Goal: Information Seeking & Learning: Learn about a topic

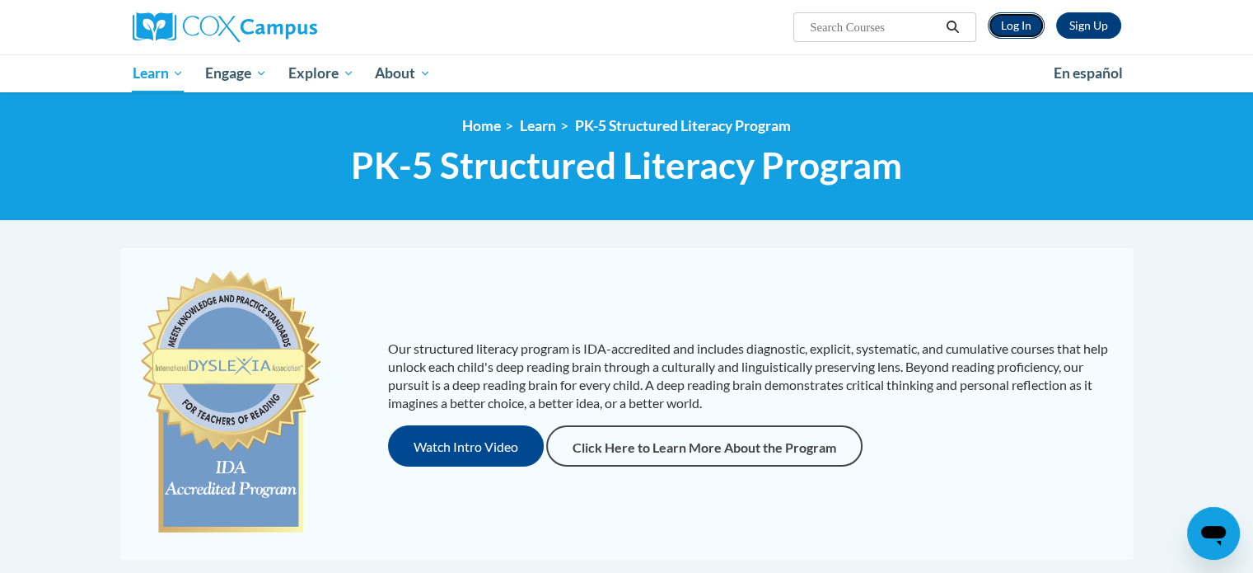
click at [1026, 23] on link "Log In" at bounding box center [1016, 25] width 57 height 26
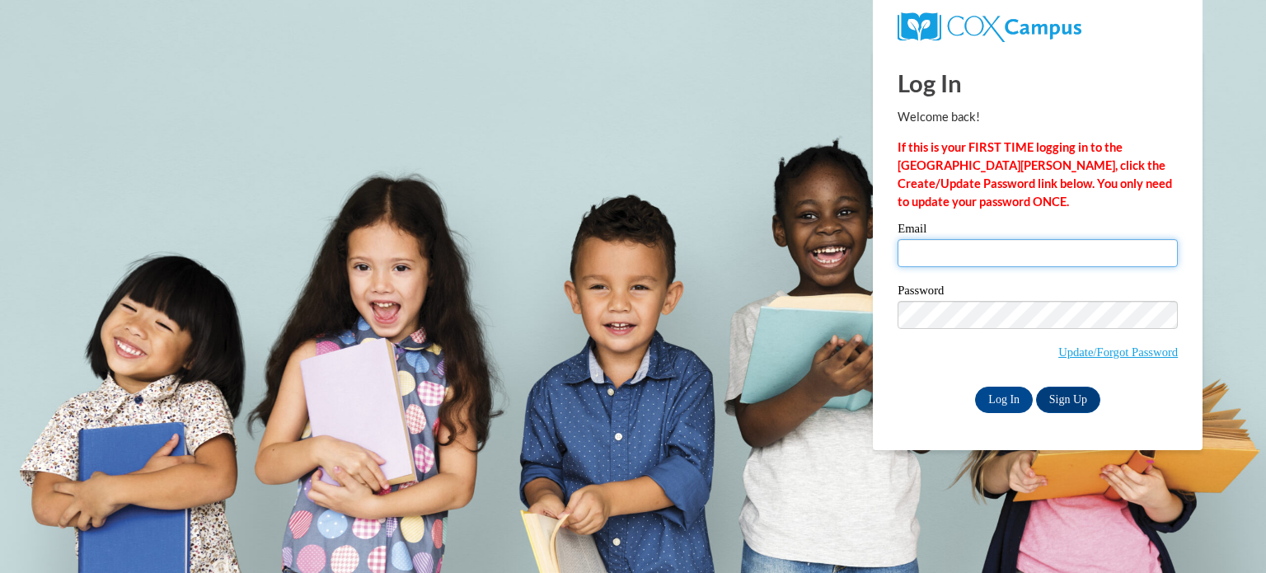
click at [984, 245] on input "Email" at bounding box center [1037, 253] width 280 height 28
type input "lsmallw9@students.kennesaw.edu"
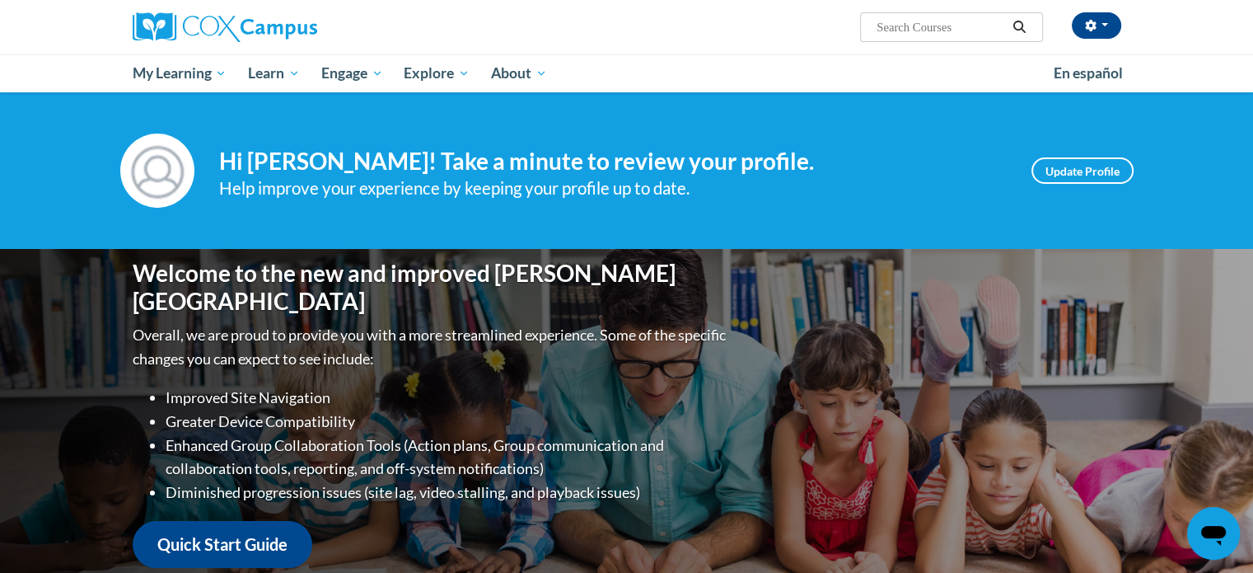
click at [936, 30] on input "Search..." at bounding box center [941, 27] width 132 height 20
paste input "GADOE [MEDICAL_DATA] Video Series"
type input "GADOE [MEDICAL_DATA] Video Series"
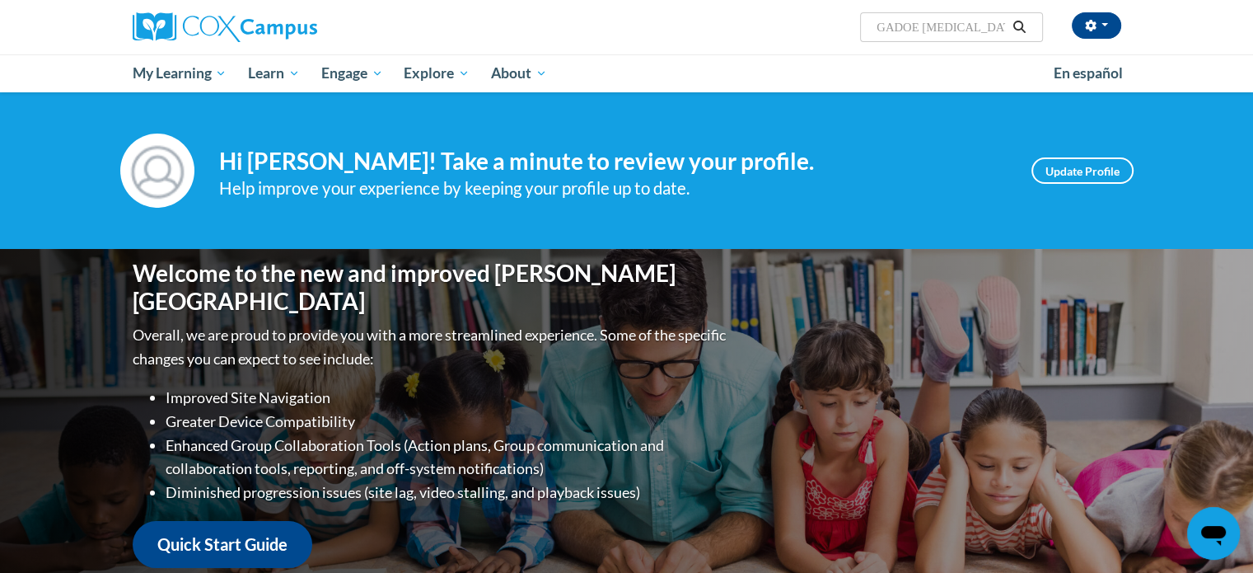
click at [1020, 30] on icon "Search" at bounding box center [1019, 27] width 15 height 12
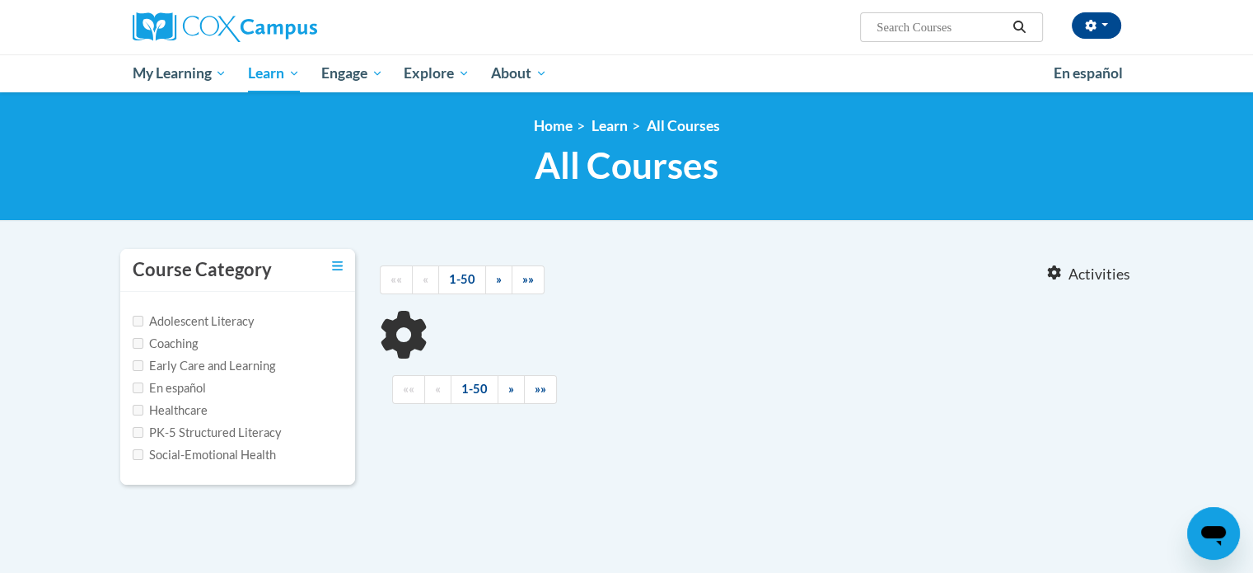
type input "GADOE Dyslexia Video Series"
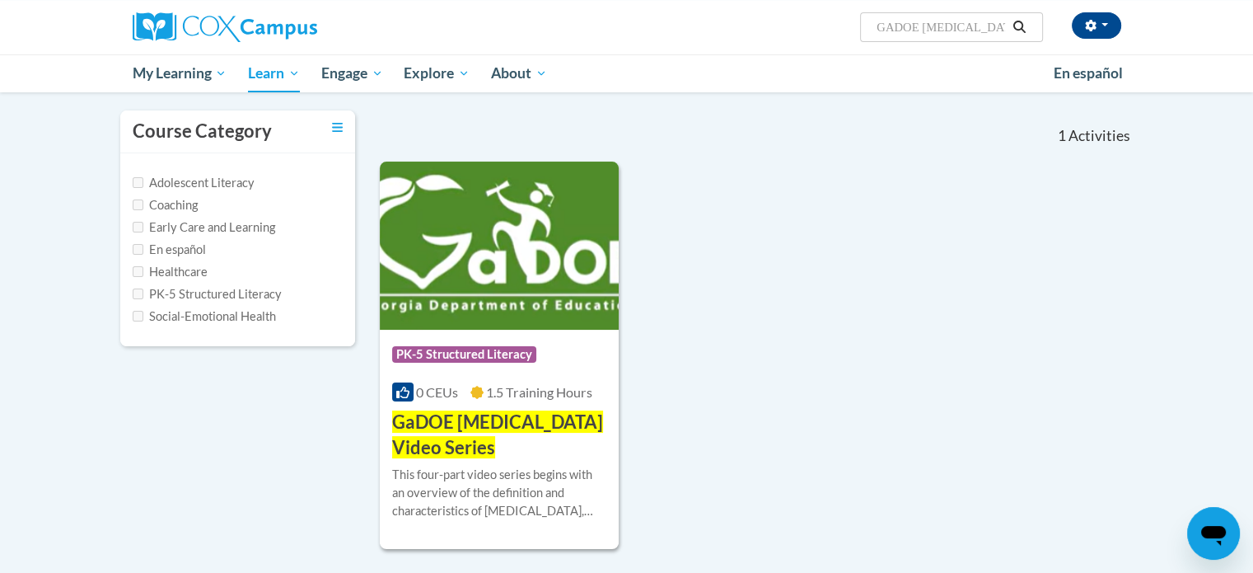
scroll to position [165, 0]
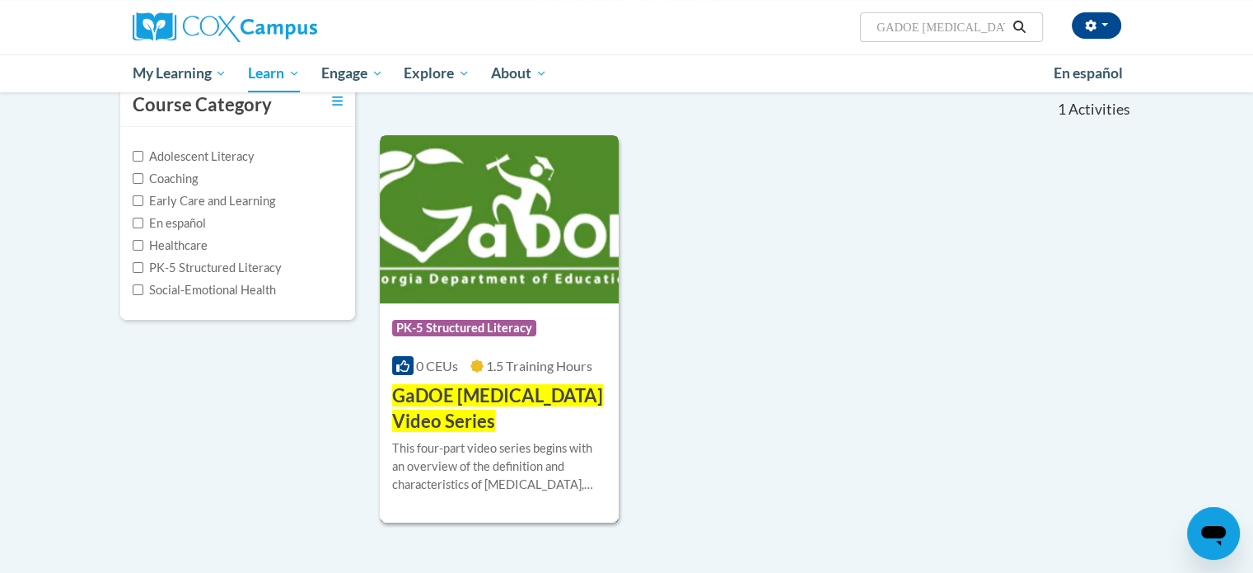
click at [502, 326] on span "PK-5 Structured Literacy" at bounding box center [464, 328] width 144 height 16
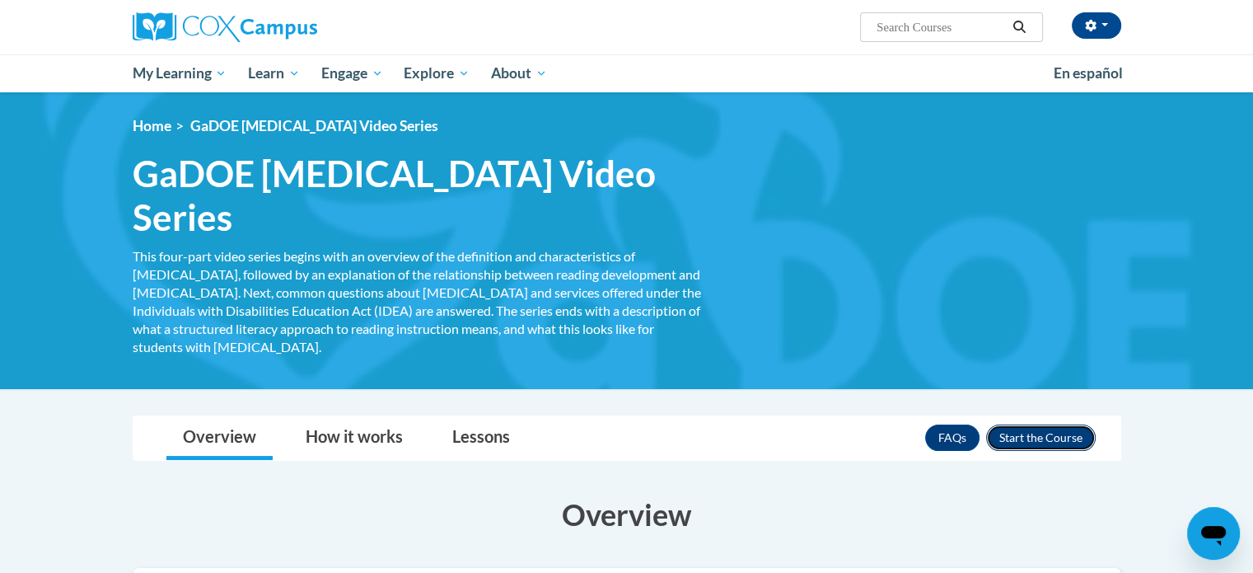
click at [1073, 424] on button "Enroll" at bounding box center [1041, 437] width 110 height 26
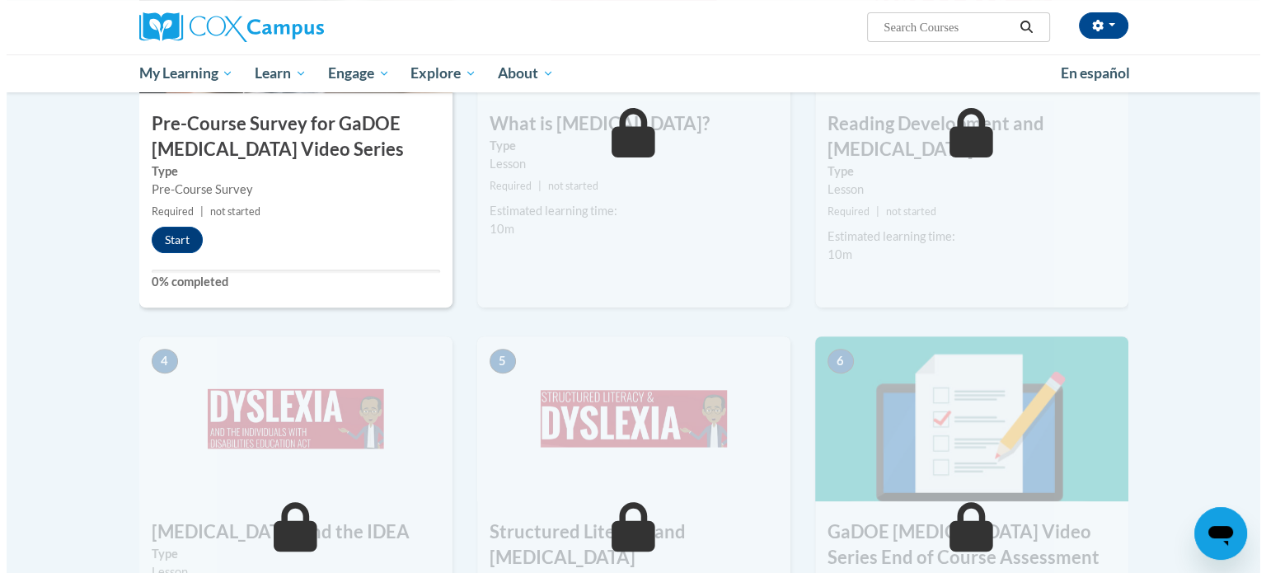
scroll to position [494, 0]
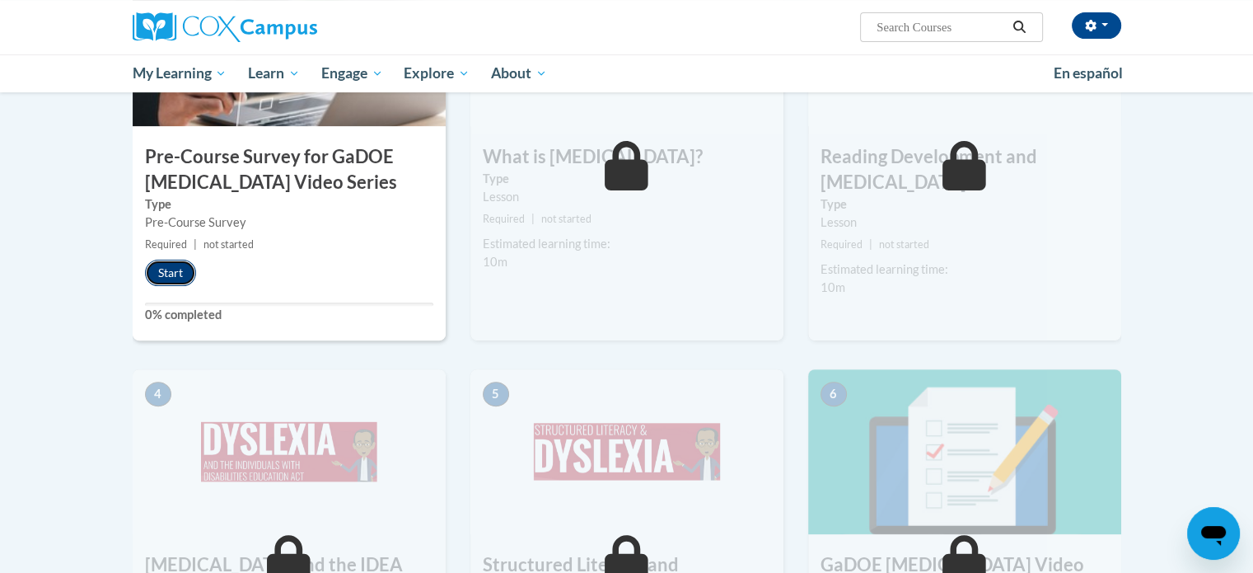
click at [170, 269] on button "Start" at bounding box center [170, 273] width 51 height 26
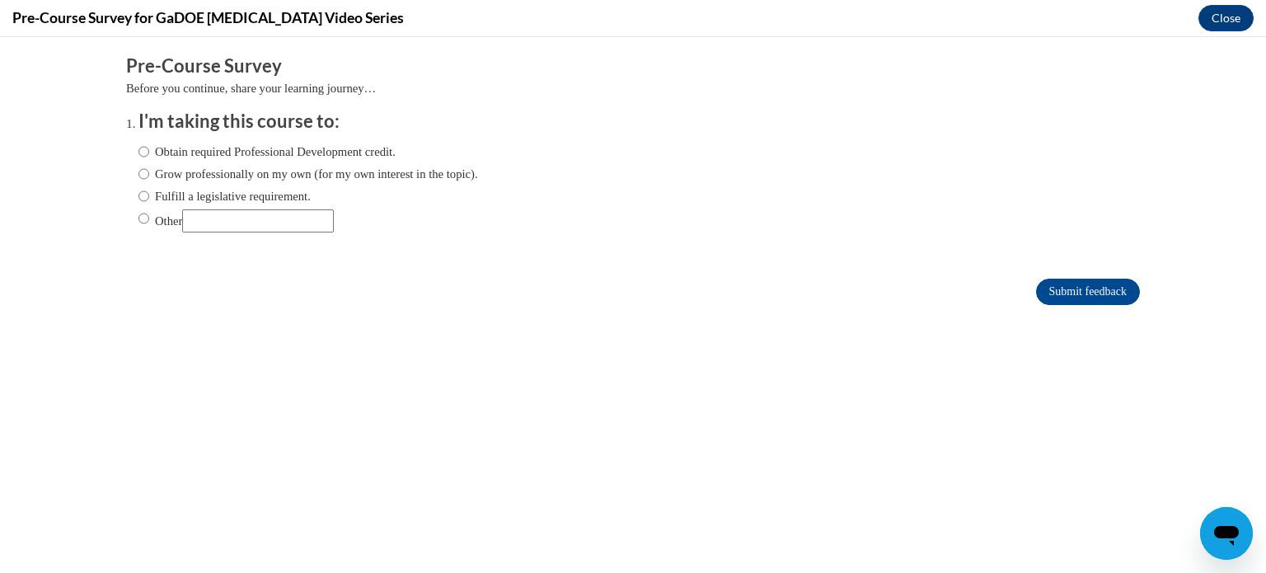
scroll to position [0, 0]
click at [223, 148] on label "Obtain required Professional Development credit." at bounding box center [266, 152] width 257 height 18
click at [149, 148] on input "Obtain required Professional Development credit." at bounding box center [143, 152] width 11 height 18
radio input "true"
click at [1070, 296] on input "Submit feedback" at bounding box center [1088, 292] width 104 height 26
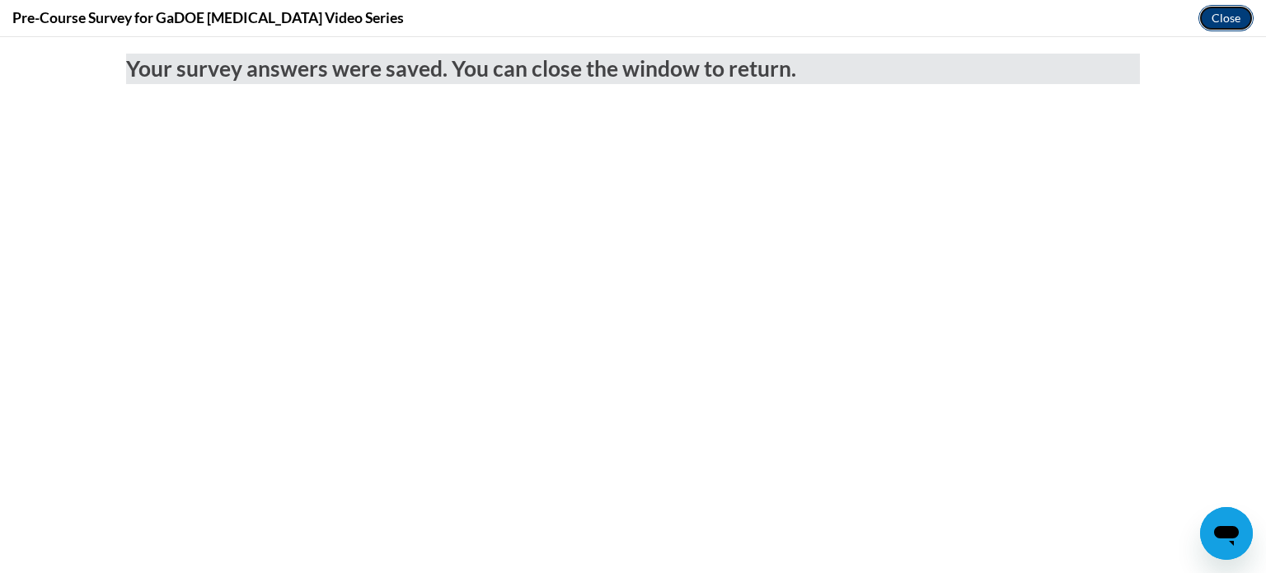
click at [1210, 15] on button "Close" at bounding box center [1225, 18] width 55 height 26
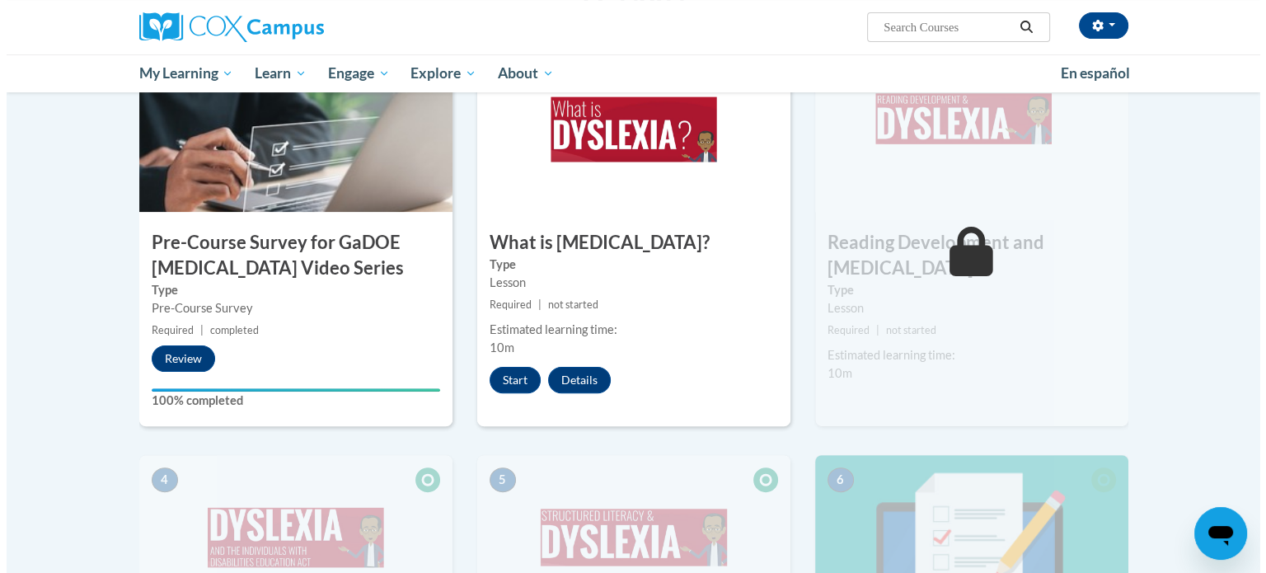
scroll to position [412, 0]
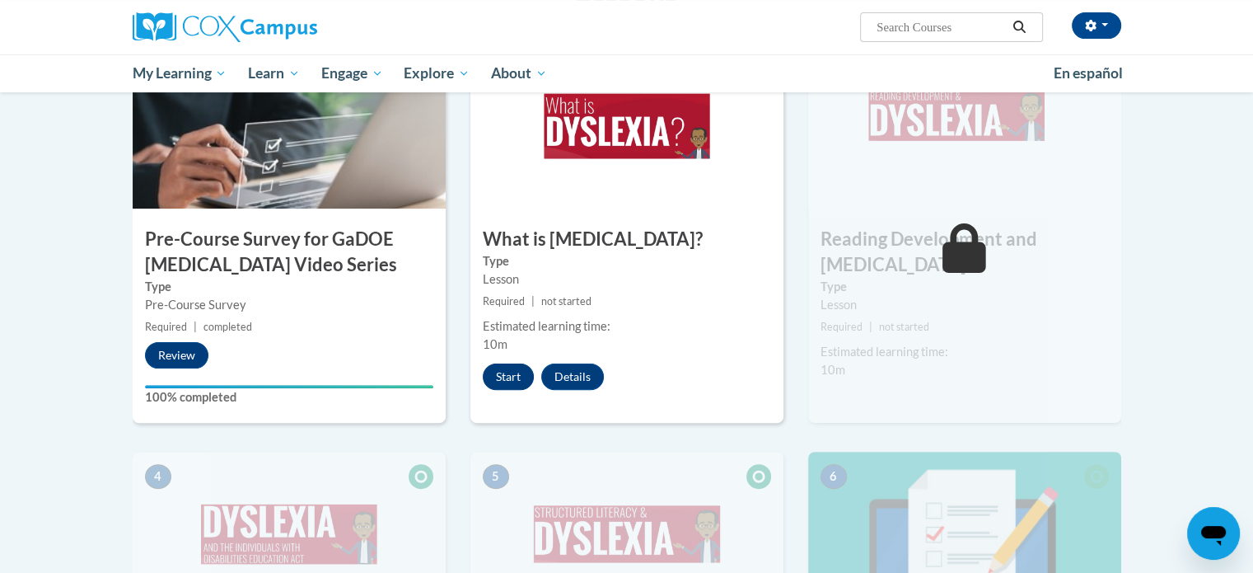
click at [507, 392] on div "2 What is Dyslexia? Type Lesson Required | not started Estimated learning time:…" at bounding box center [627, 233] width 313 height 379
click at [504, 380] on button "Start" at bounding box center [508, 376] width 51 height 26
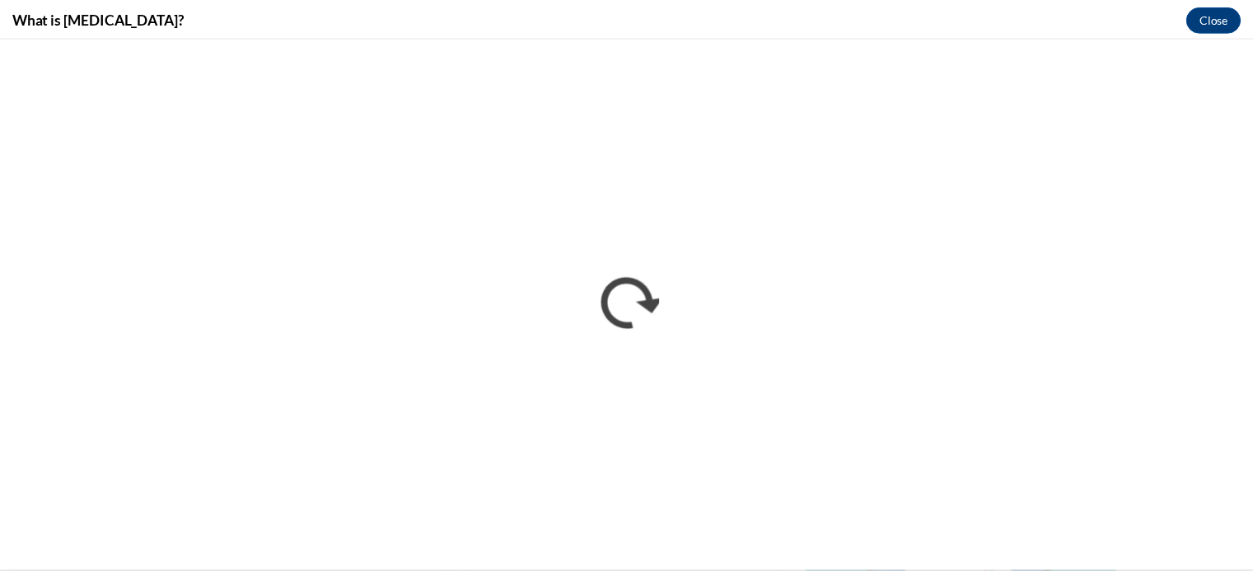
scroll to position [0, 0]
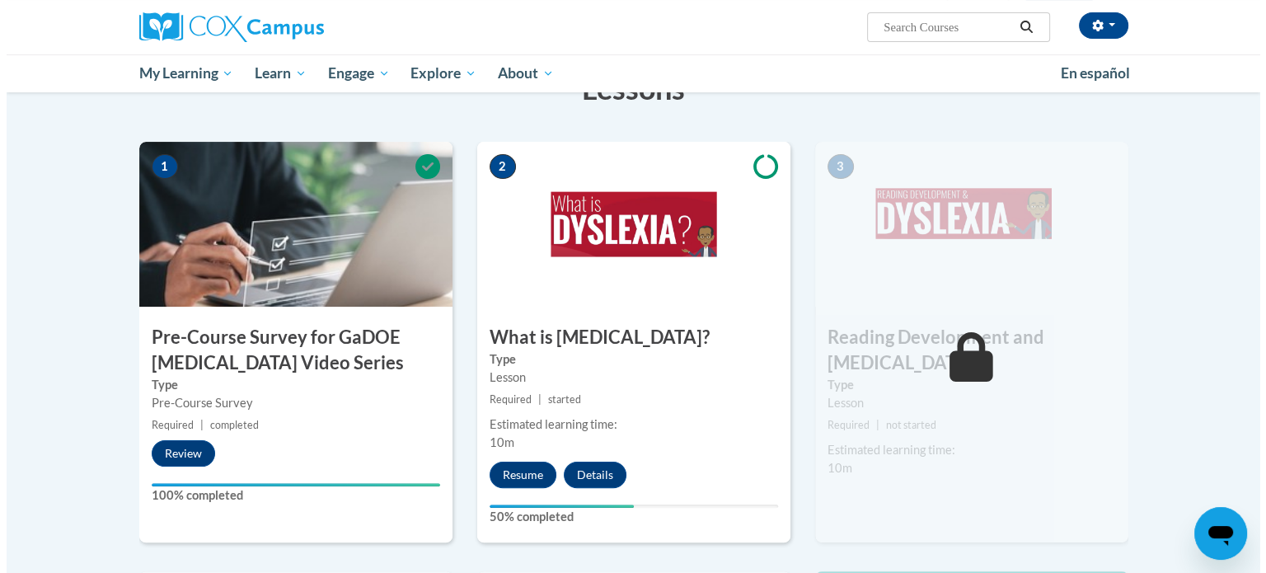
scroll to position [330, 0]
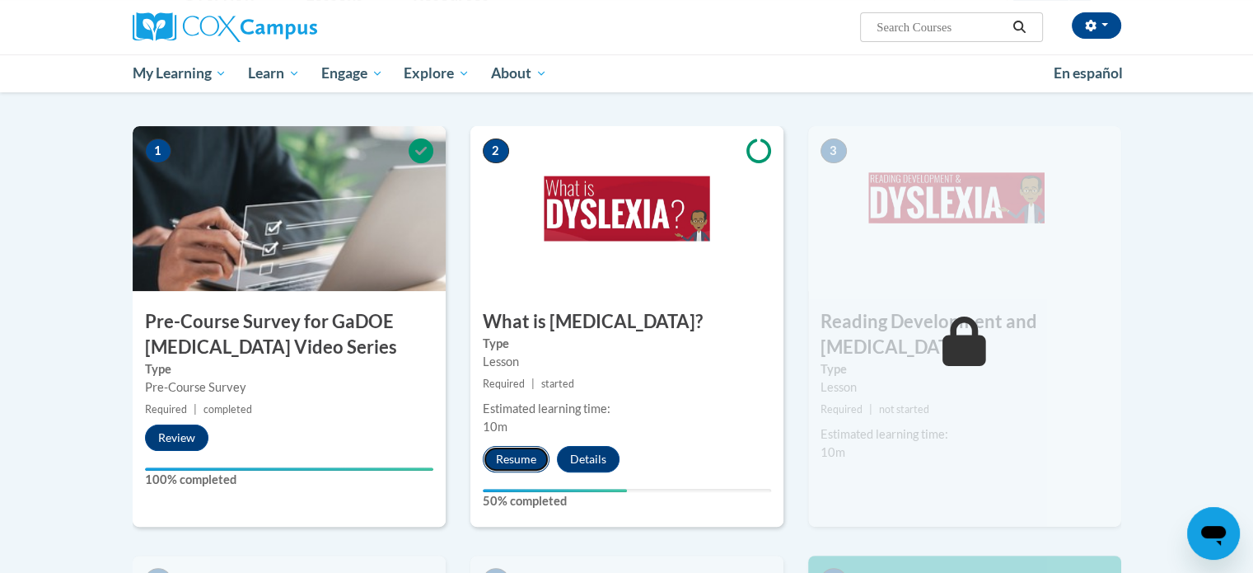
click at [525, 462] on button "Resume" at bounding box center [516, 459] width 67 height 26
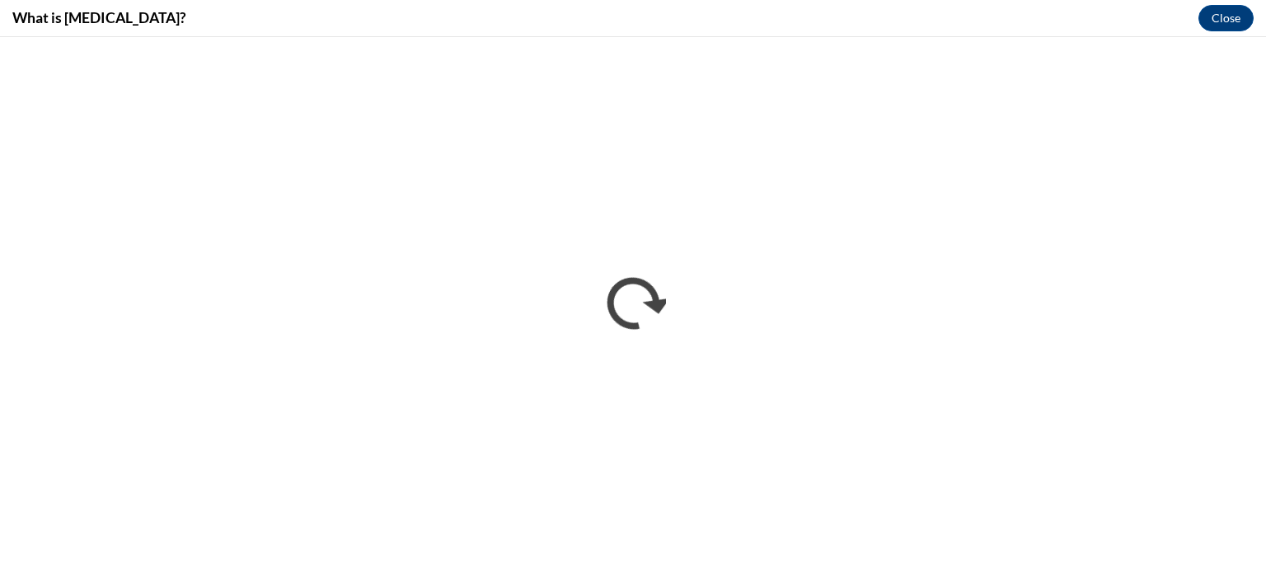
scroll to position [0, 0]
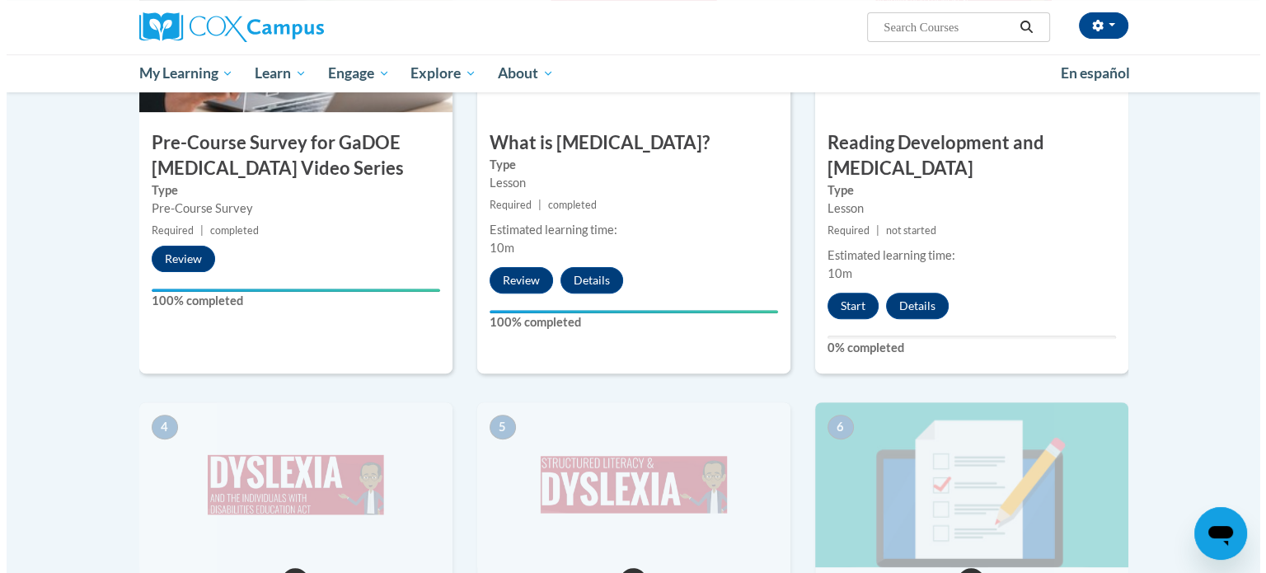
scroll to position [508, 0]
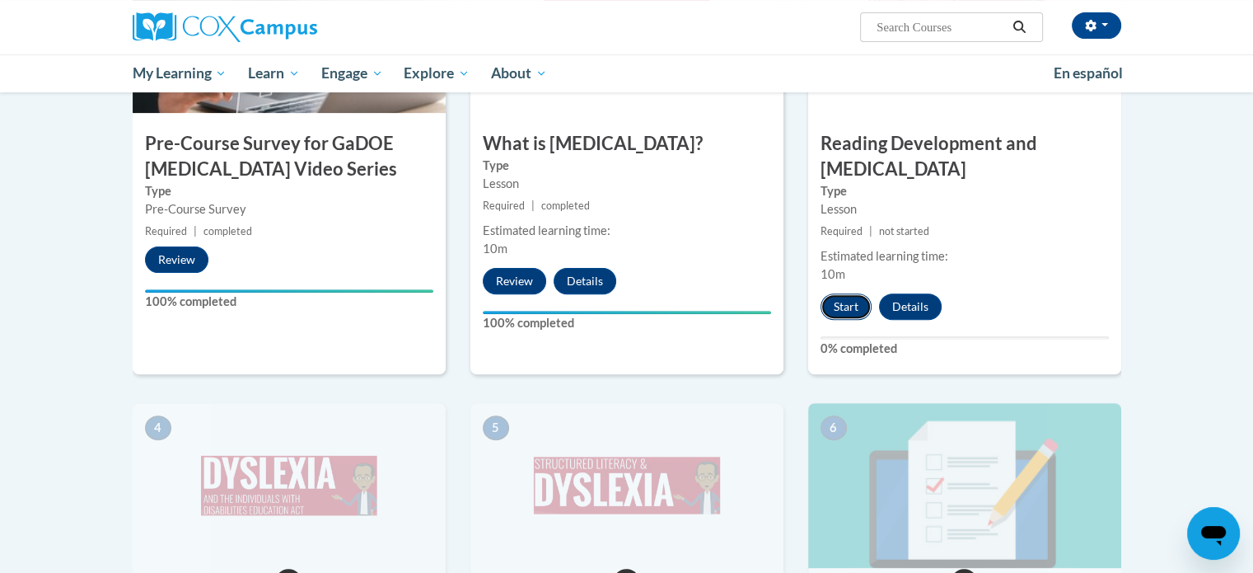
click at [849, 293] on button "Start" at bounding box center [846, 306] width 51 height 26
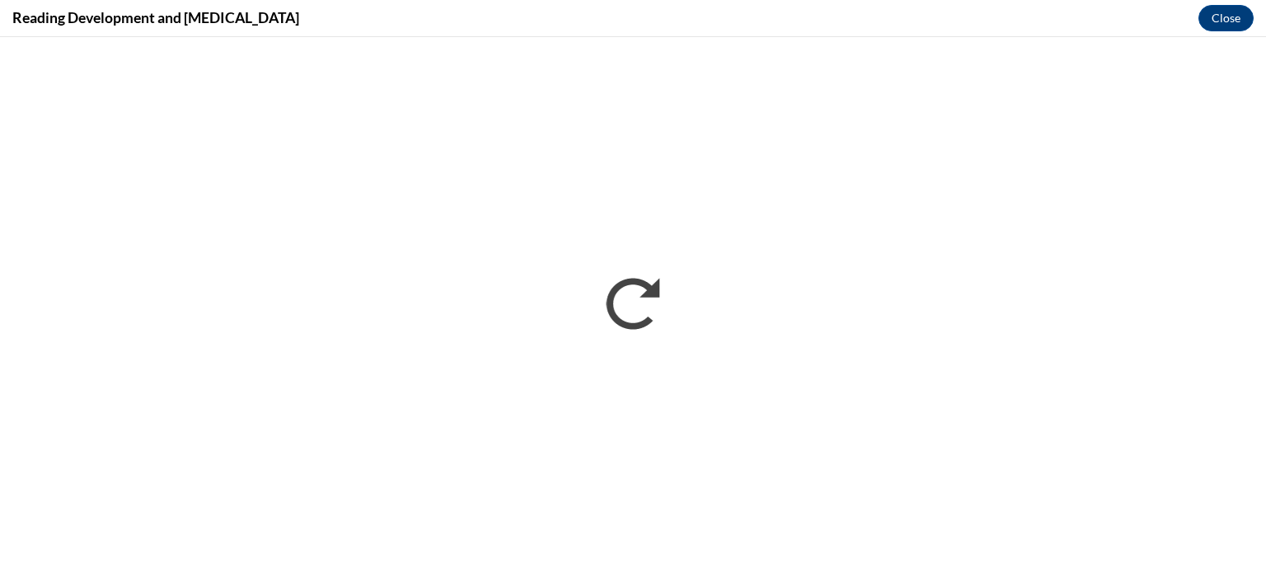
scroll to position [0, 0]
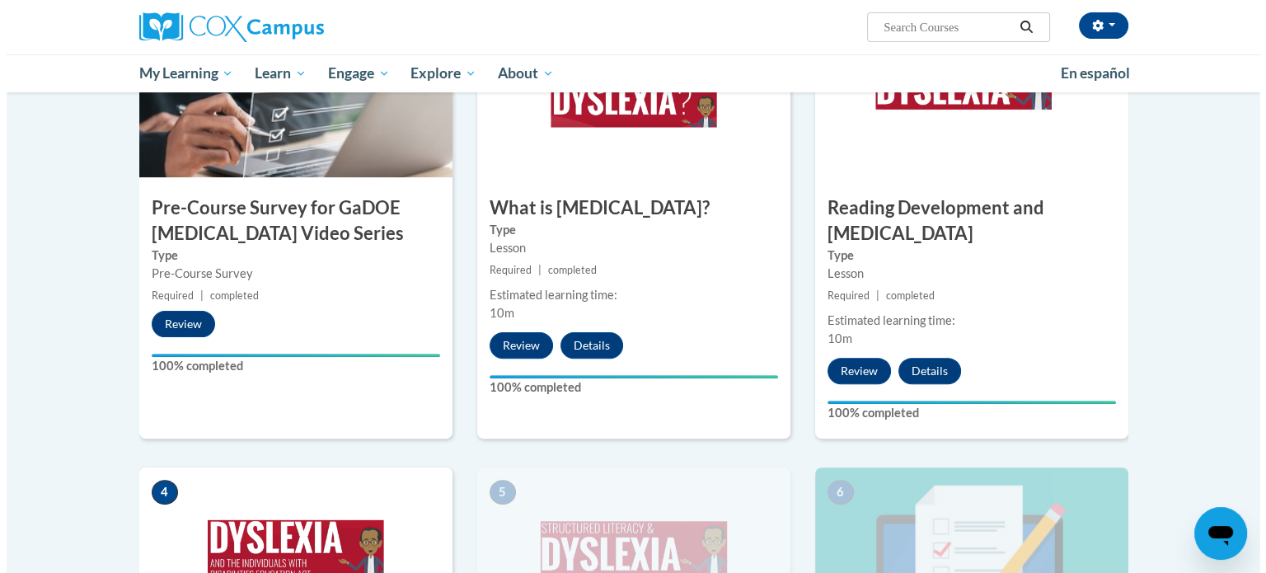
scroll to position [577, 0]
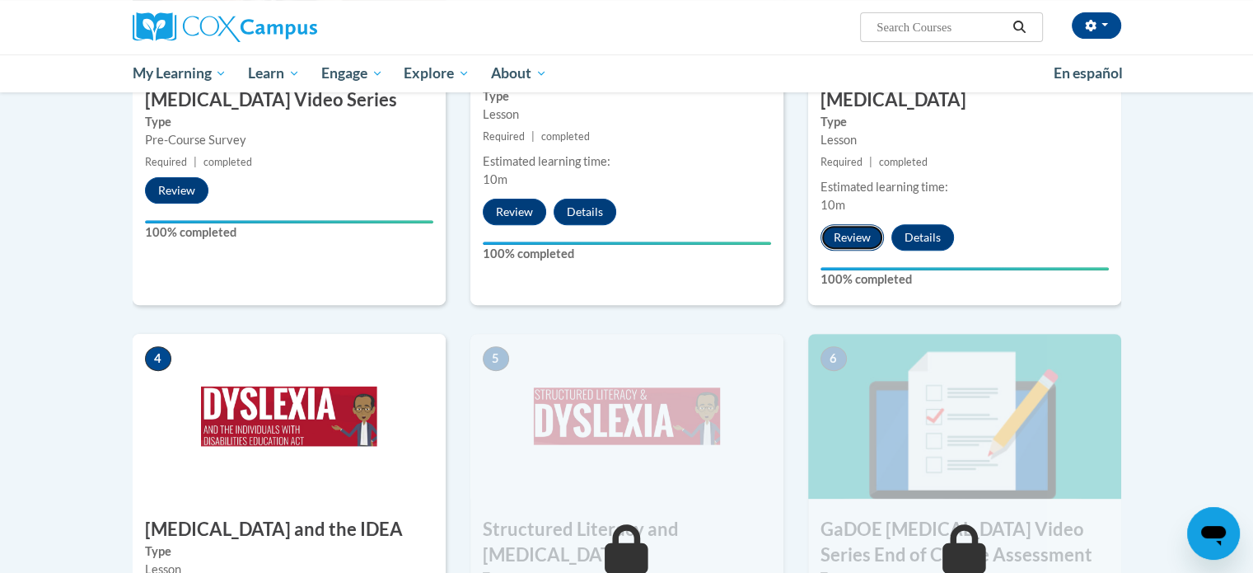
click at [851, 224] on button "Review" at bounding box center [852, 237] width 63 height 26
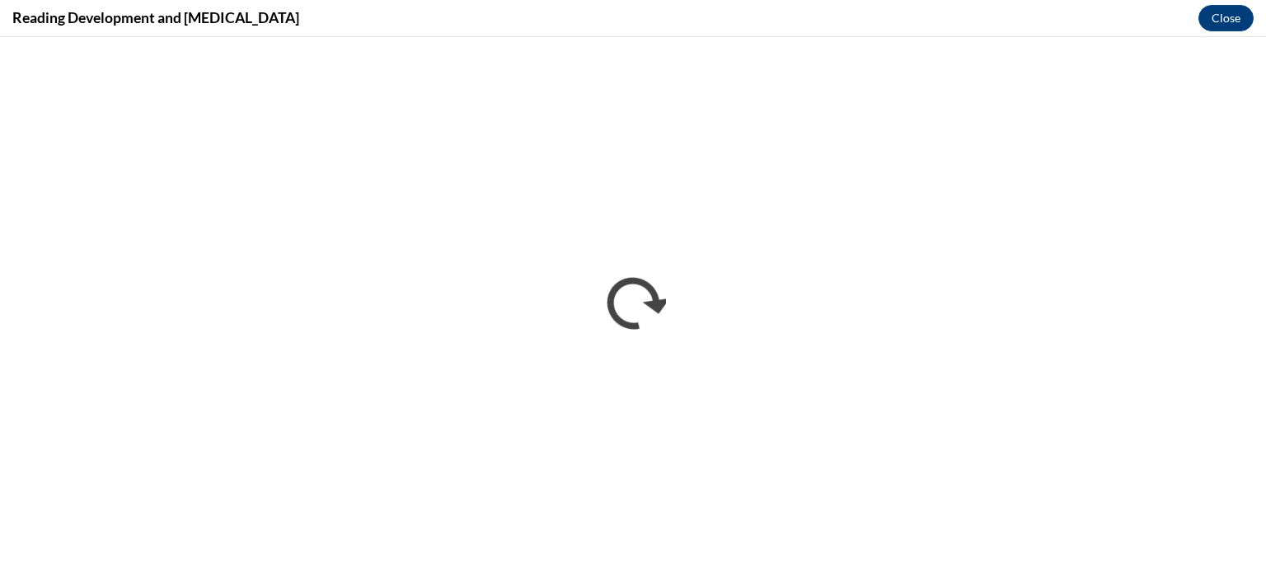
scroll to position [0, 0]
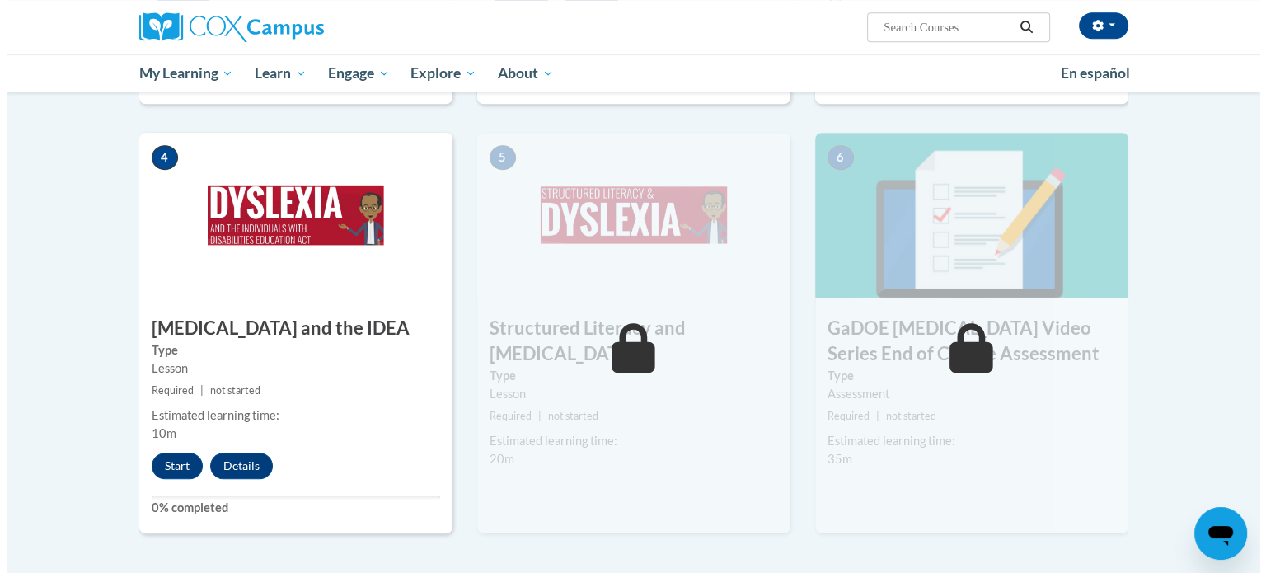
scroll to position [786, 0]
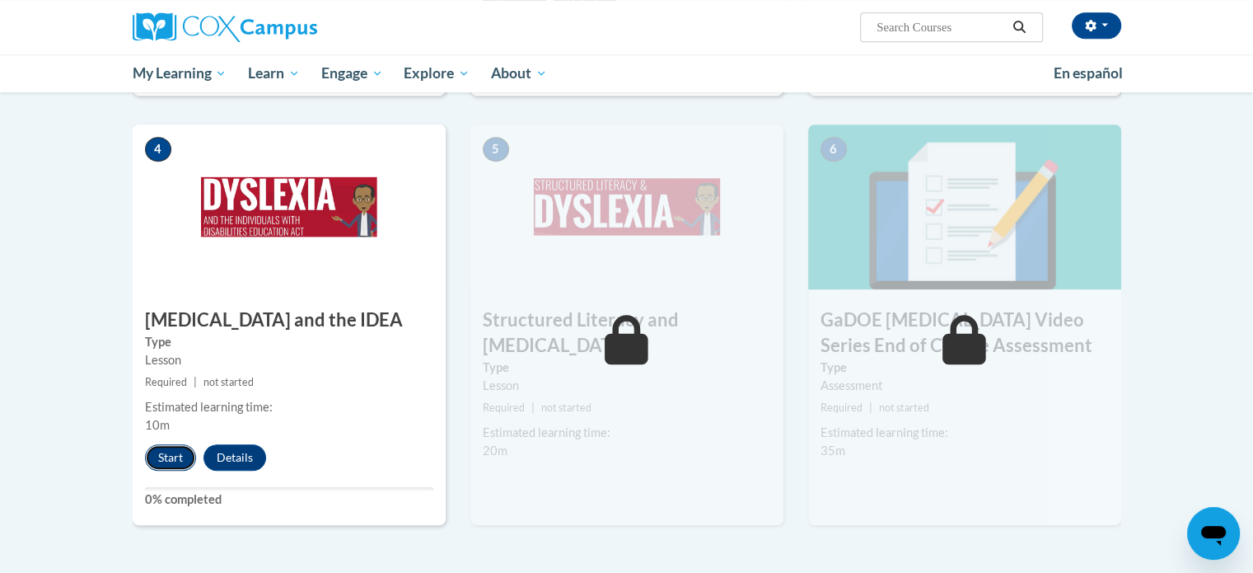
click at [165, 444] on button "Start" at bounding box center [170, 457] width 51 height 26
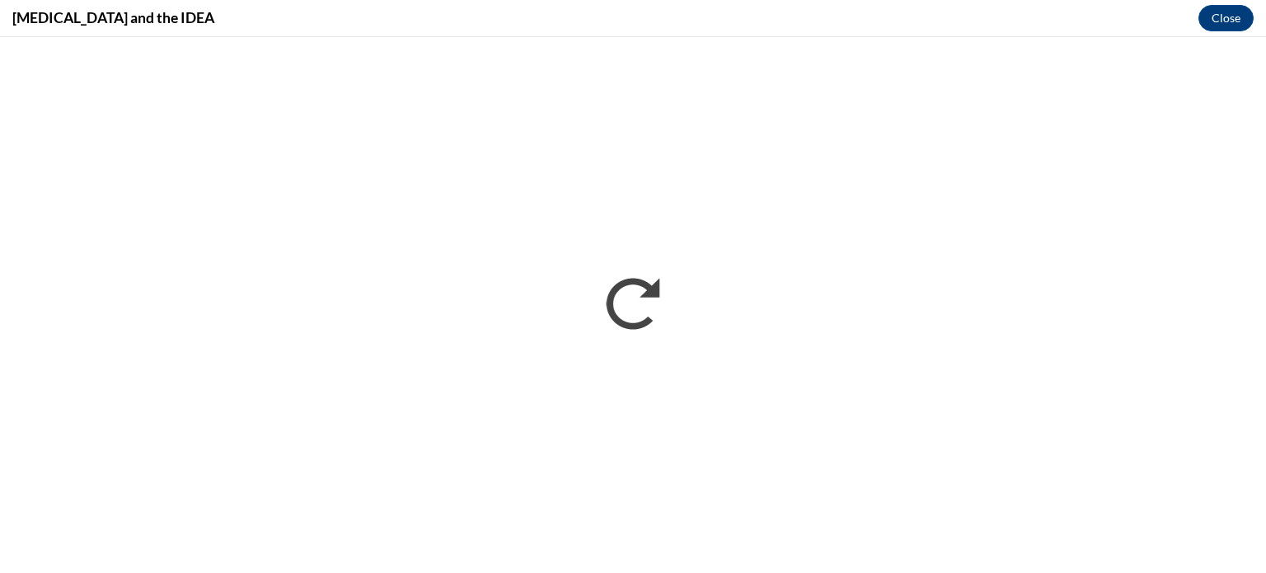
scroll to position [0, 0]
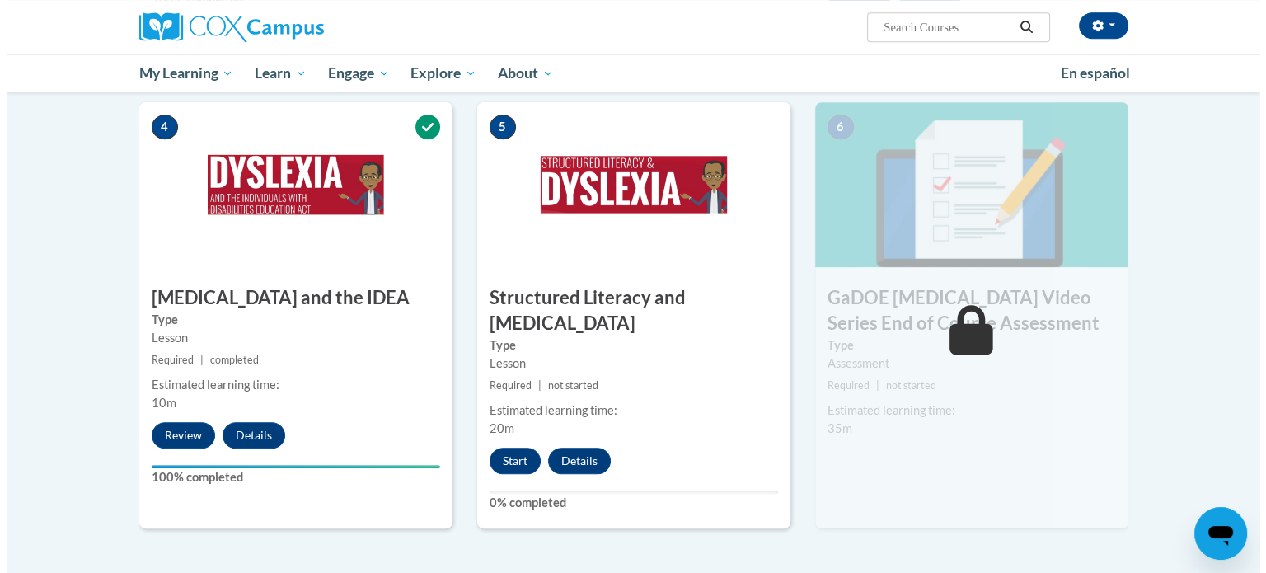
scroll to position [837, 0]
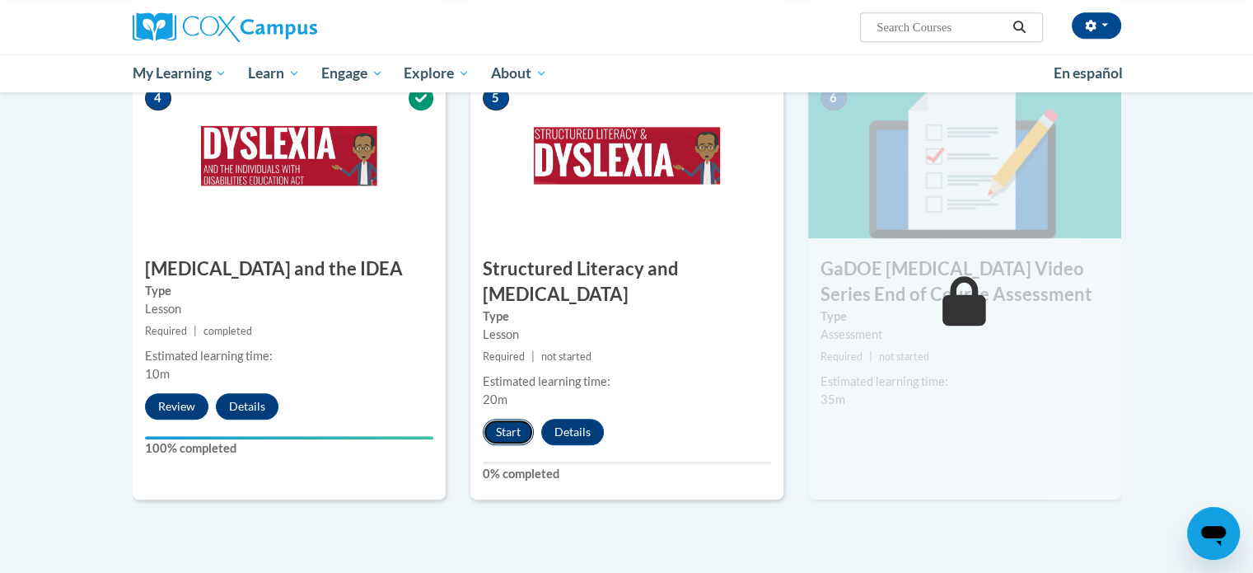
click at [516, 419] on button "Start" at bounding box center [508, 432] width 51 height 26
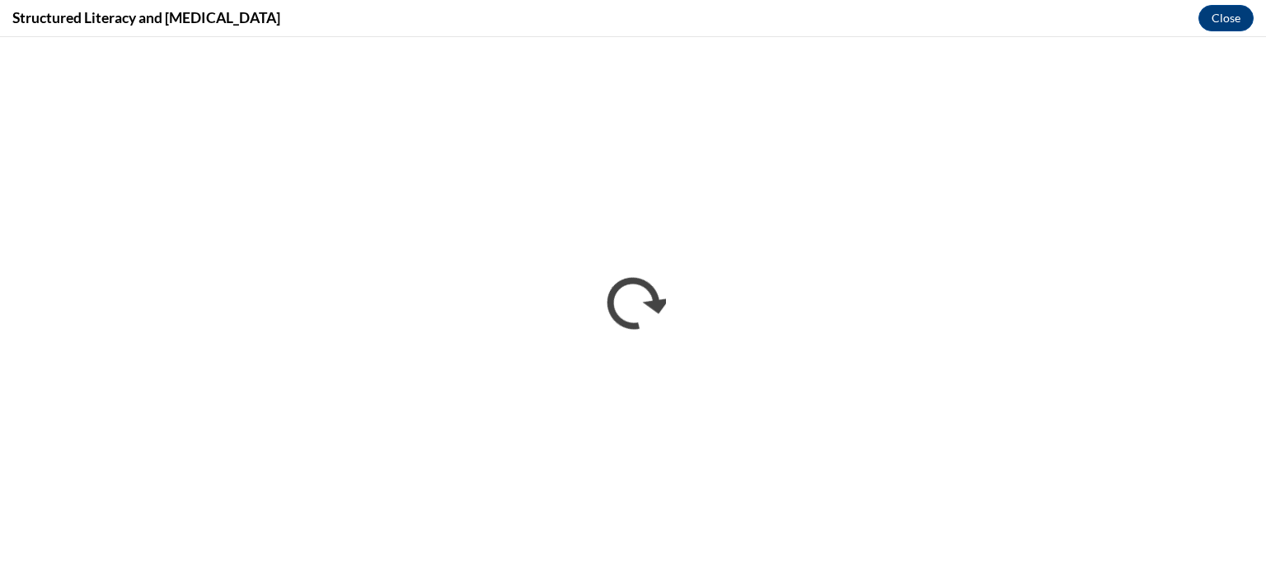
scroll to position [0, 0]
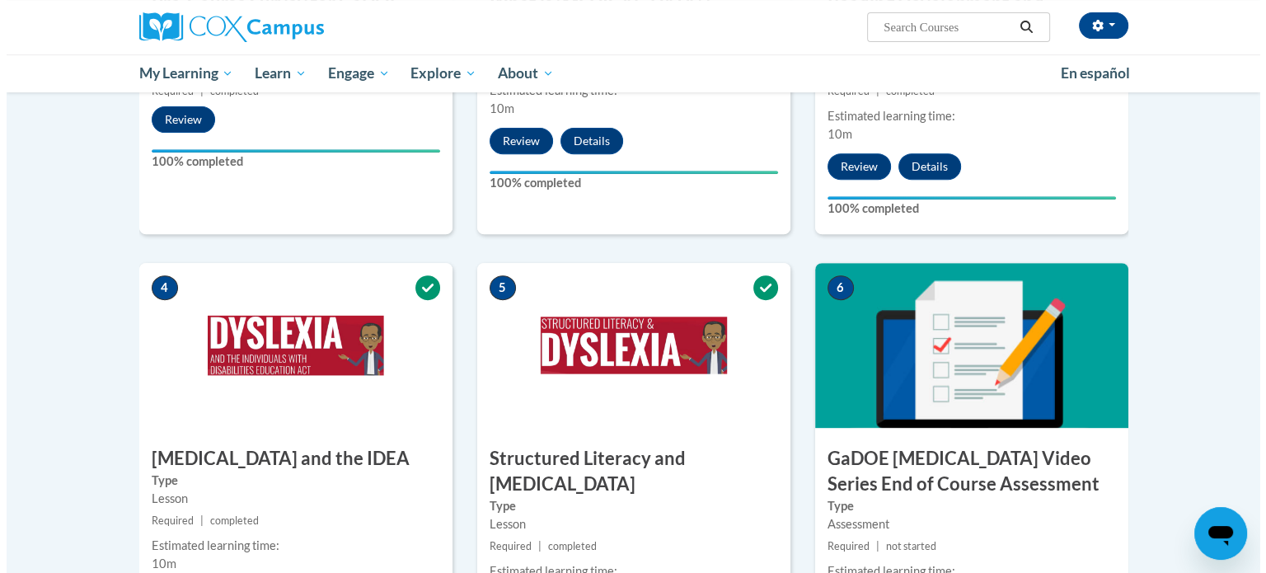
scroll to position [707, 0]
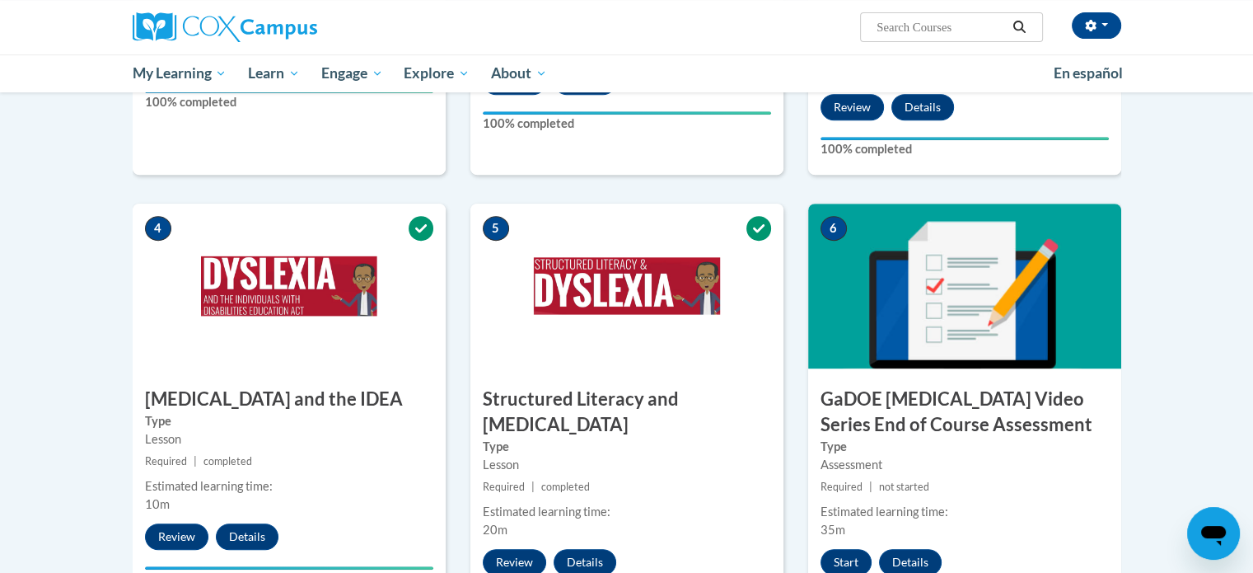
drag, startPoint x: 1243, startPoint y: 373, endPoint x: 1243, endPoint y: 385, distance: 11.5
click at [1243, 385] on body "[PERSON_NAME] (Eastern Daylight Time GMT-0400 ) My Profile Inbox My Transcripts…" at bounding box center [626, 182] width 1253 height 1778
click at [841, 549] on button "Start" at bounding box center [846, 562] width 51 height 26
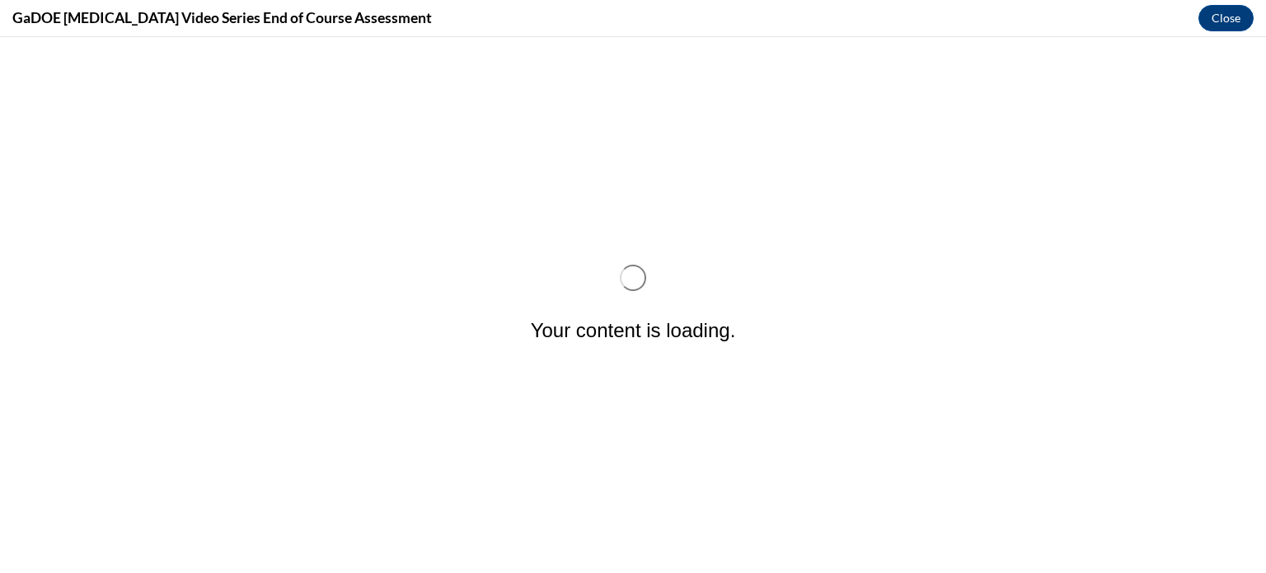
scroll to position [0, 0]
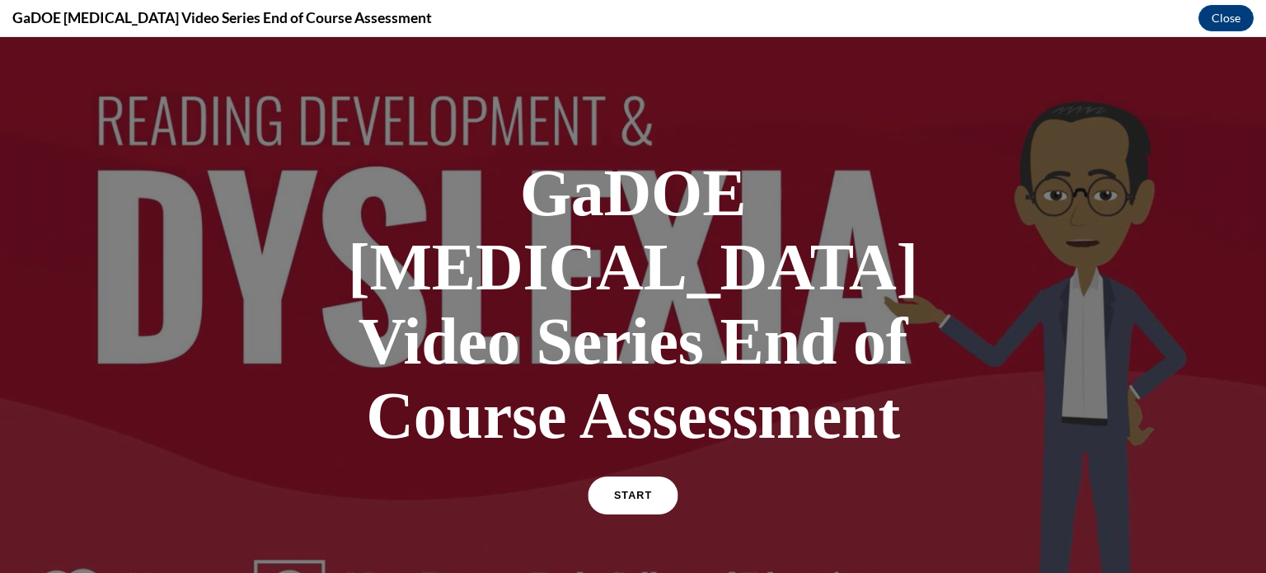
click at [643, 476] on link "START" at bounding box center [633, 495] width 90 height 38
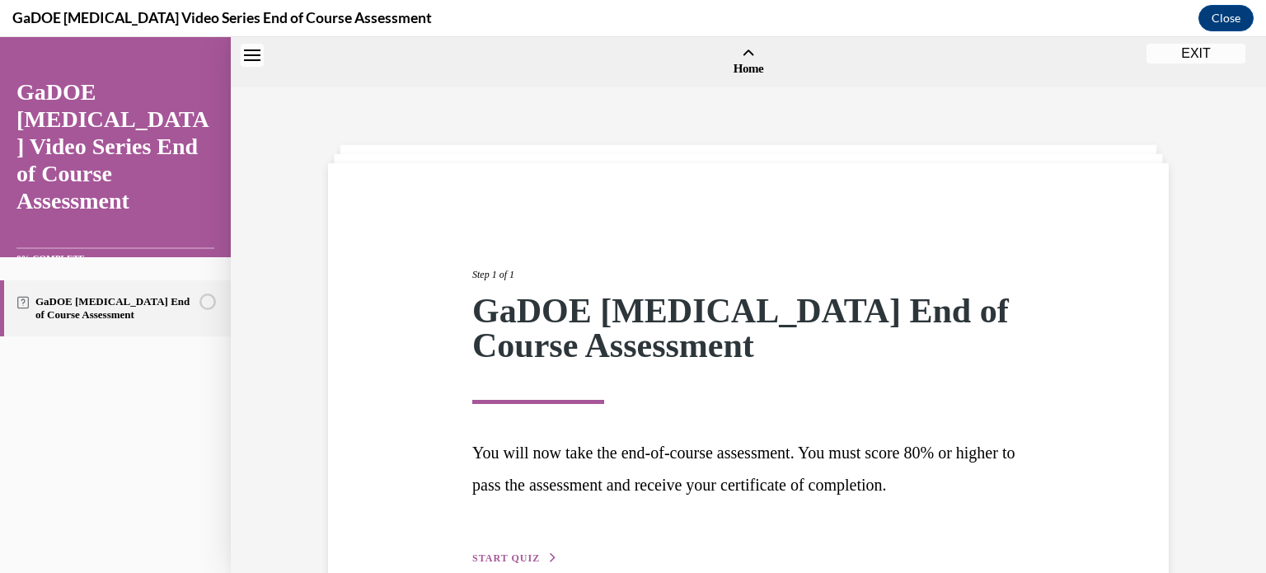
scroll to position [51, 0]
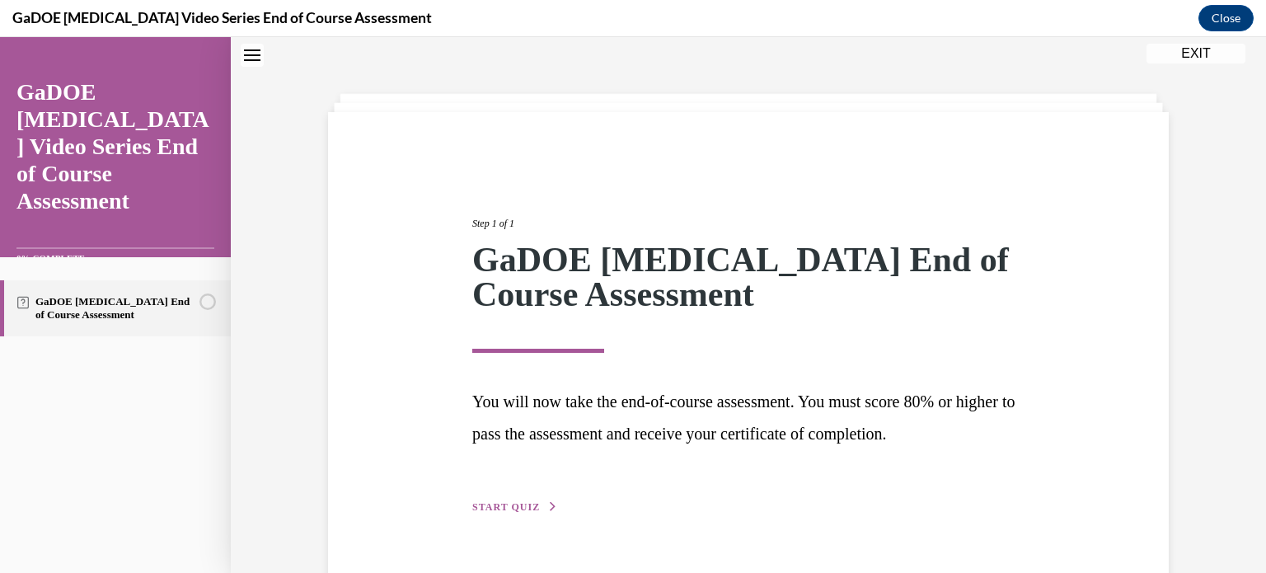
click at [511, 503] on span "START QUIZ" at bounding box center [506, 507] width 68 height 12
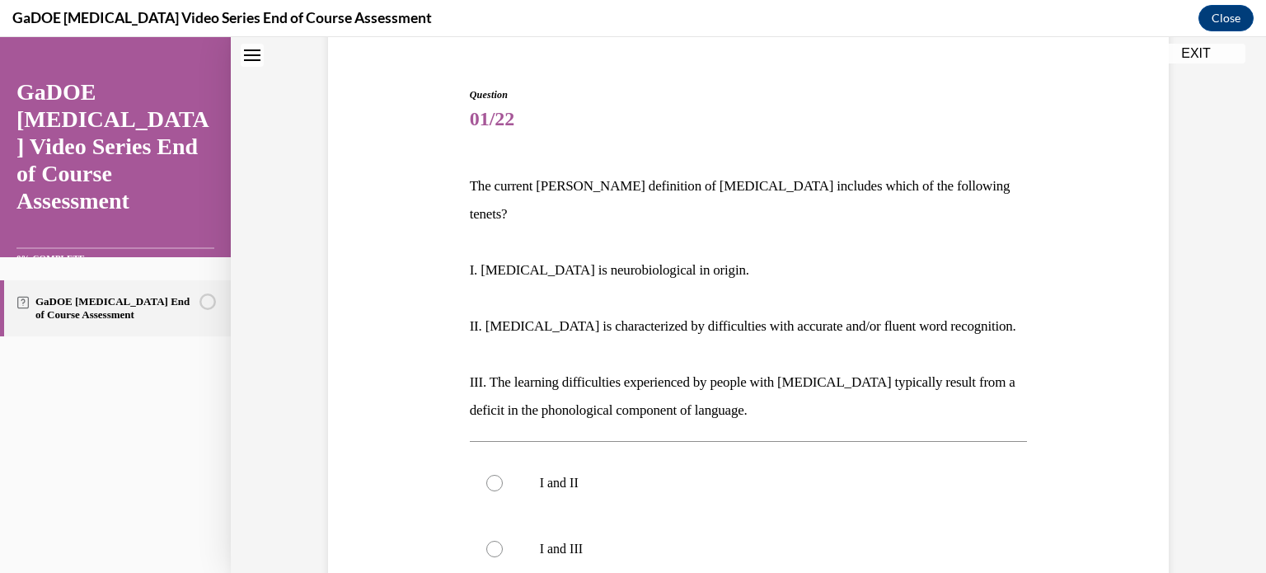
scroll to position [169, 0]
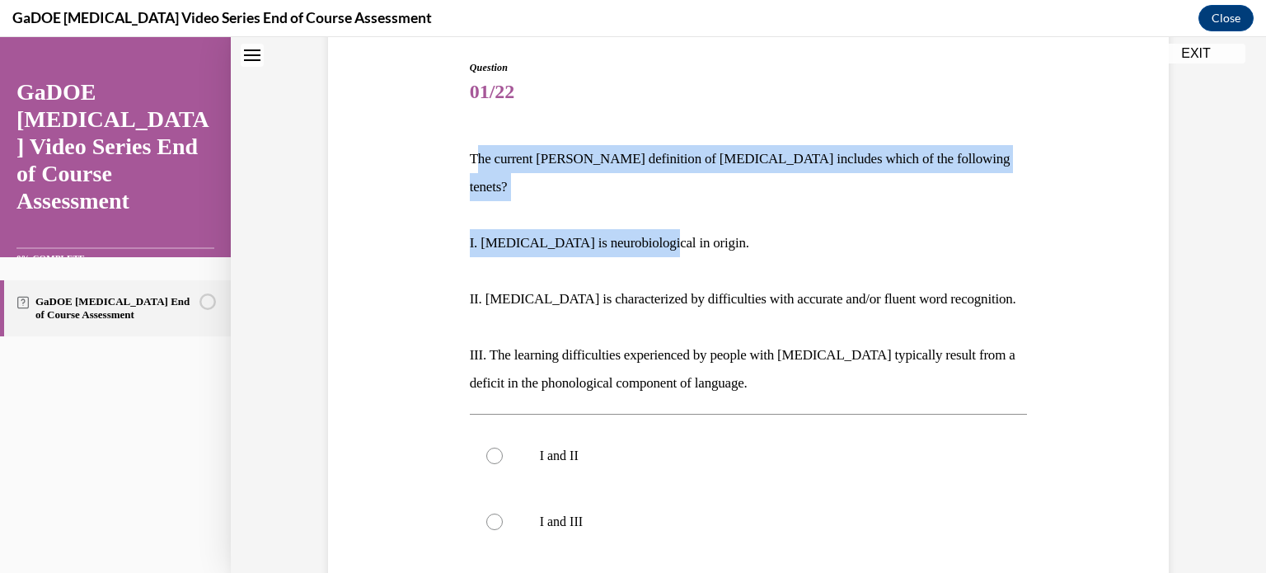
drag, startPoint x: 467, startPoint y: 155, endPoint x: 646, endPoint y: 228, distance: 193.3
click at [646, 228] on div "The current [PERSON_NAME] definition of [MEDICAL_DATA] includes which of the fo…" at bounding box center [749, 271] width 558 height 252
click at [470, 161] on p "The current [PERSON_NAME] definition of [MEDICAL_DATA] includes which of the fo…" at bounding box center [749, 173] width 558 height 56
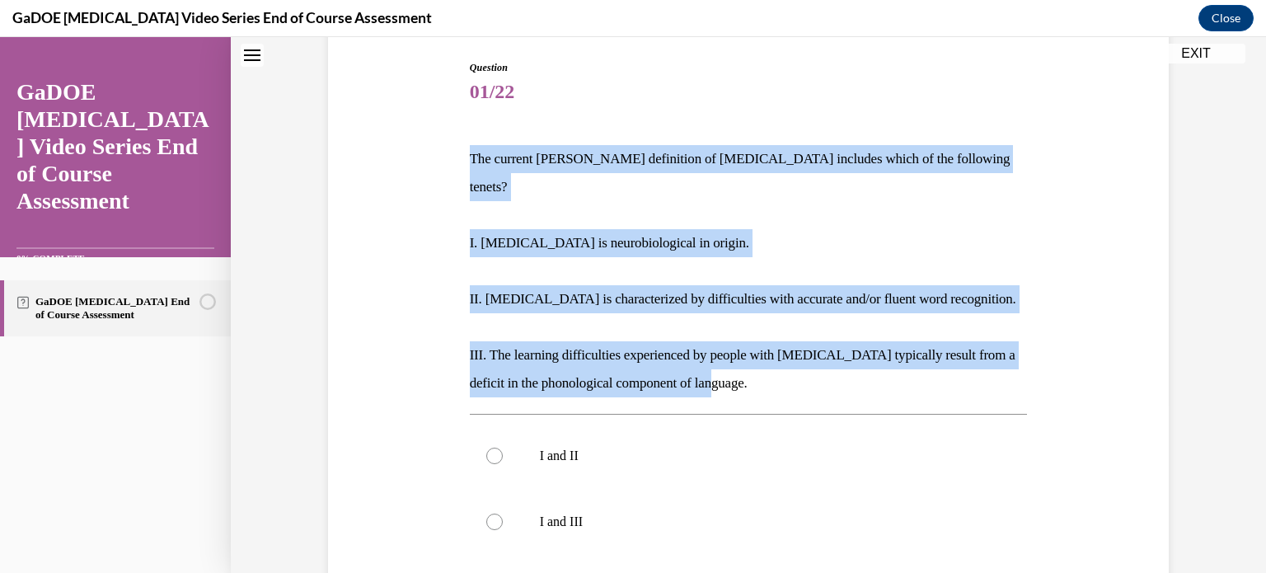
drag, startPoint x: 464, startPoint y: 154, endPoint x: 739, endPoint y: 363, distance: 345.8
click at [739, 363] on div "The current [PERSON_NAME] definition of [MEDICAL_DATA] includes which of the fo…" at bounding box center [749, 271] width 558 height 252
copy div "The current [PERSON_NAME] definition of [MEDICAL_DATA] includes which of the fo…"
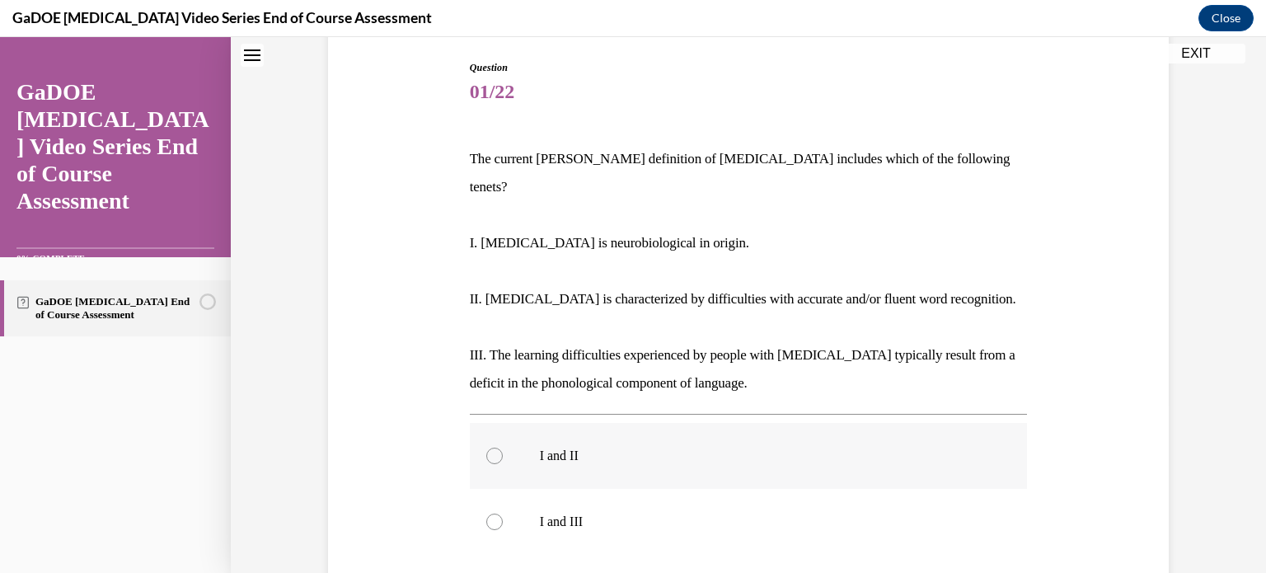
click at [658, 423] on label "I and II" at bounding box center [749, 456] width 558 height 66
click at [503, 447] on input "I and II" at bounding box center [494, 455] width 16 height 16
radio input "true"
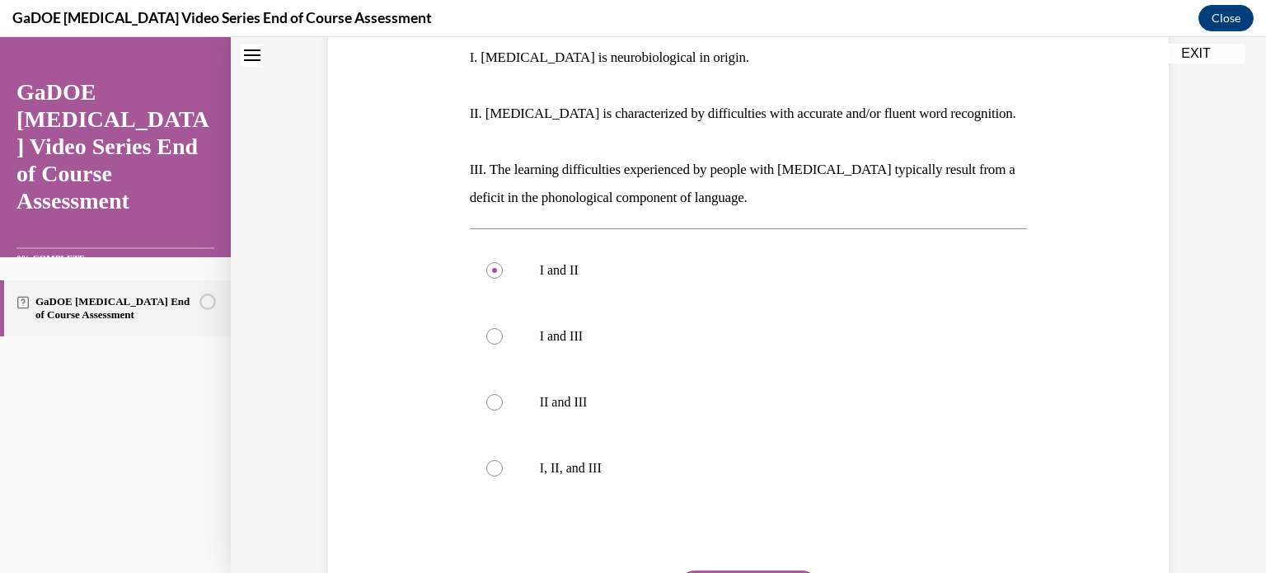
scroll to position [363, 0]
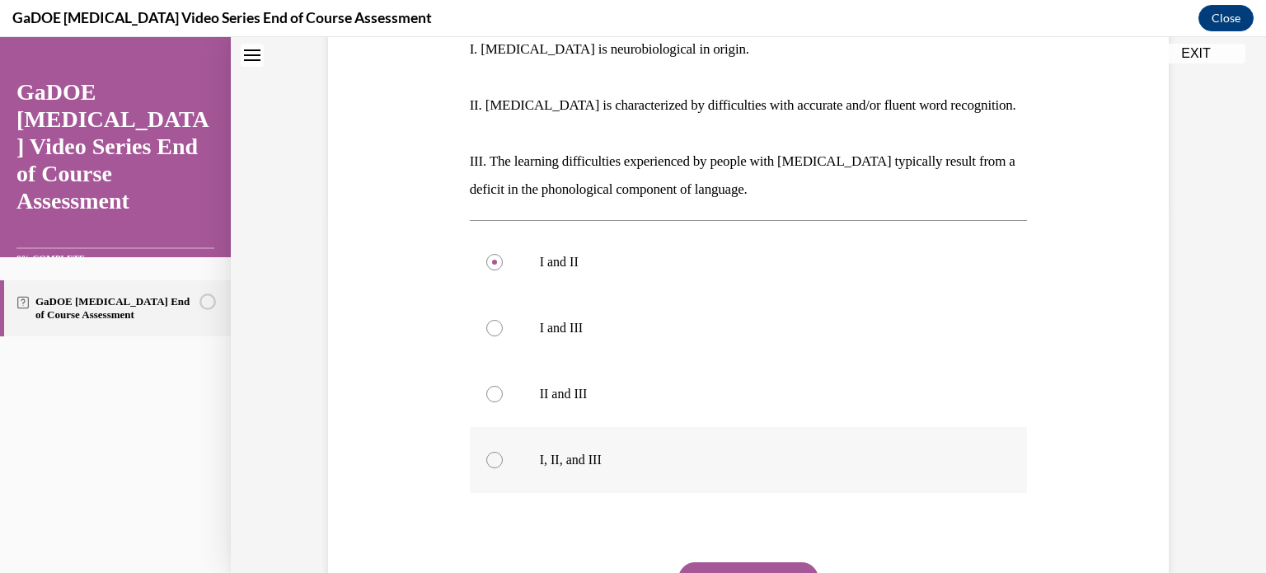
click at [500, 428] on label "I, II, and III" at bounding box center [749, 460] width 558 height 66
click at [500, 452] on input "I, II, and III" at bounding box center [494, 460] width 16 height 16
radio input "true"
click at [732, 562] on button "SUBMIT" at bounding box center [748, 578] width 140 height 33
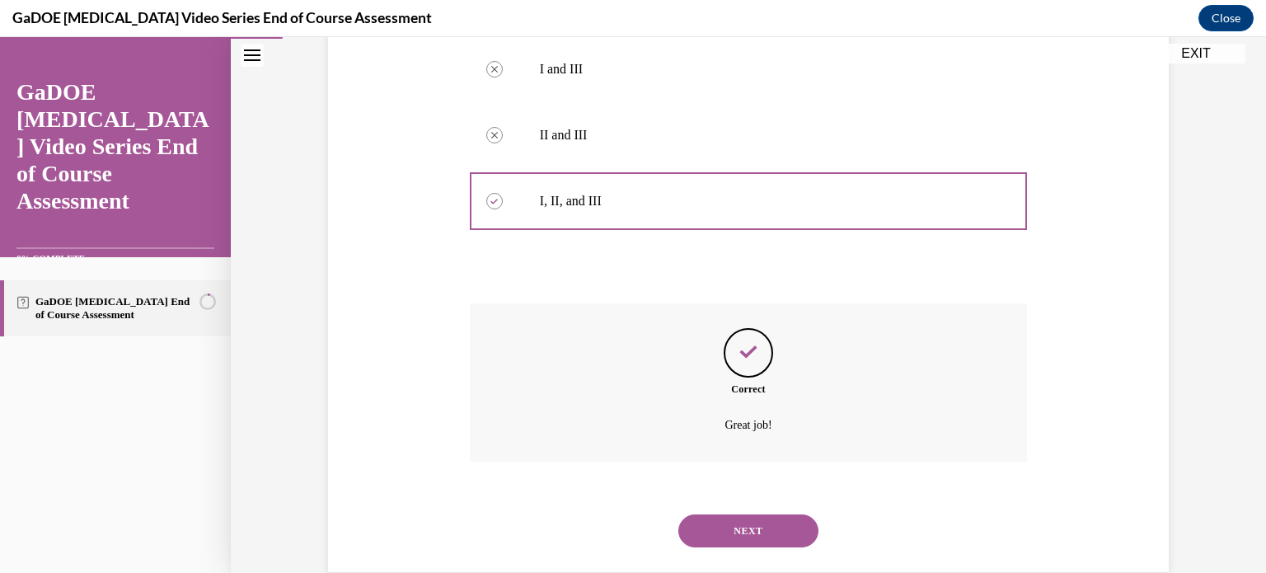
scroll to position [625, 0]
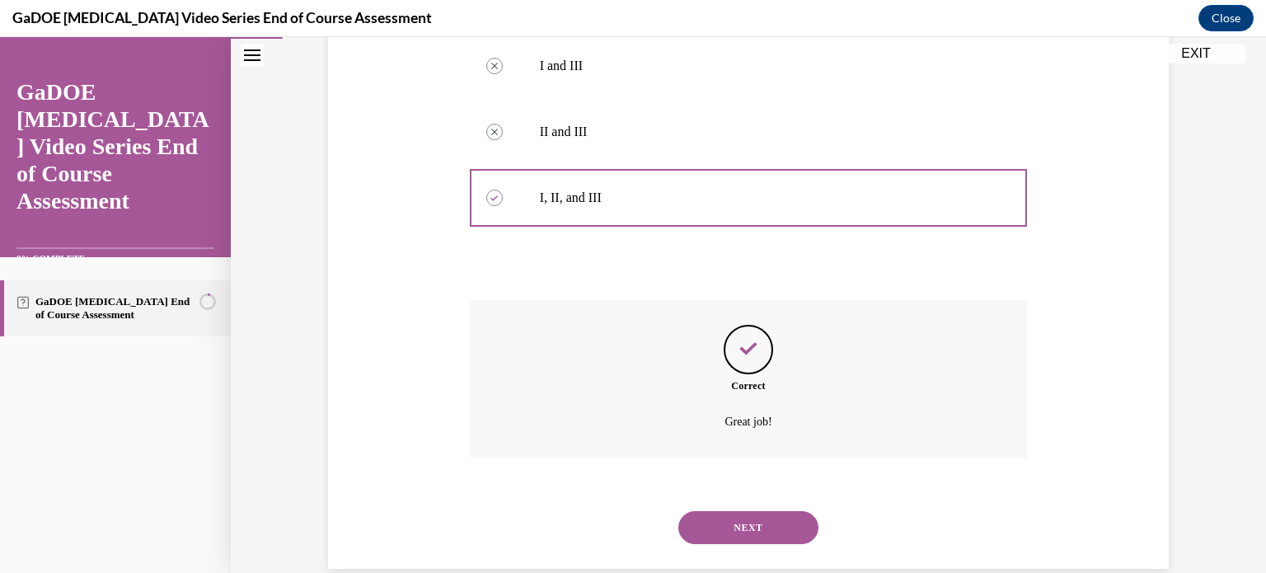
click at [739, 511] on button "NEXT" at bounding box center [748, 527] width 140 height 33
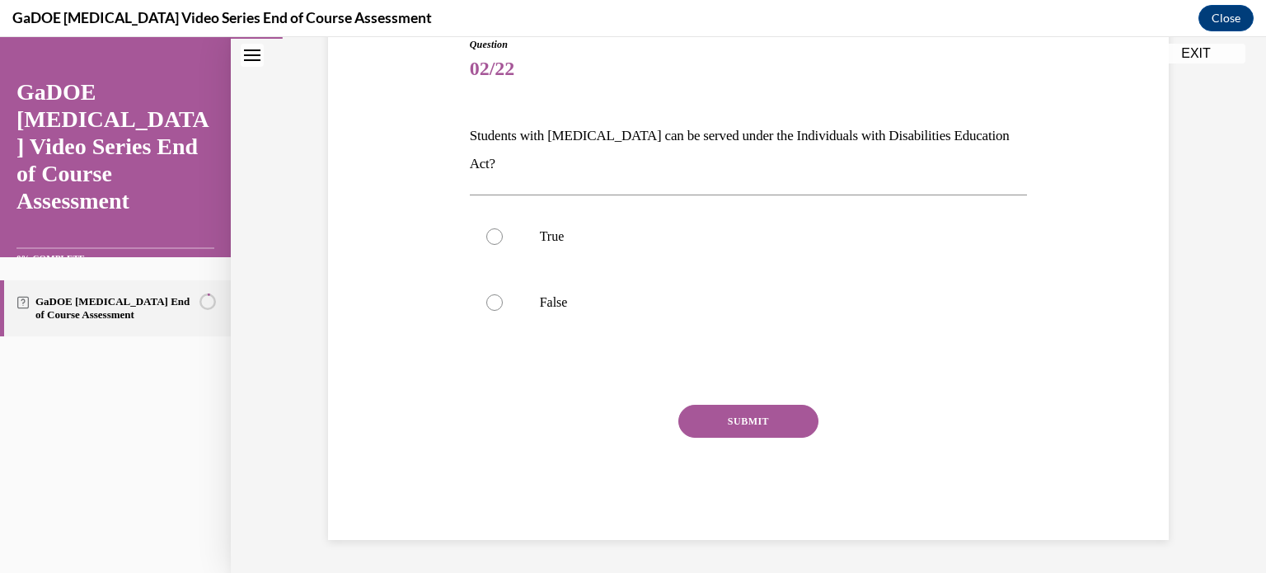
scroll to position [163, 0]
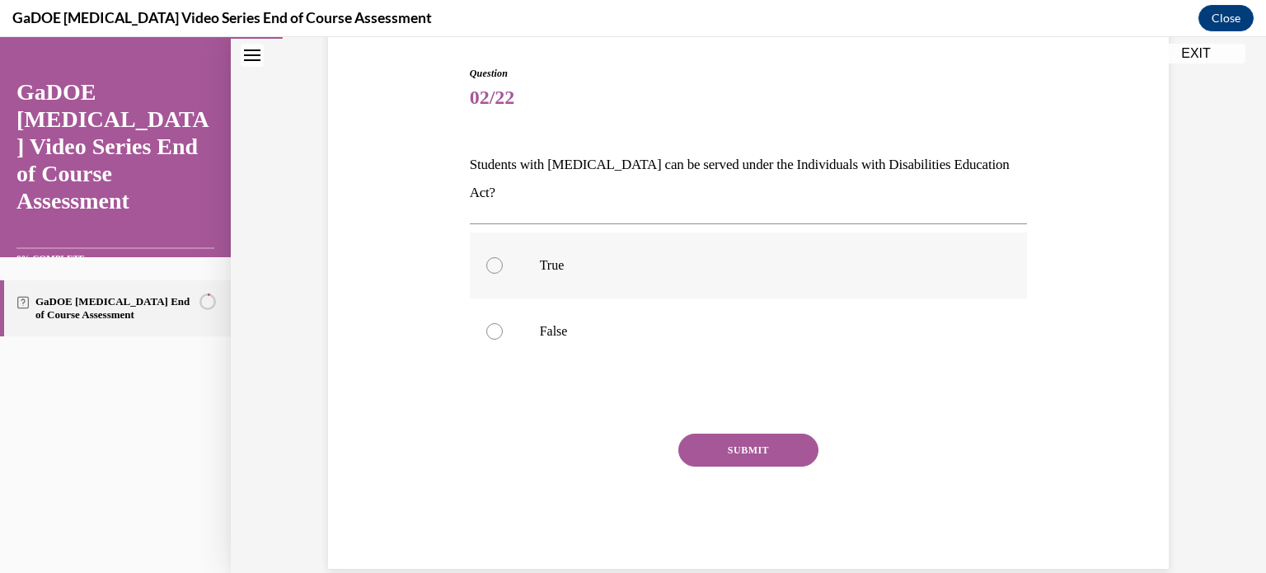
click at [496, 237] on label "True" at bounding box center [749, 265] width 558 height 66
click at [496, 257] on input "True" at bounding box center [494, 265] width 16 height 16
radio input "true"
click at [712, 433] on button "SUBMIT" at bounding box center [748, 449] width 140 height 33
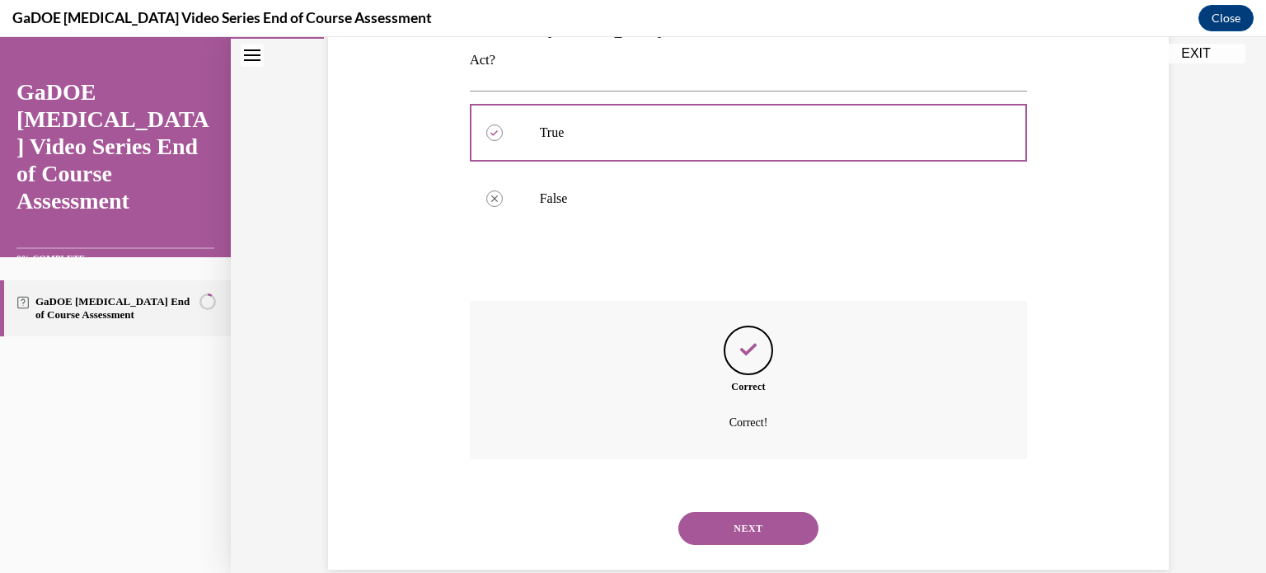
scroll to position [297, 0]
click at [724, 511] on button "NEXT" at bounding box center [748, 527] width 140 height 33
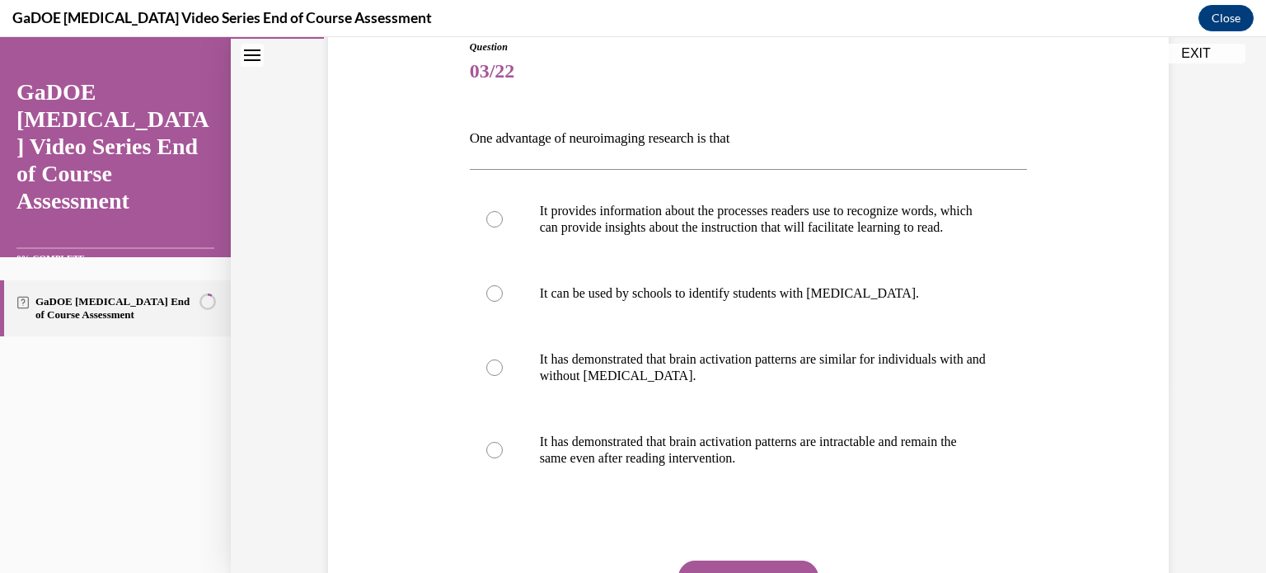
scroll to position [209, 0]
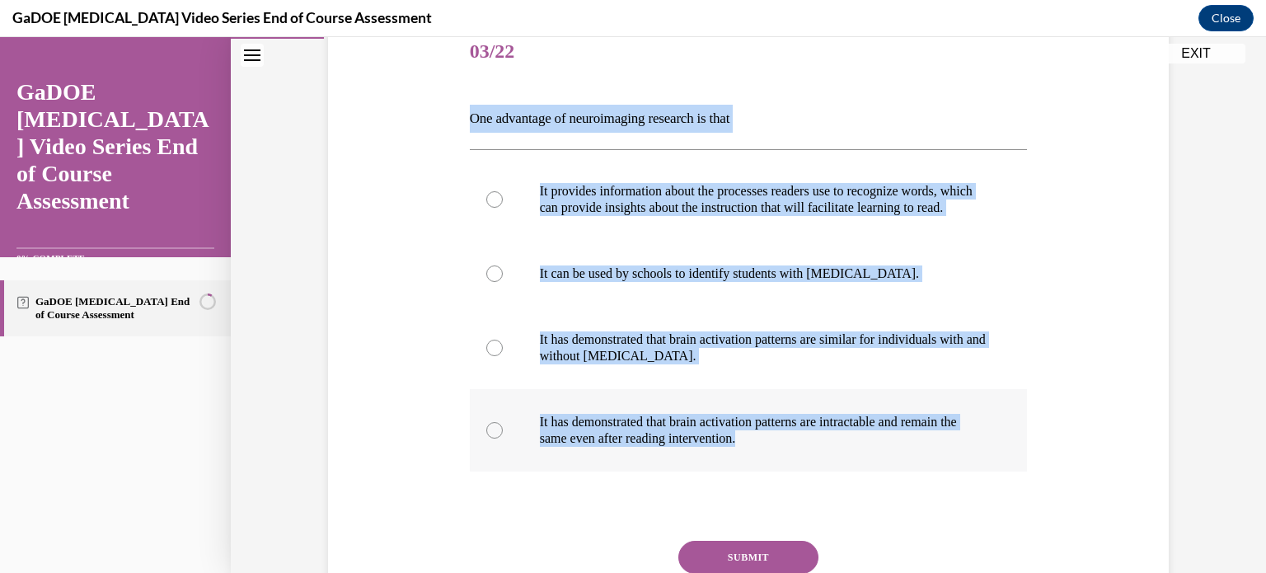
drag, startPoint x: 460, startPoint y: 111, endPoint x: 845, endPoint y: 467, distance: 524.3
click at [845, 467] on div "Question 03/22 One advantage of neuroimaging research is that It provides infor…" at bounding box center [749, 335] width 566 height 681
copy div "One advantage of neuroimaging research is that It provides information about th…"
click at [628, 241] on label "It provides information about the processes readers use to recognize words, whi…" at bounding box center [749, 199] width 558 height 82
click at [503, 208] on input "It provides information about the processes readers use to recognize words, whi…" at bounding box center [494, 199] width 16 height 16
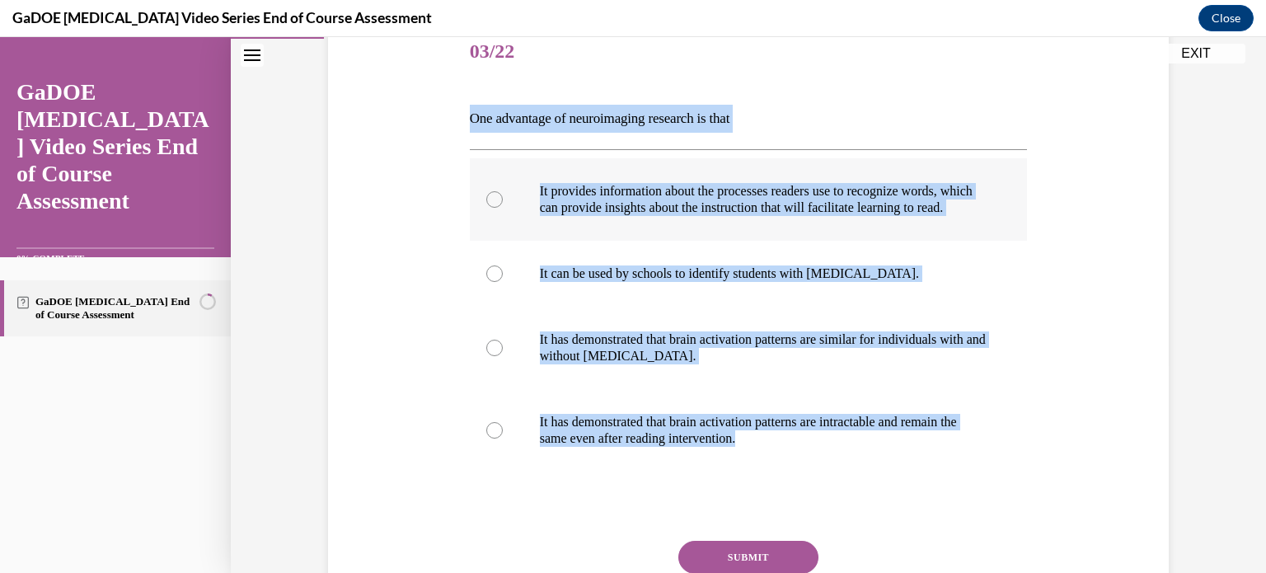
radio input "true"
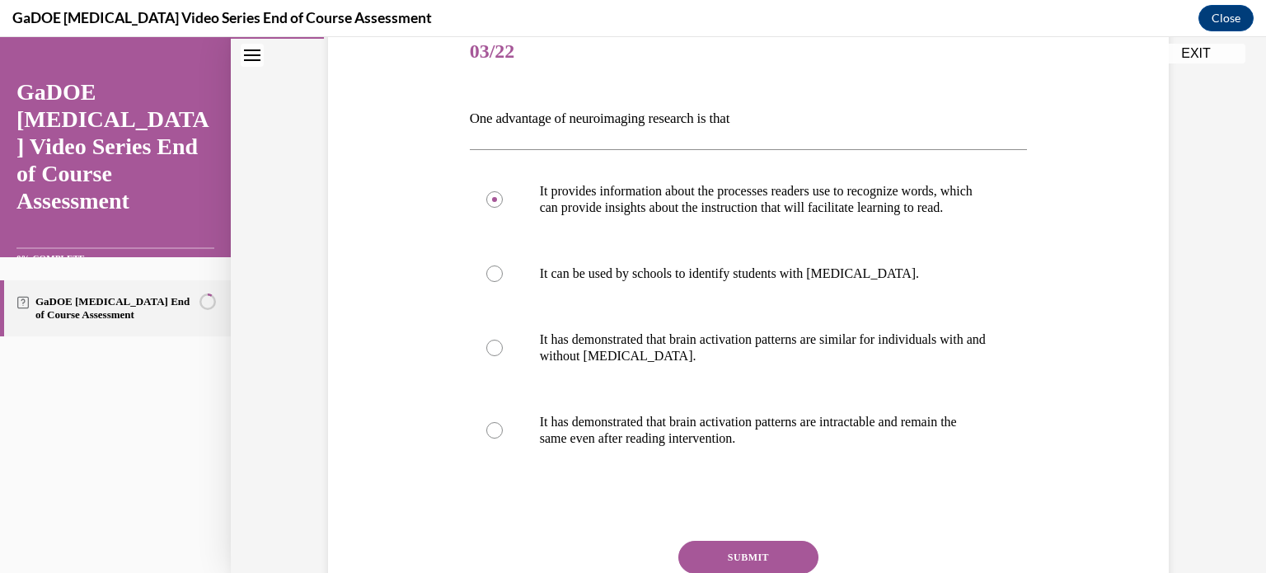
click at [732, 565] on button "SUBMIT" at bounding box center [748, 557] width 140 height 33
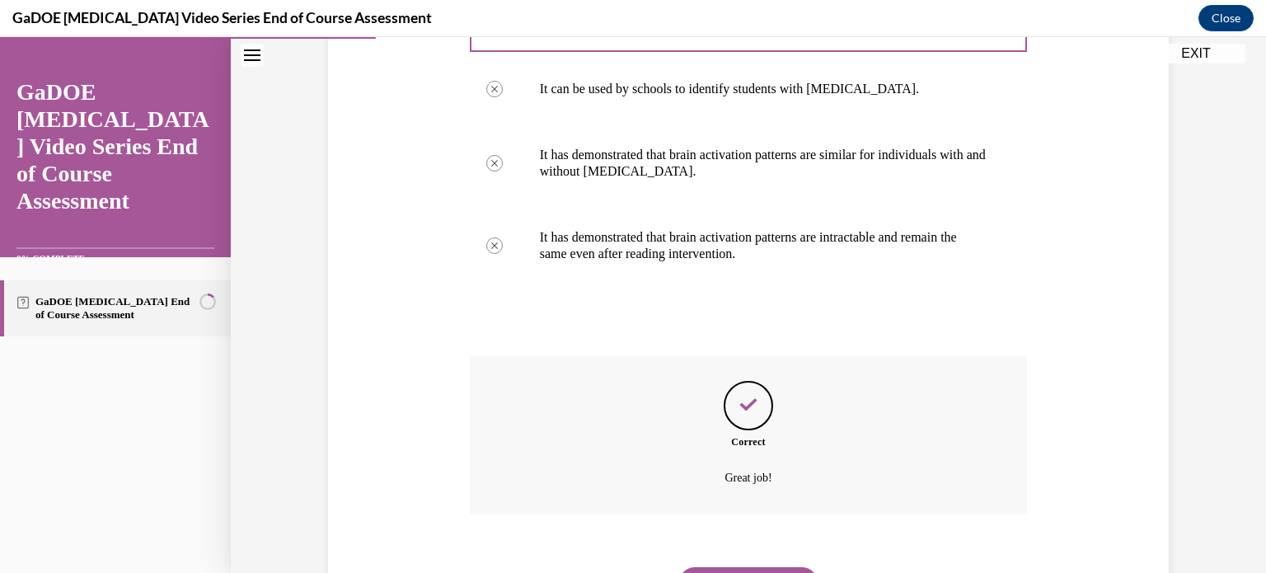
scroll to position [494, 0]
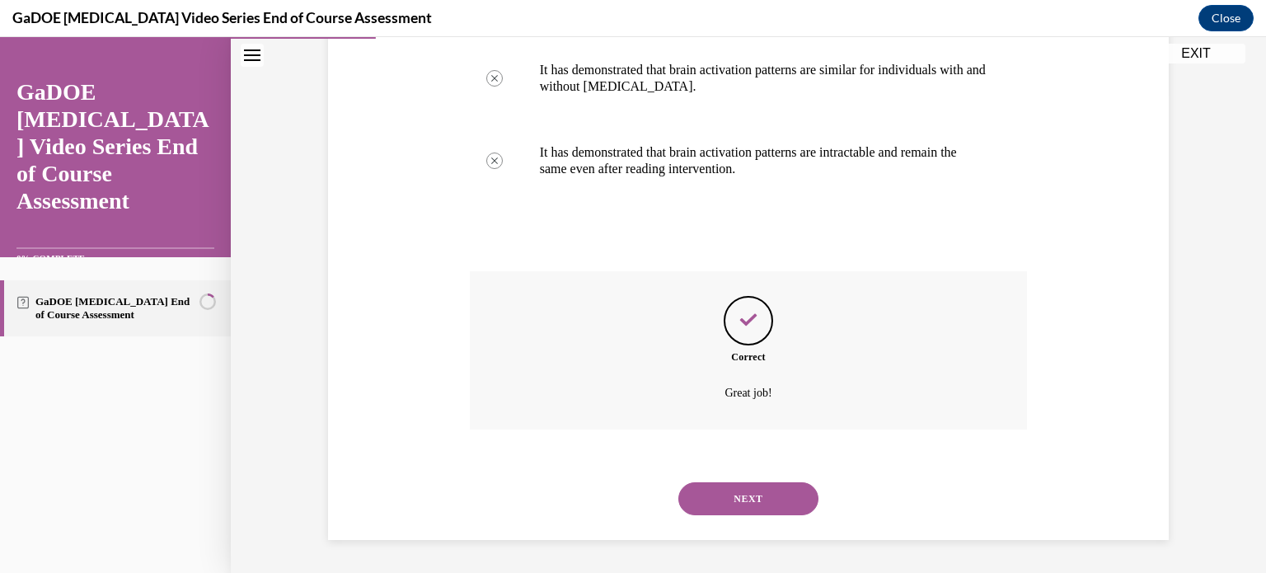
click at [757, 504] on button "NEXT" at bounding box center [748, 498] width 140 height 33
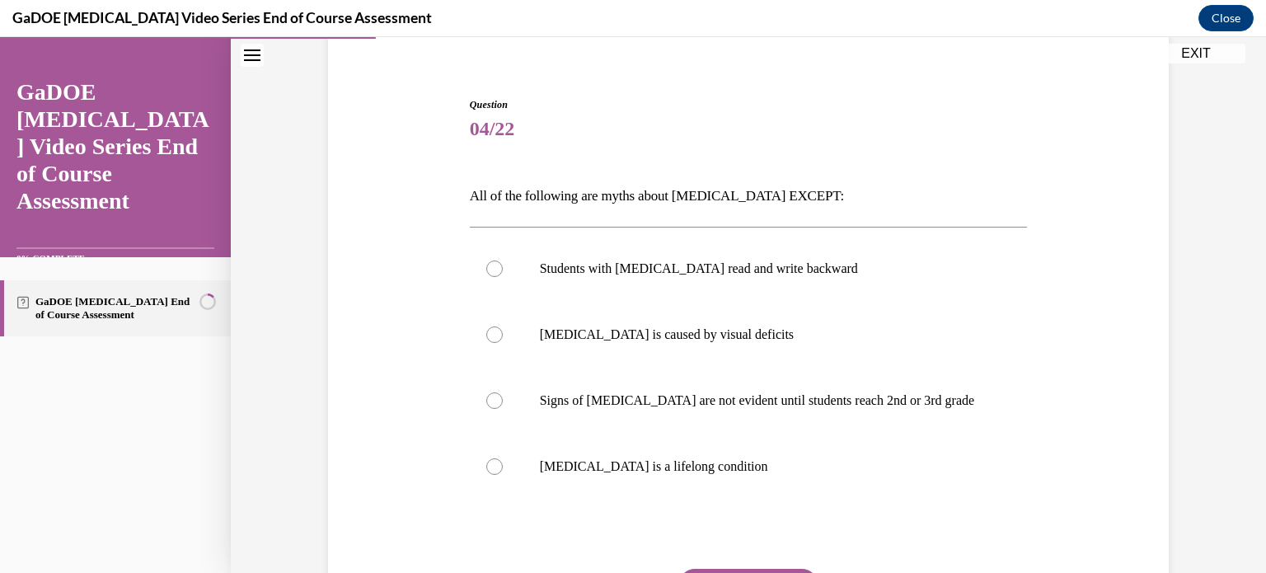
scroll to position [140, 0]
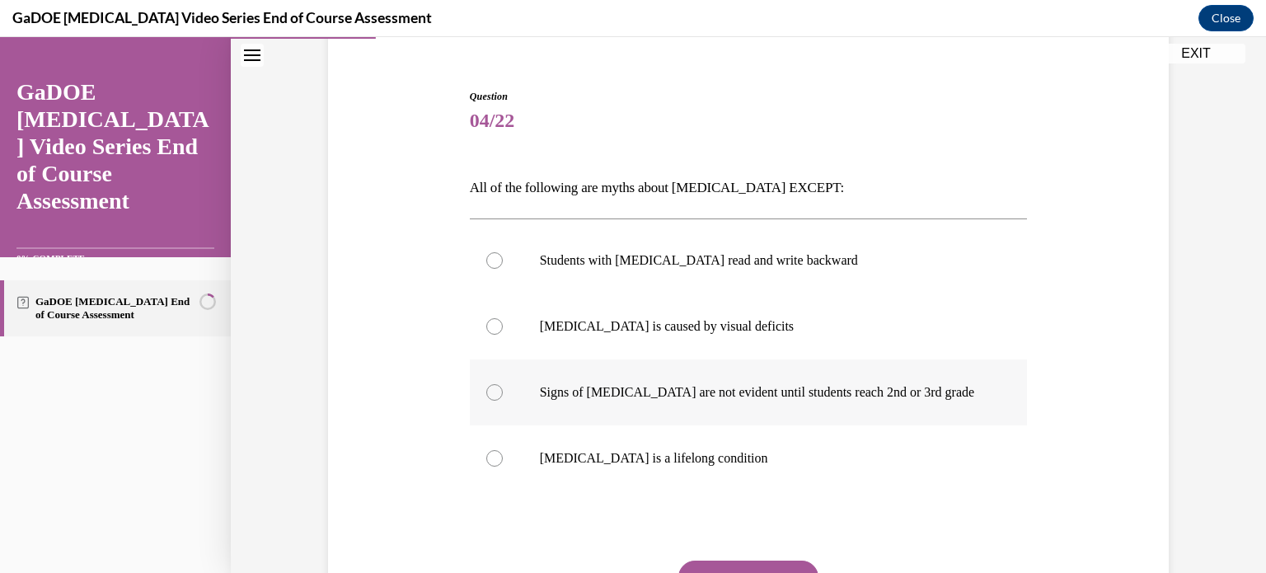
click at [492, 392] on div at bounding box center [494, 392] width 16 height 16
click at [492, 392] on input "Signs of dyslexia are not evident until students reach 2nd or 3rd grade" at bounding box center [494, 392] width 16 height 16
radio input "true"
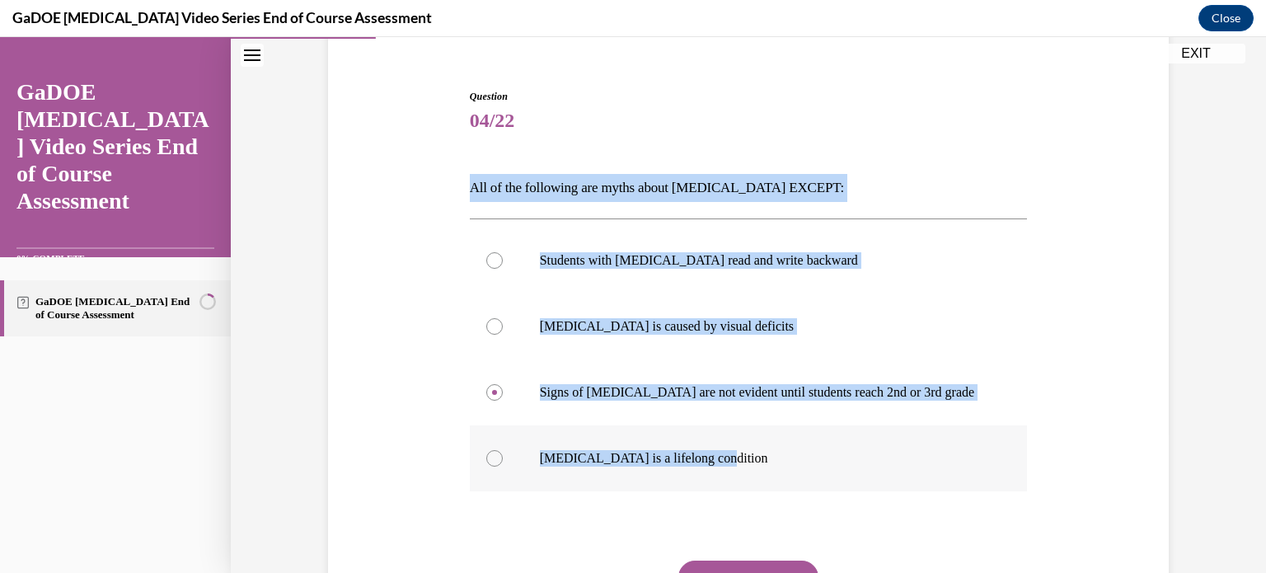
drag, startPoint x: 465, startPoint y: 186, endPoint x: 735, endPoint y: 466, distance: 389.3
click at [735, 466] on div "Question 04/22 All of the following are myths about dyslexia EXCEPT: Students w…" at bounding box center [749, 392] width 558 height 607
copy div "All of the following are myths about dyslexia EXCEPT: Students with dyslexia re…"
click at [479, 465] on label "Dyslexia is a lifelong condition" at bounding box center [749, 458] width 558 height 66
click at [486, 465] on input "Dyslexia is a lifelong condition" at bounding box center [494, 458] width 16 height 16
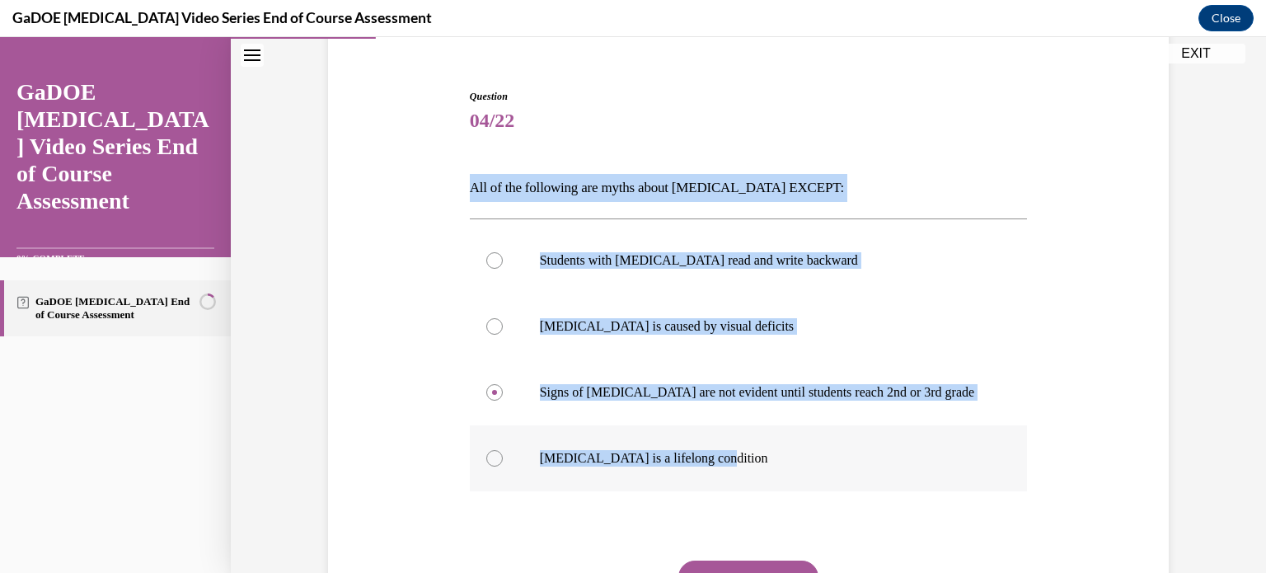
radio input "true"
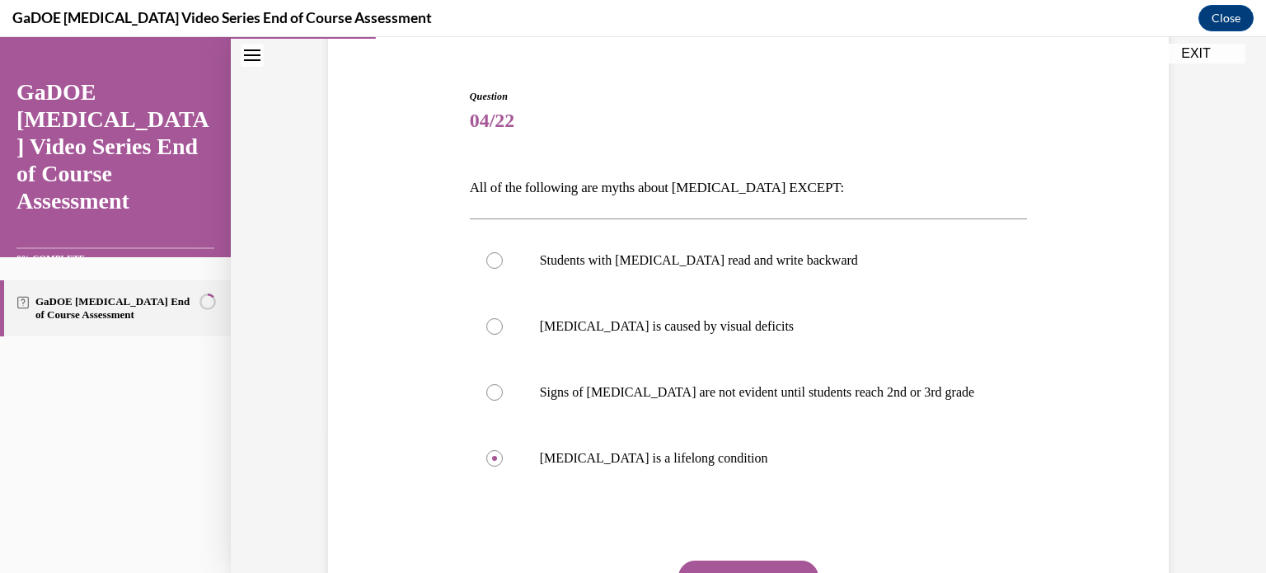
click at [717, 564] on button "SUBMIT" at bounding box center [748, 576] width 140 height 33
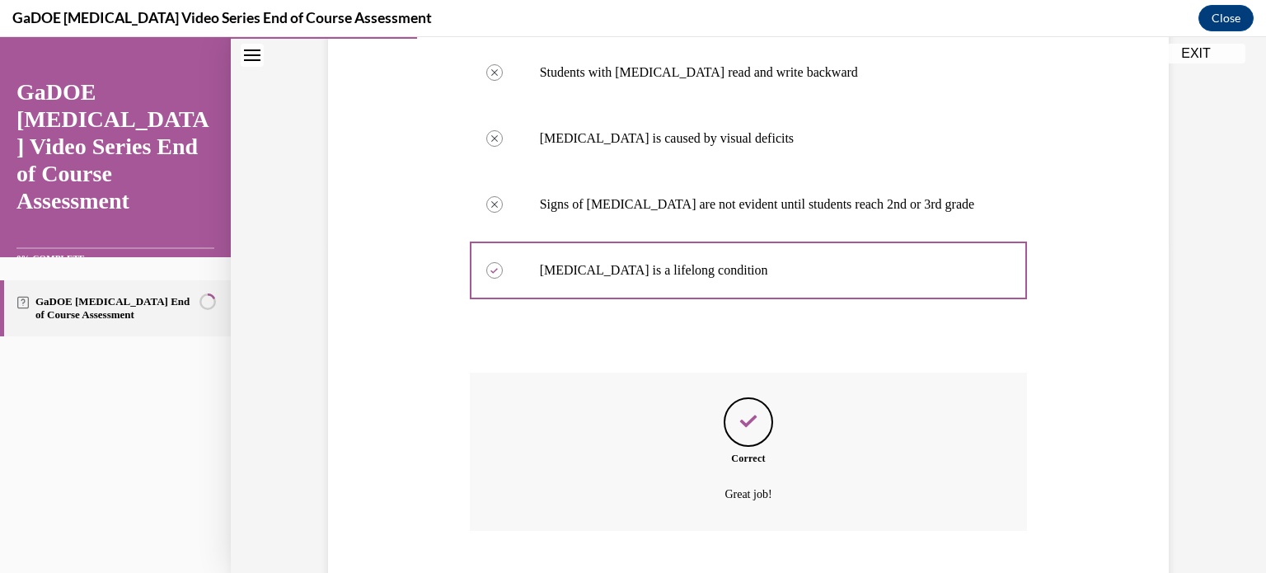
scroll to position [429, 0]
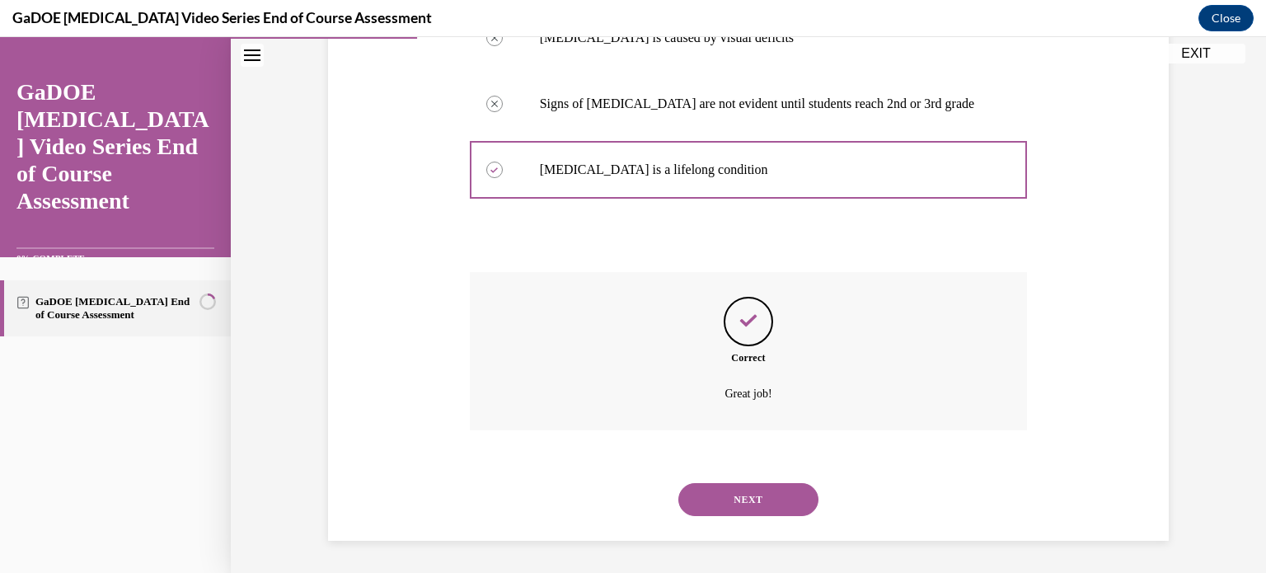
click at [768, 500] on button "NEXT" at bounding box center [748, 499] width 140 height 33
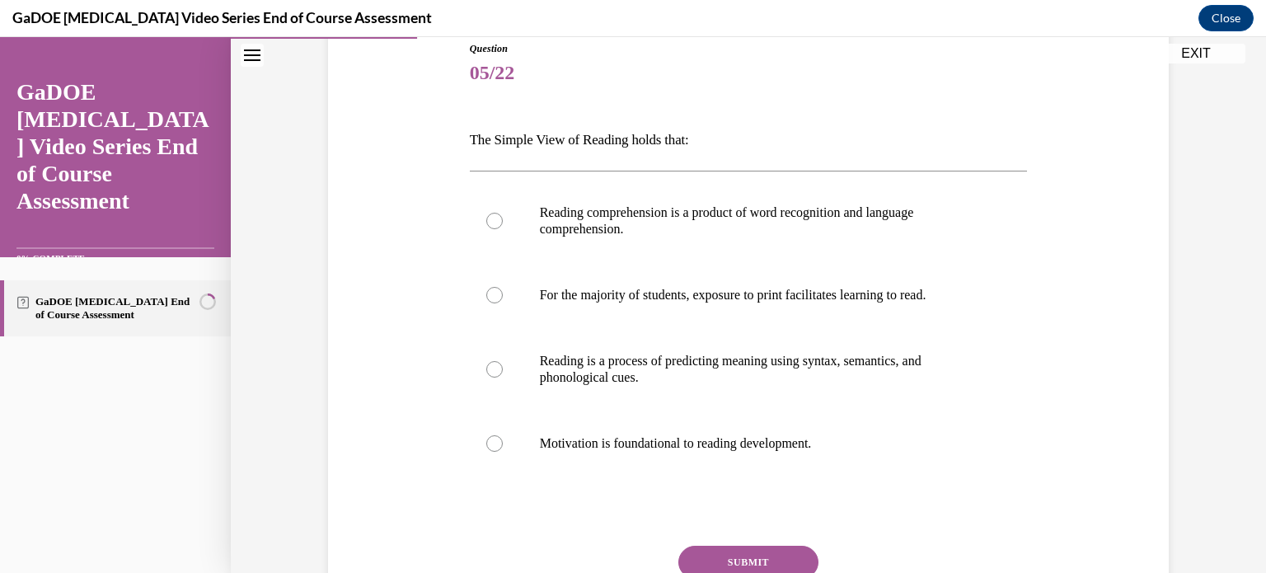
scroll to position [194, 0]
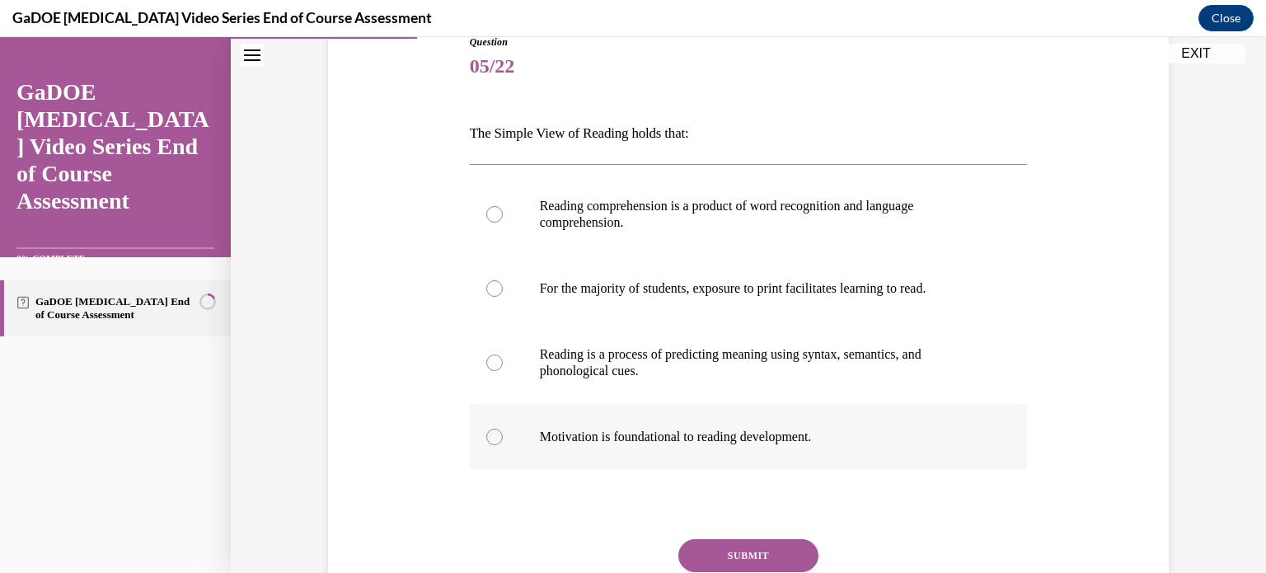
drag, startPoint x: 461, startPoint y: 131, endPoint x: 863, endPoint y: 451, distance: 513.8
click at [863, 451] on div "Question 05/22 The Simple View of Reading holds that: Reading comprehension is …" at bounding box center [749, 342] width 566 height 664
copy div "The Simple View of Reading holds that: Reading comprehension is a product of wo…"
click at [443, 188] on div "Question 05/22 The Simple View of Reading holds that: Reading comprehension is …" at bounding box center [748, 329] width 849 height 689
click at [491, 211] on div at bounding box center [494, 214] width 16 height 16
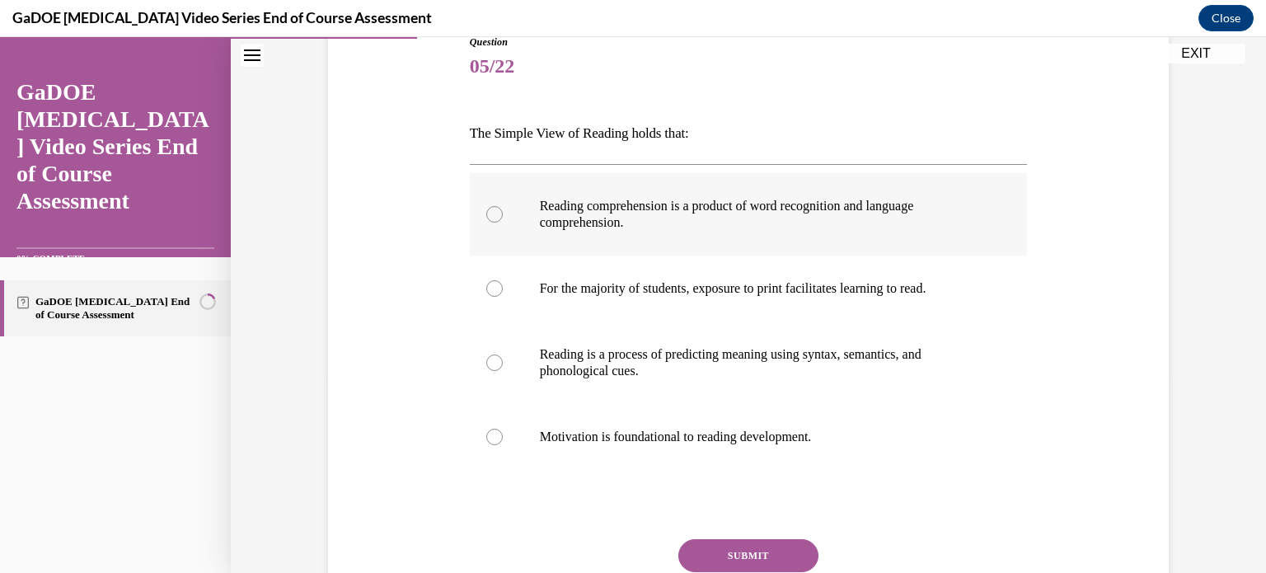
click at [491, 211] on input "Reading comprehension is a product of word recognition and language comprehensi…" at bounding box center [494, 214] width 16 height 16
radio input "true"
click at [733, 541] on button "SUBMIT" at bounding box center [748, 555] width 140 height 33
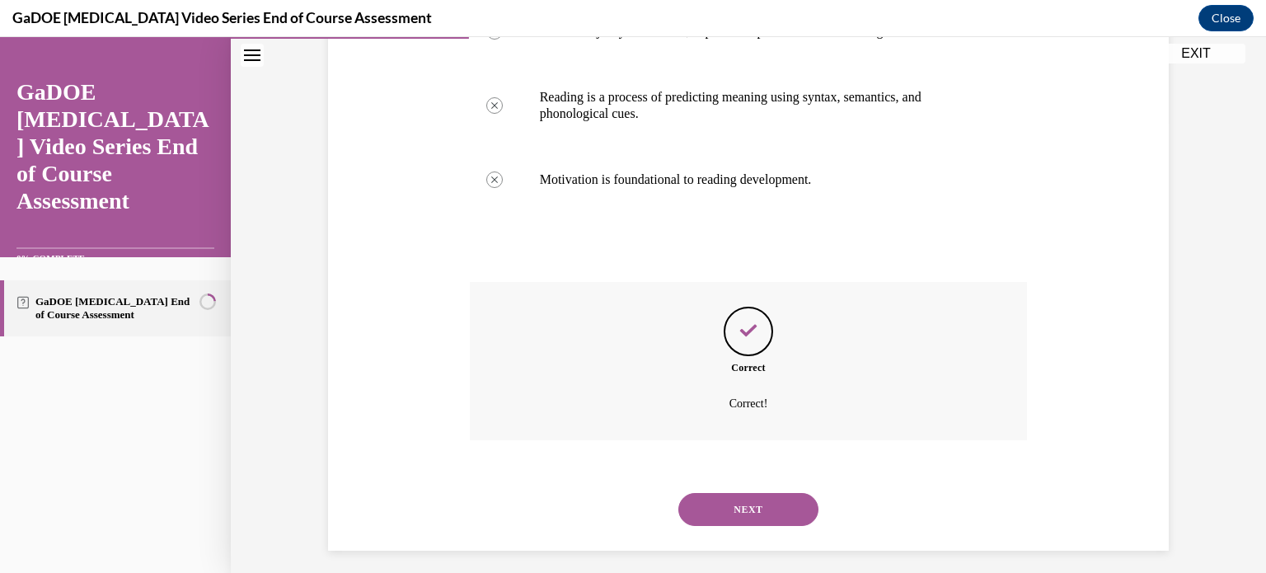
scroll to position [461, 0]
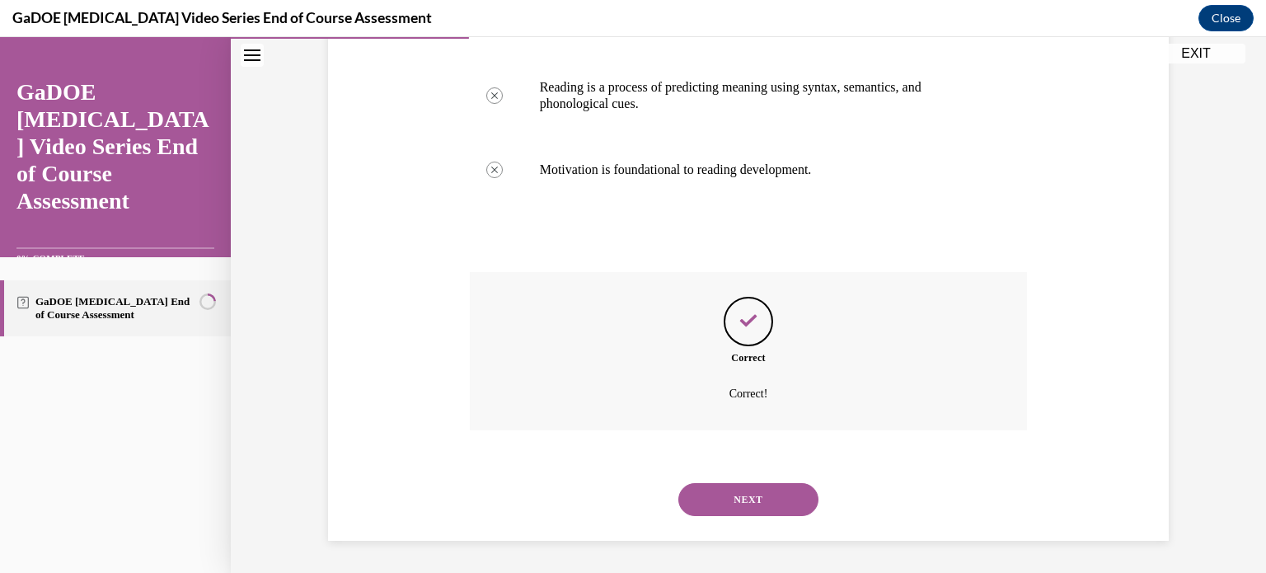
click at [748, 502] on button "NEXT" at bounding box center [748, 499] width 140 height 33
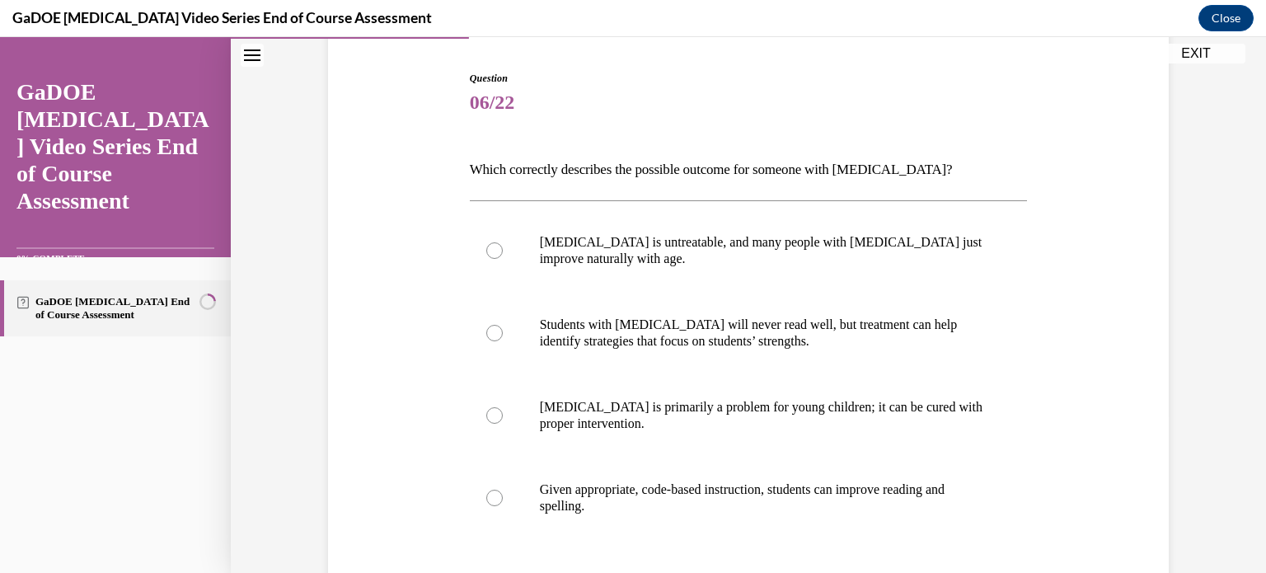
scroll to position [165, 0]
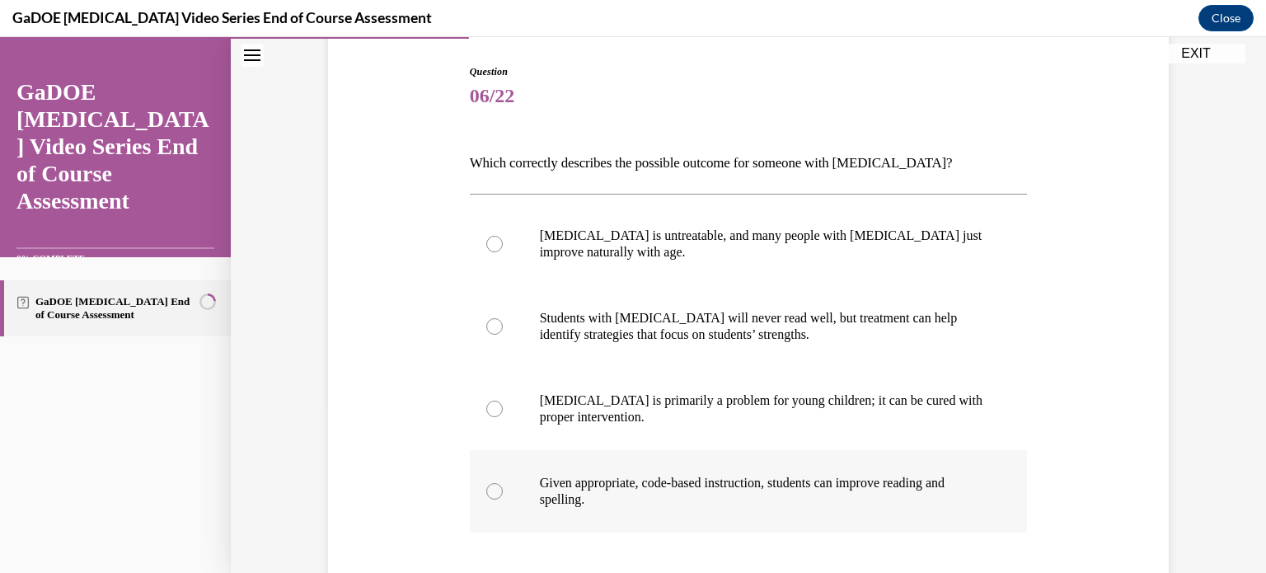
click at [486, 490] on div at bounding box center [494, 491] width 16 height 16
click at [486, 490] on input "Given appropriate, code-based instruction, students can improve reading and spe…" at bounding box center [494, 491] width 16 height 16
radio input "true"
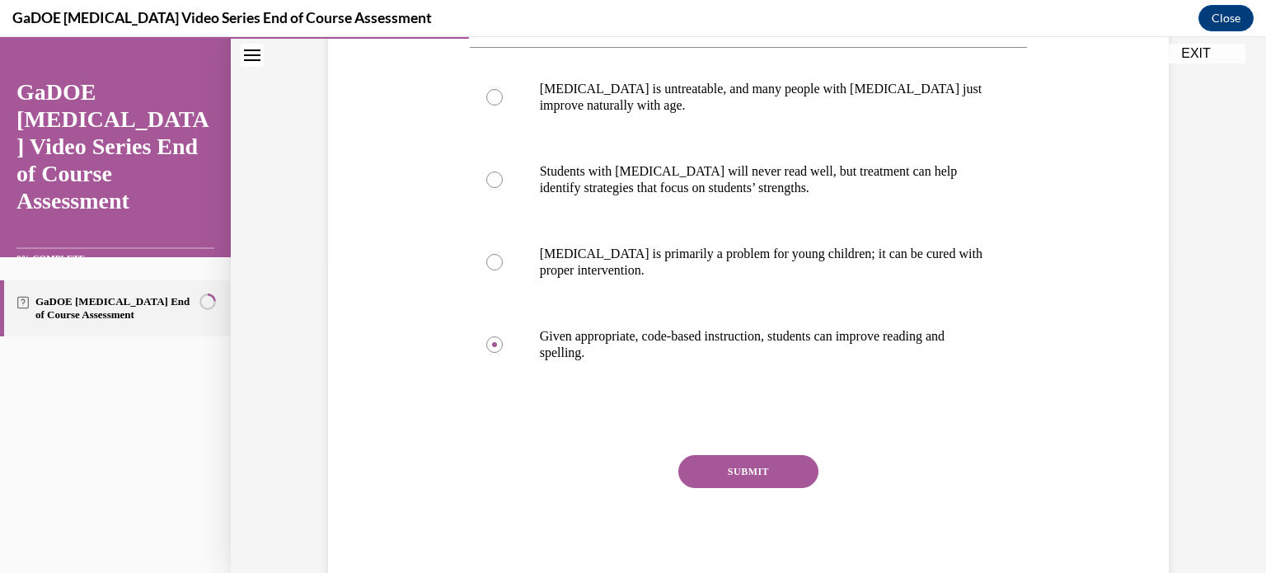
scroll to position [336, 0]
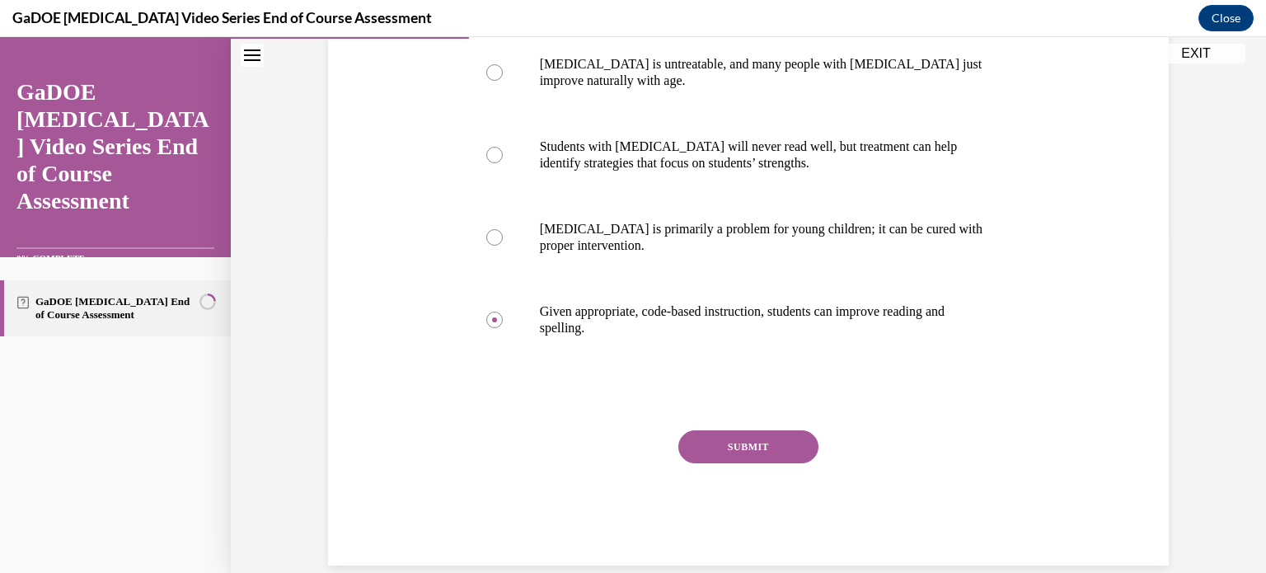
click at [763, 451] on button "SUBMIT" at bounding box center [748, 446] width 140 height 33
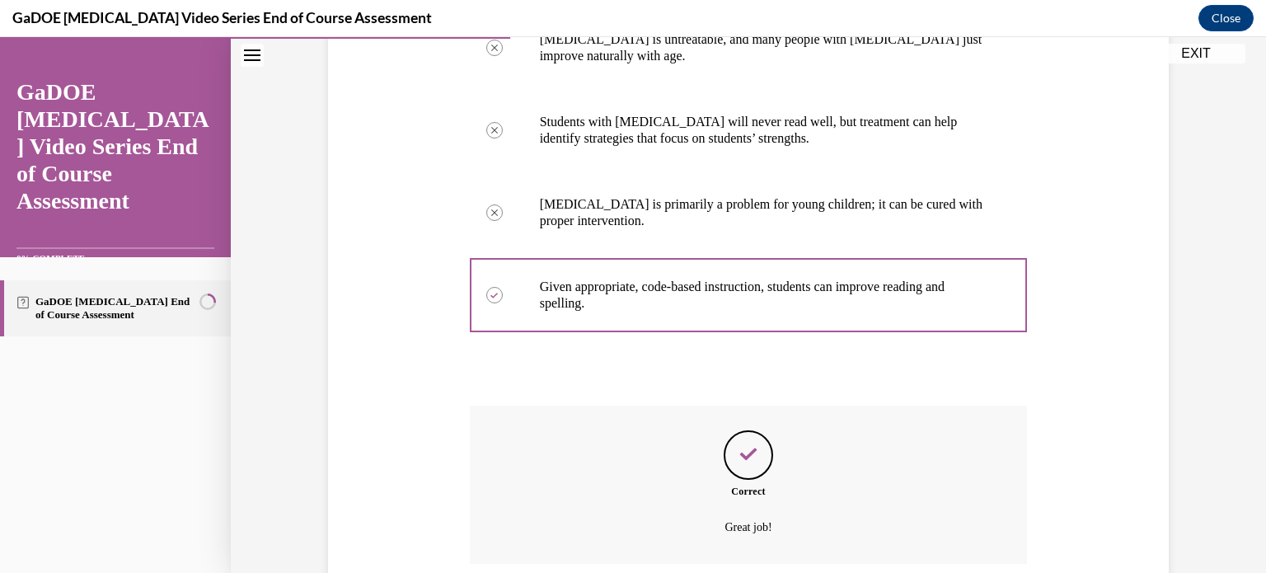
scroll to position [494, 0]
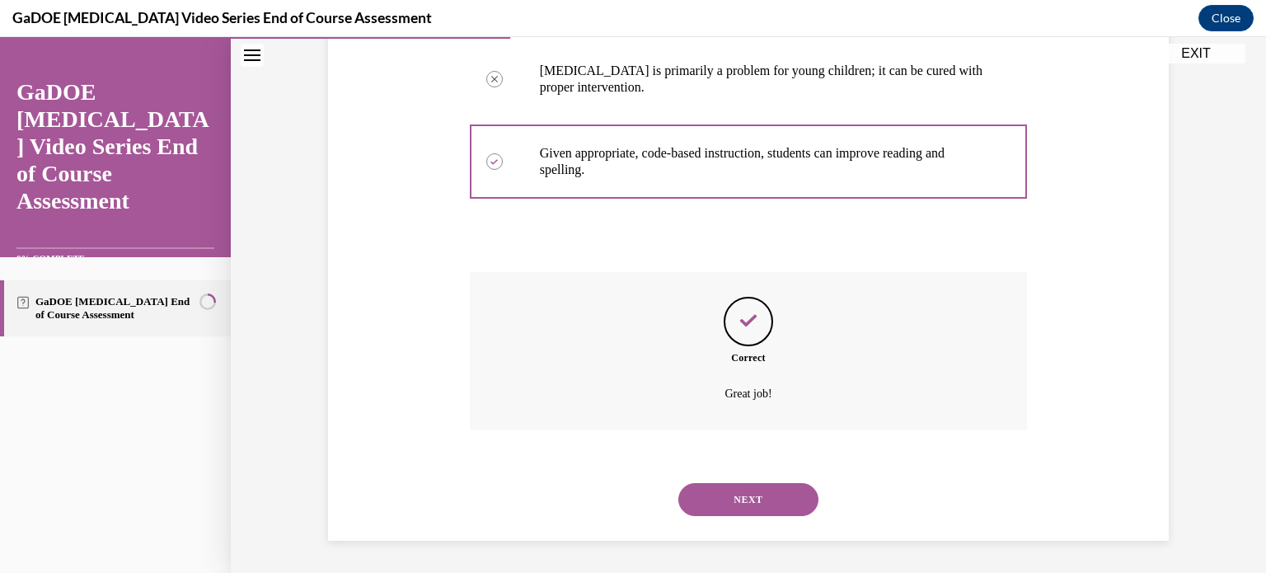
click at [731, 503] on button "NEXT" at bounding box center [748, 499] width 140 height 33
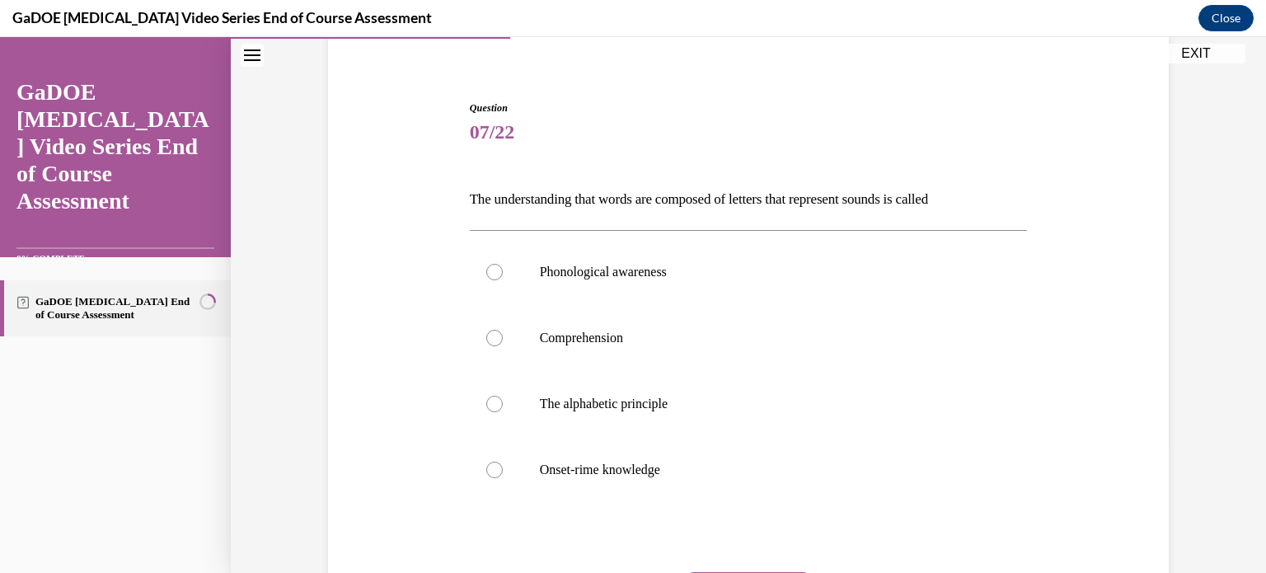
scroll to position [137, 0]
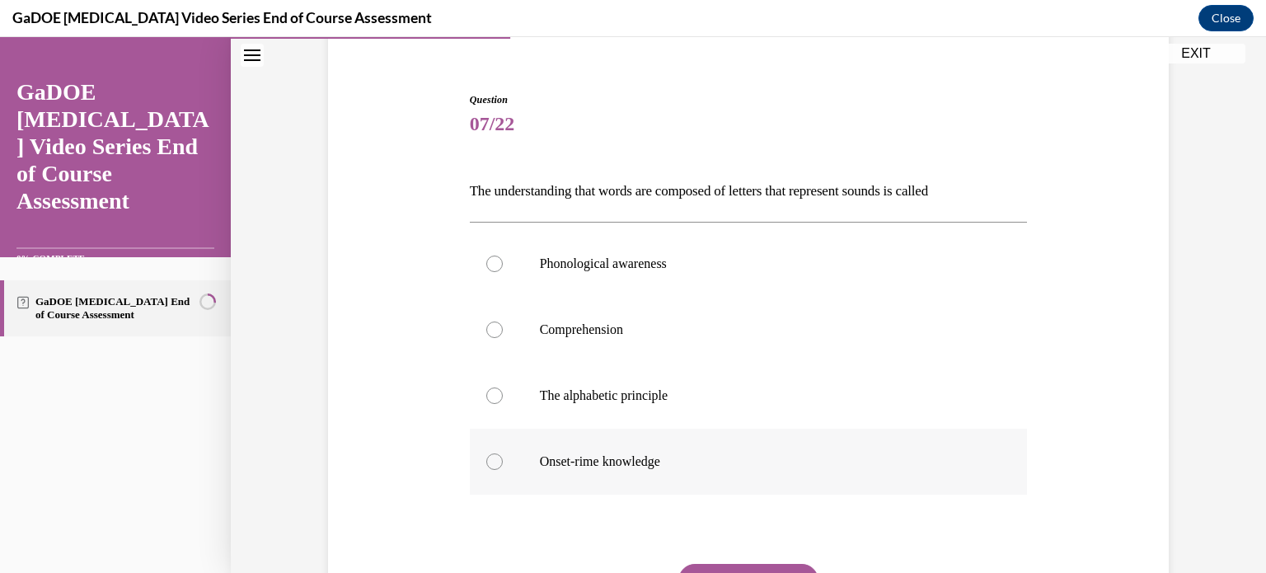
drag, startPoint x: 464, startPoint y: 189, endPoint x: 709, endPoint y: 456, distance: 362.2
click at [709, 456] on div "Question 07/22 The understanding that words are composed of letters that repres…" at bounding box center [749, 395] width 558 height 607
copy div "The understanding that words are composed of letters that represent sounds is c…"
click at [492, 387] on label "The alphabetic principle" at bounding box center [749, 396] width 558 height 66
click at [492, 387] on input "The alphabetic principle" at bounding box center [494, 395] width 16 height 16
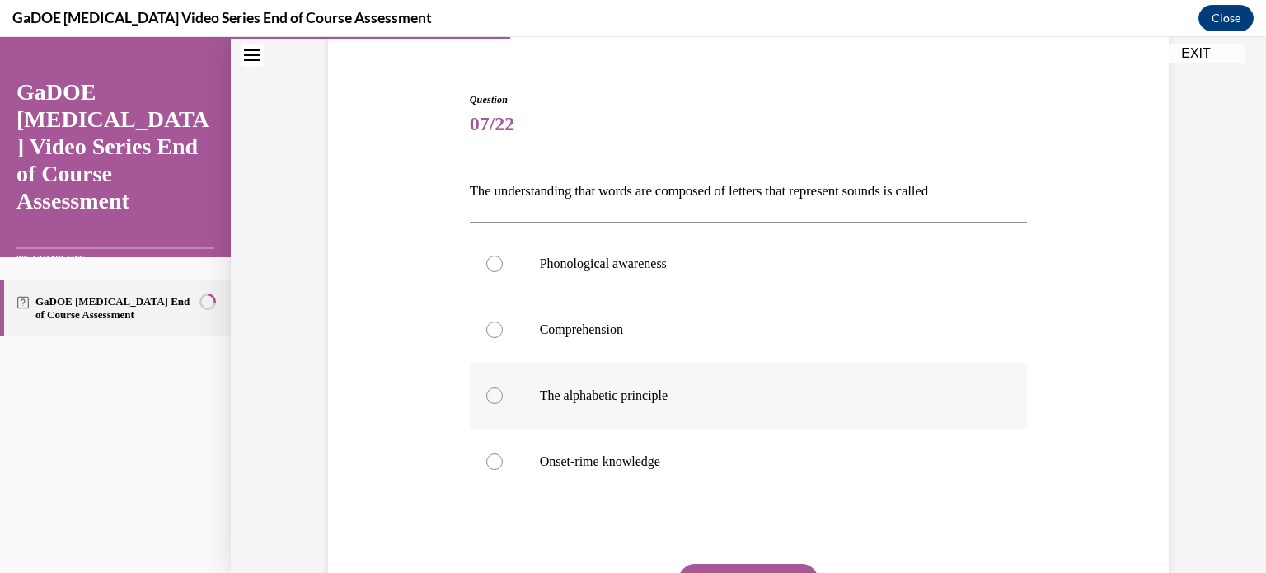
radio input "true"
click at [859, 508] on div "Question 07/22 The understanding that words are composed of letters that repres…" at bounding box center [749, 395] width 558 height 607
click at [759, 565] on button "SUBMIT" at bounding box center [748, 580] width 140 height 33
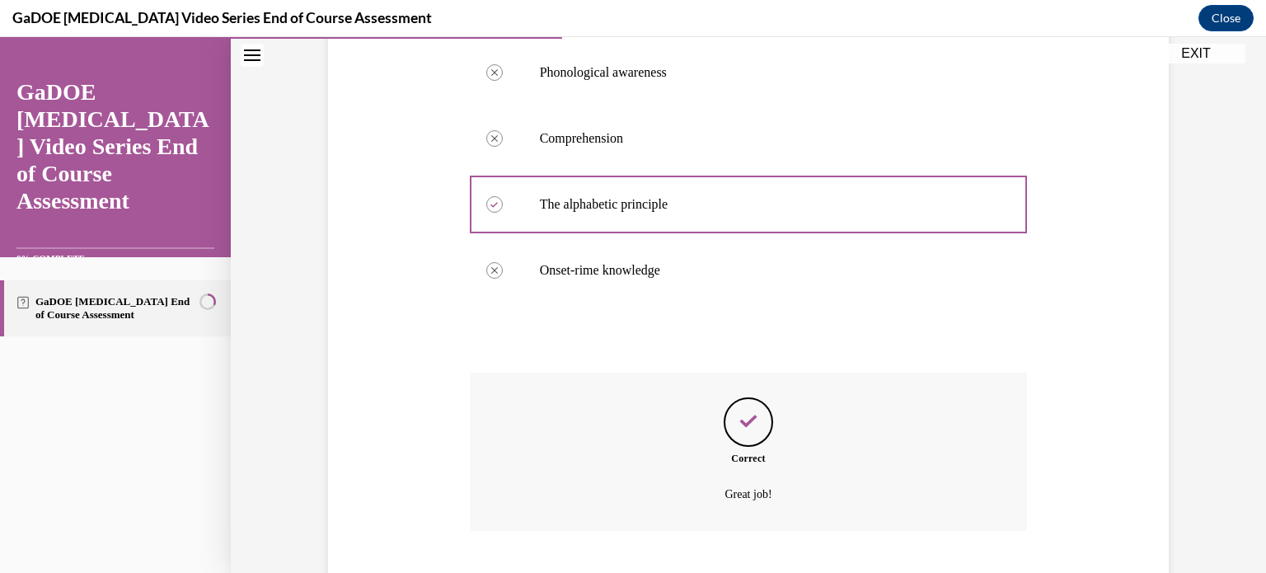
scroll to position [429, 0]
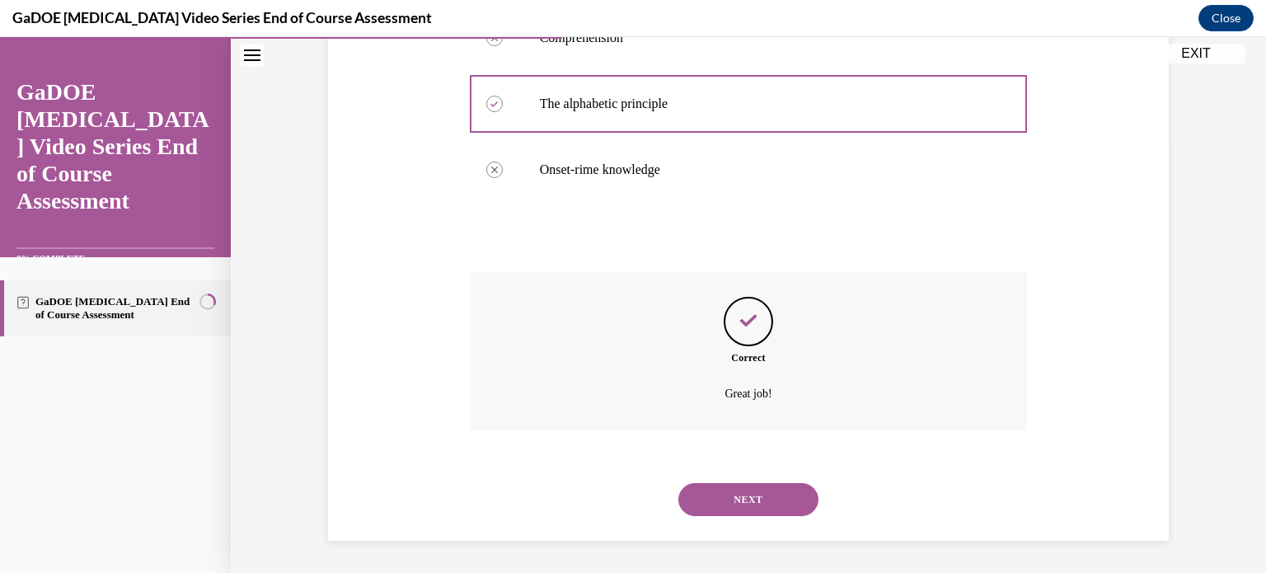
click at [749, 507] on button "NEXT" at bounding box center [748, 499] width 140 height 33
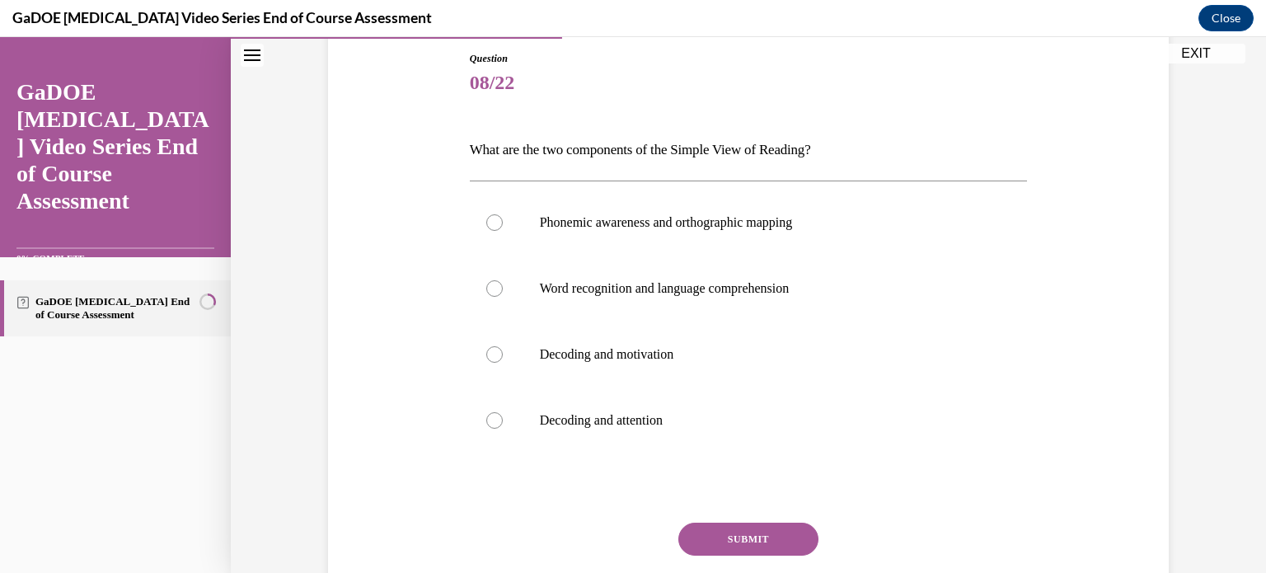
scroll to position [180, 0]
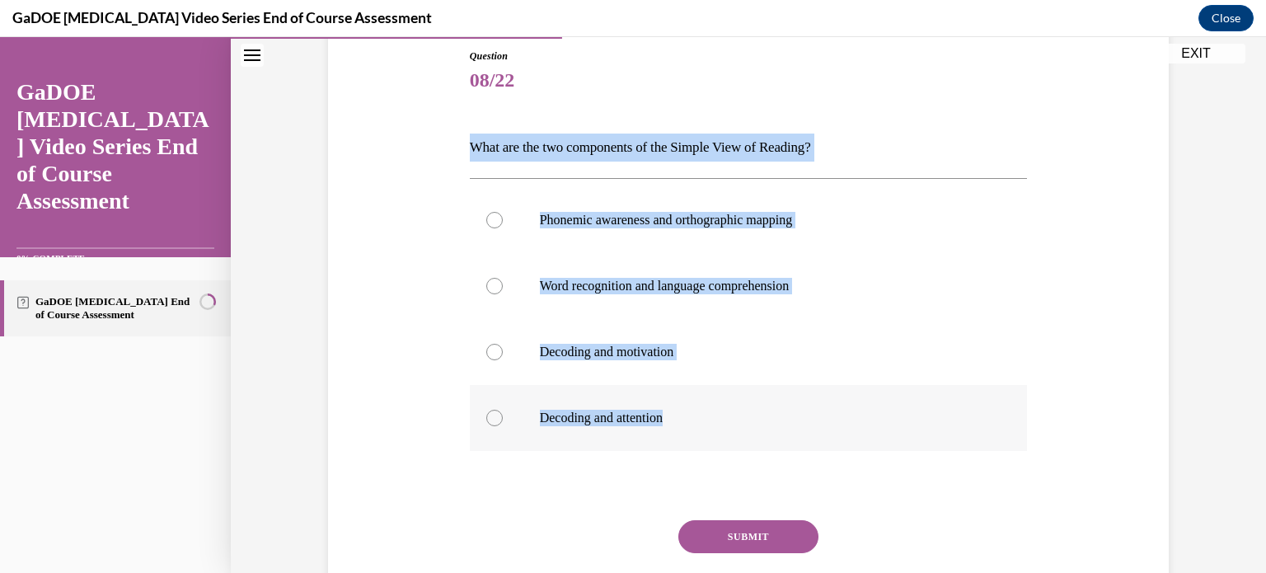
drag, startPoint x: 464, startPoint y: 144, endPoint x: 705, endPoint y: 408, distance: 357.0
click at [705, 408] on div "Question 08/22 What are the two components of the Simple View of Reading? Phone…" at bounding box center [749, 352] width 558 height 607
copy div "What are the two components of the Simple View of Reading? Phonemic awareness a…"
click at [487, 283] on div at bounding box center [494, 286] width 16 height 16
click at [487, 283] on input "Word recognition and language comprehension" at bounding box center [494, 286] width 16 height 16
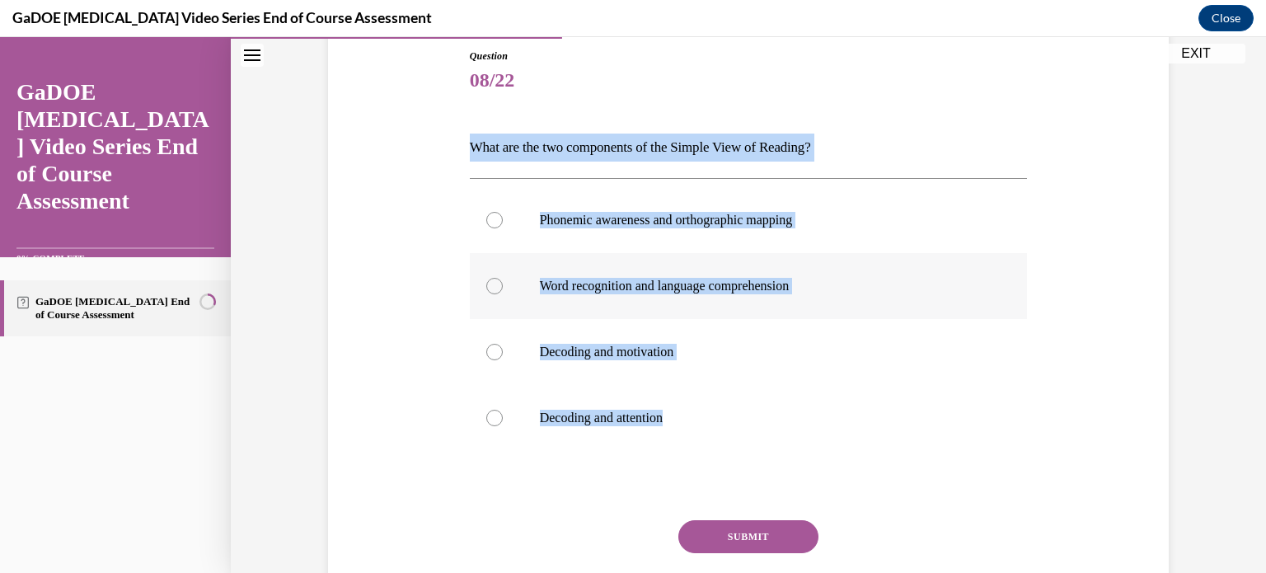
radio input "true"
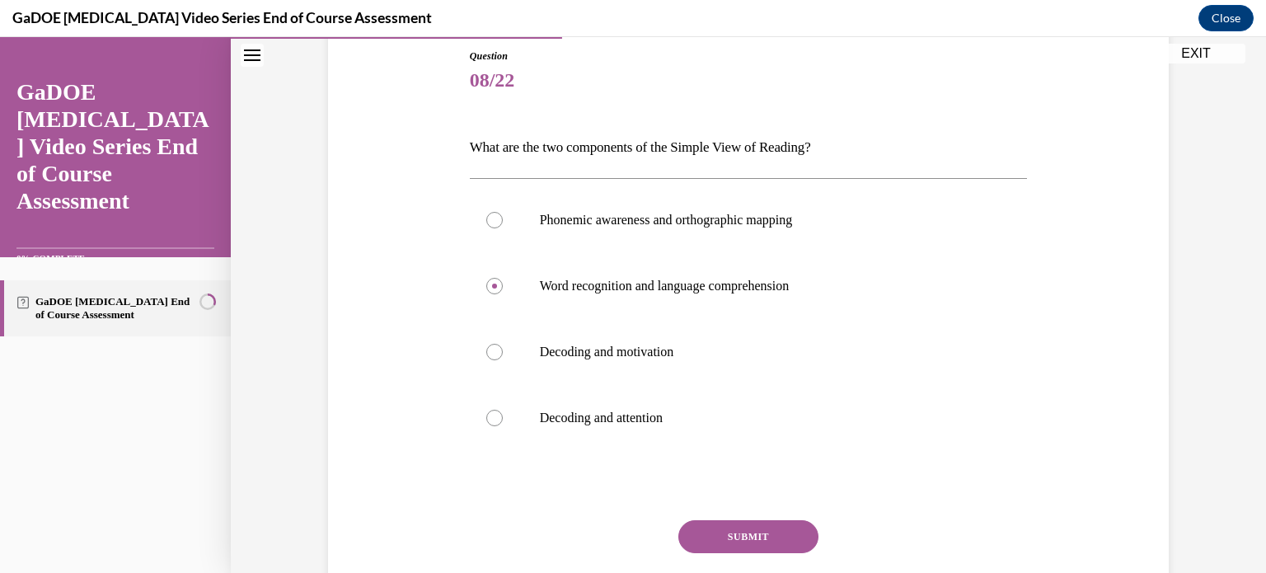
click at [708, 534] on button "SUBMIT" at bounding box center [748, 536] width 140 height 33
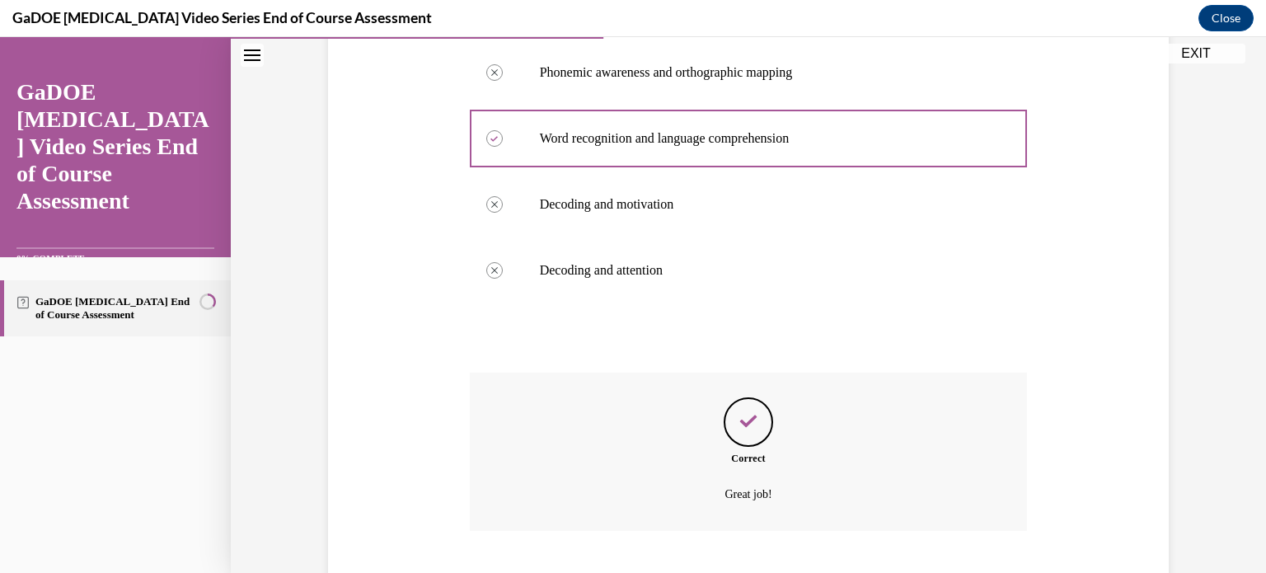
scroll to position [429, 0]
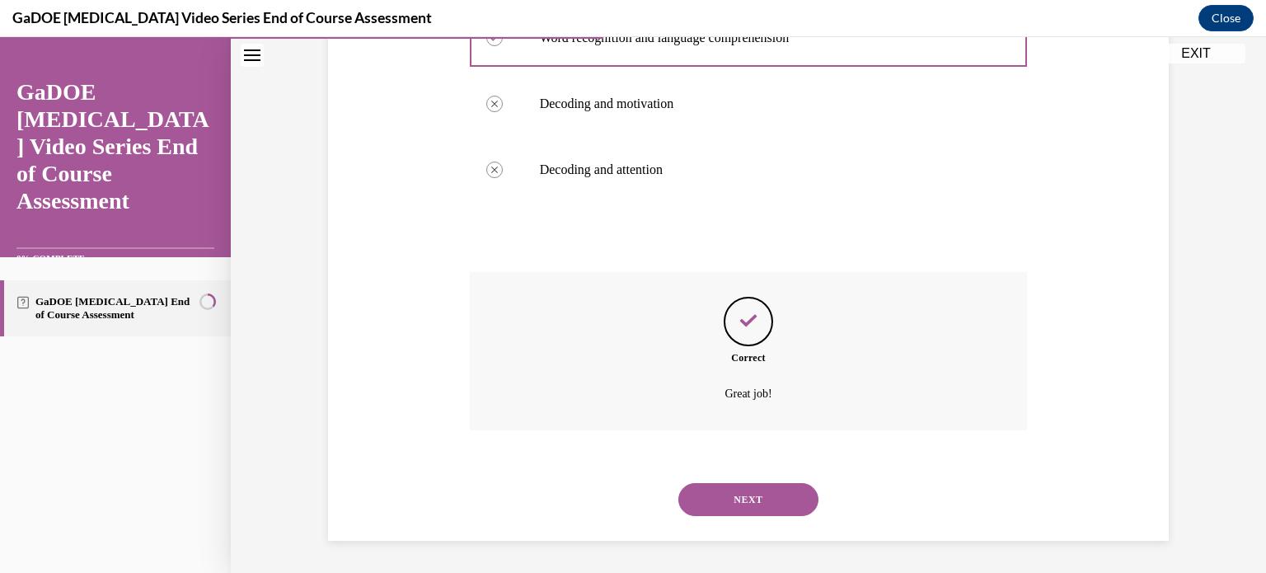
click at [735, 504] on button "NEXT" at bounding box center [748, 499] width 140 height 33
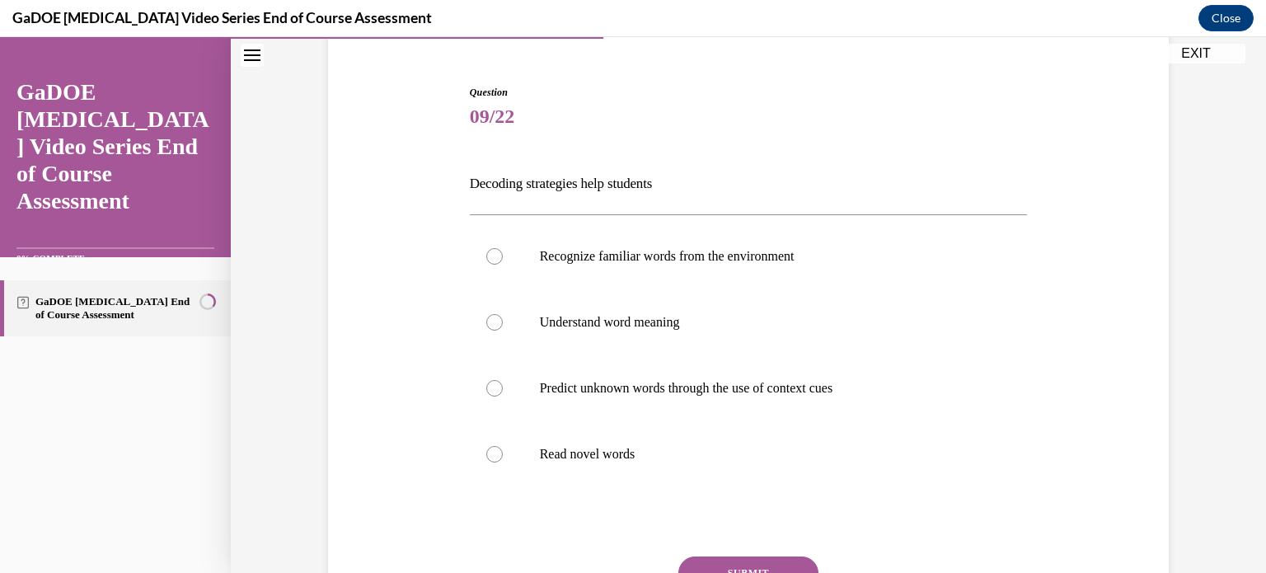
scroll to position [175, 0]
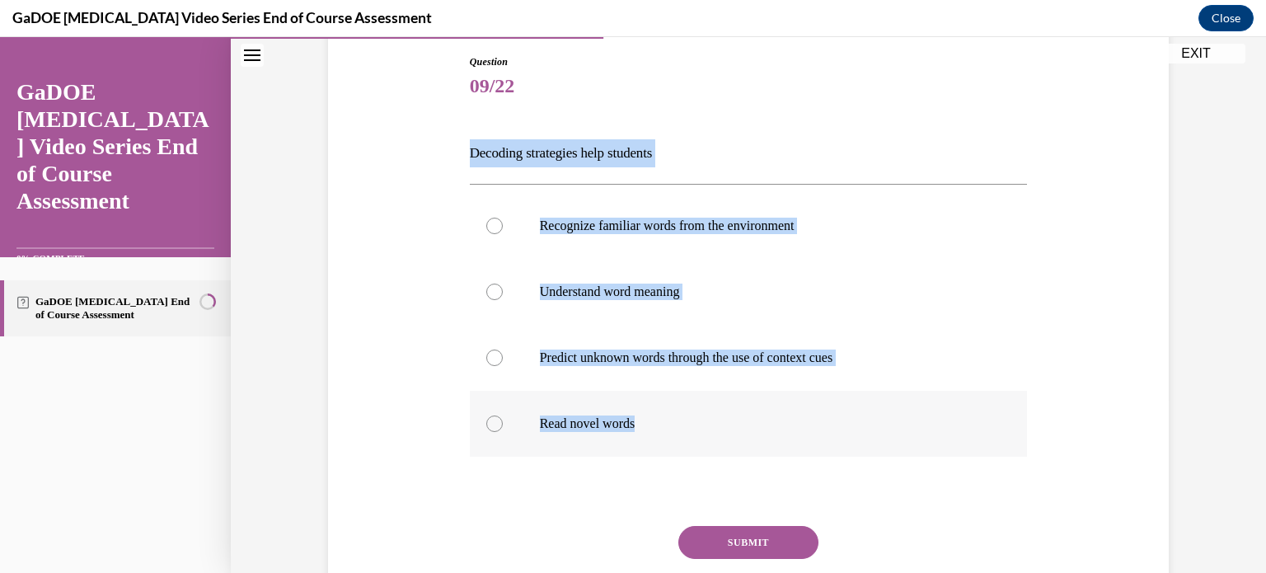
drag, startPoint x: 461, startPoint y: 148, endPoint x: 691, endPoint y: 435, distance: 367.7
click at [691, 435] on div "Question 09/22 Decoding strategies help students Recognize familiar words from …" at bounding box center [749, 345] width 566 height 631
copy div "Decoding strategies help students Recognize familiar words from the environment…"
click at [486, 424] on div at bounding box center [494, 423] width 16 height 16
click at [486, 424] on input "Read novel words" at bounding box center [494, 423] width 16 height 16
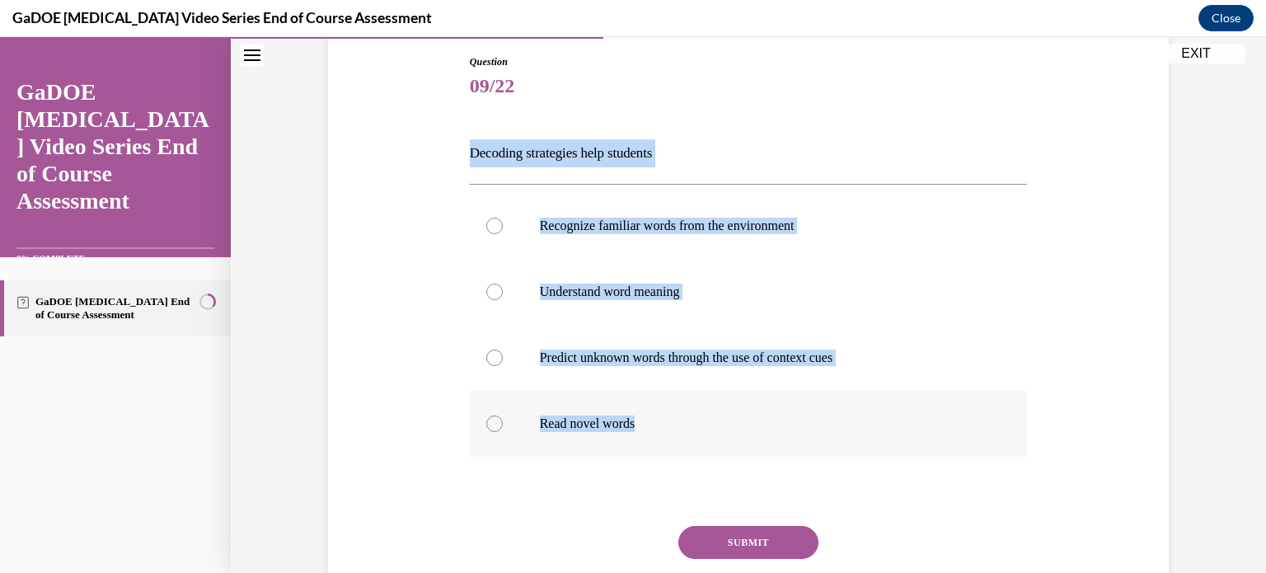
radio input "true"
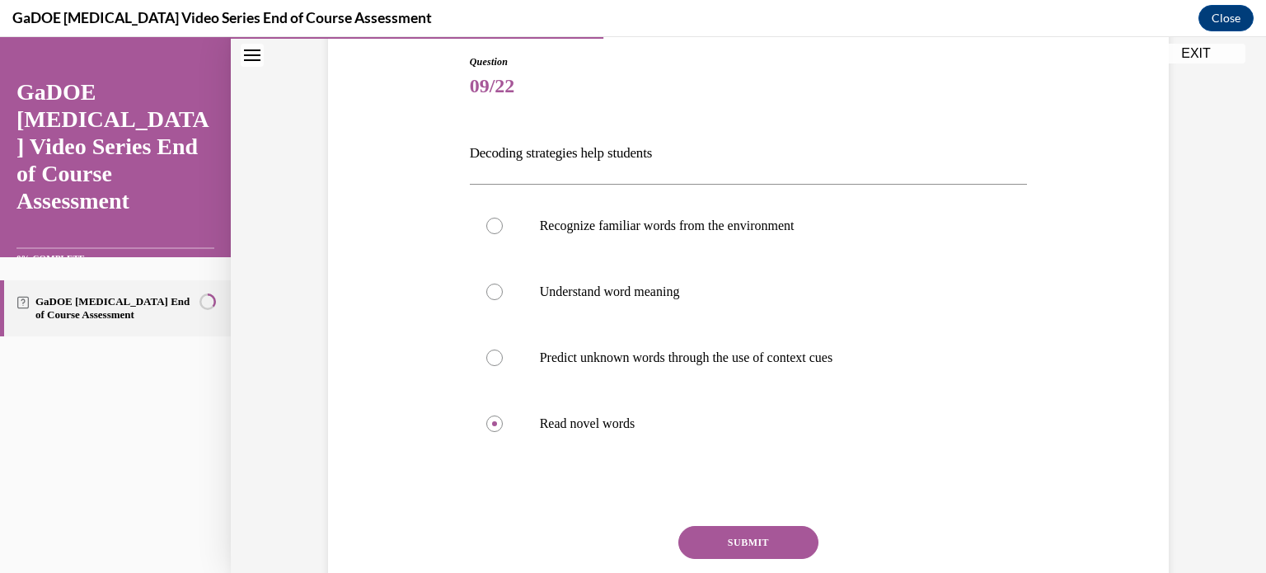
click at [738, 552] on button "SUBMIT" at bounding box center [748, 542] width 140 height 33
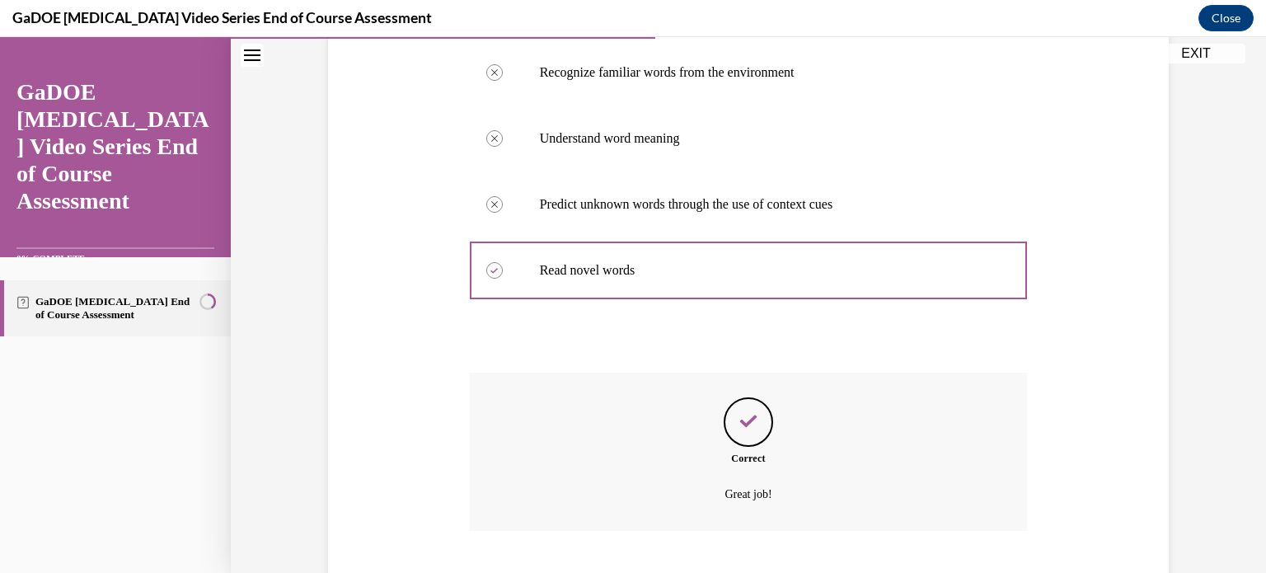
scroll to position [429, 0]
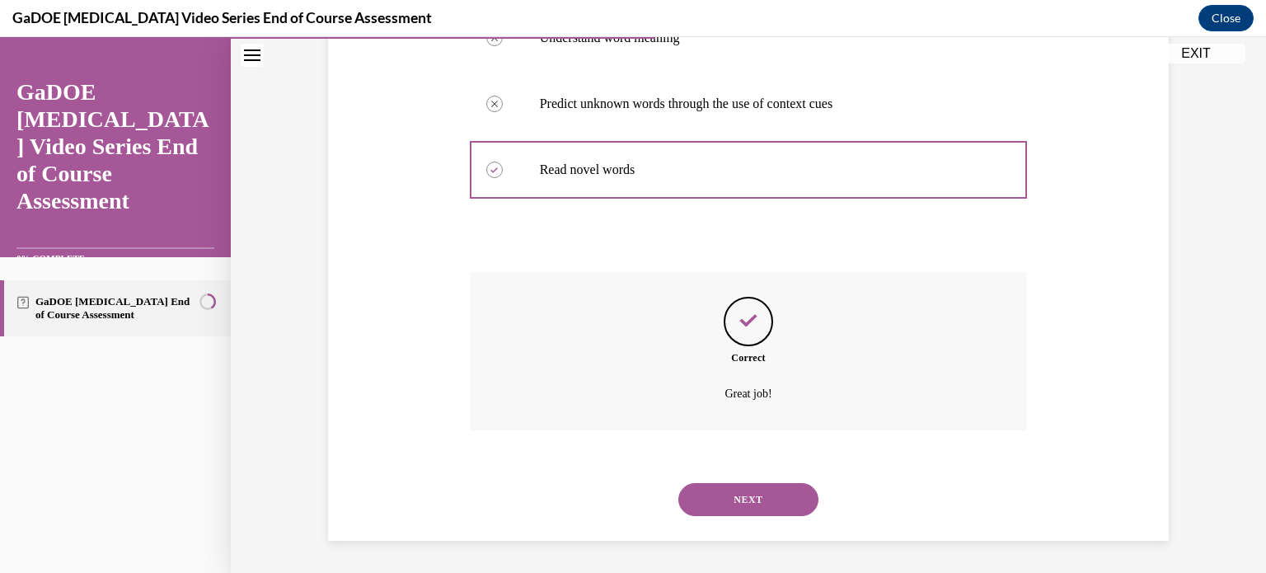
click at [751, 498] on button "NEXT" at bounding box center [748, 499] width 140 height 33
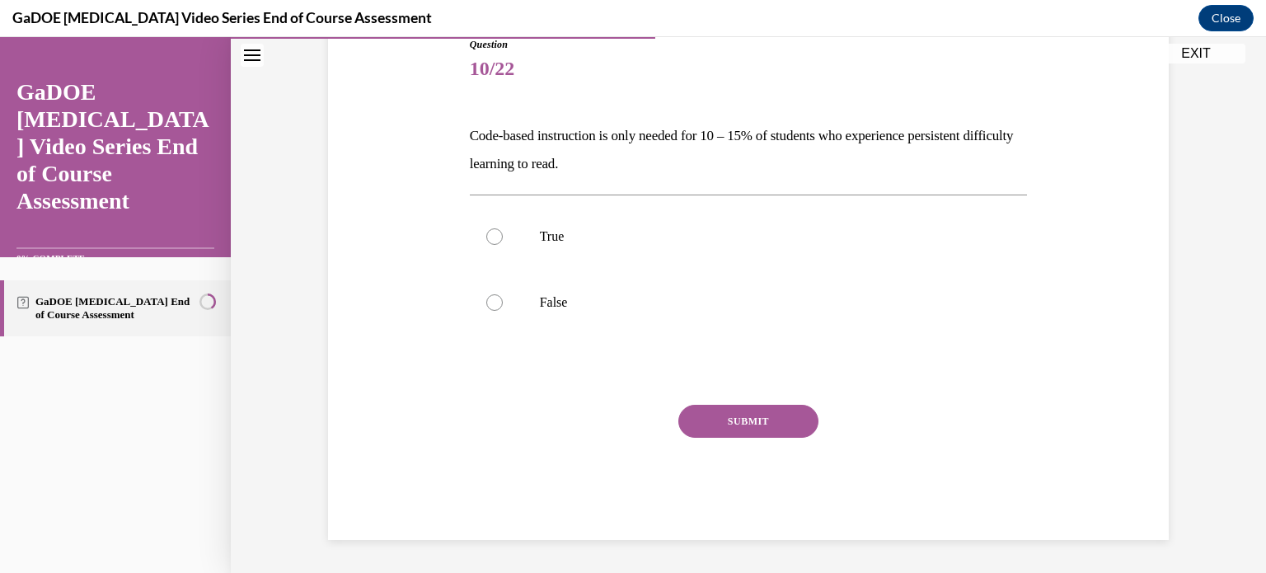
scroll to position [182, 0]
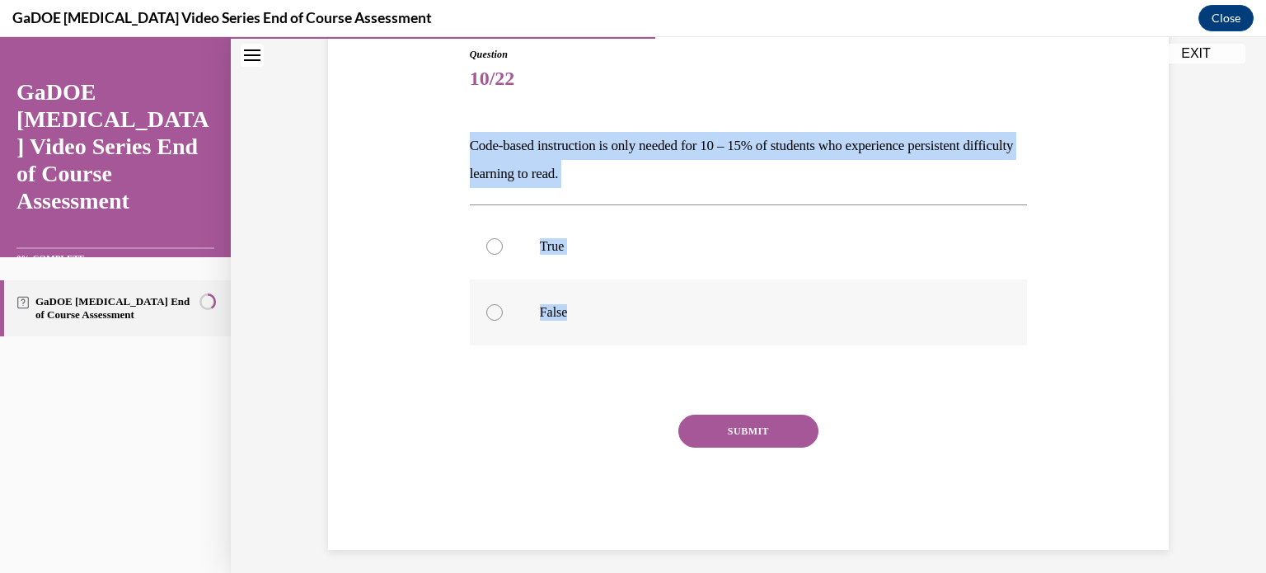
drag, startPoint x: 462, startPoint y: 140, endPoint x: 580, endPoint y: 309, distance: 206.0
click at [580, 309] on div "Question 10/22 Code-based instruction is only needed for 10 – 15% of students w…" at bounding box center [749, 298] width 558 height 503
copy div "Code-based instruction is only needed for 10 – 15% of students who experience p…"
click at [490, 309] on div at bounding box center [494, 312] width 16 height 16
click at [490, 309] on input "False" at bounding box center [494, 312] width 16 height 16
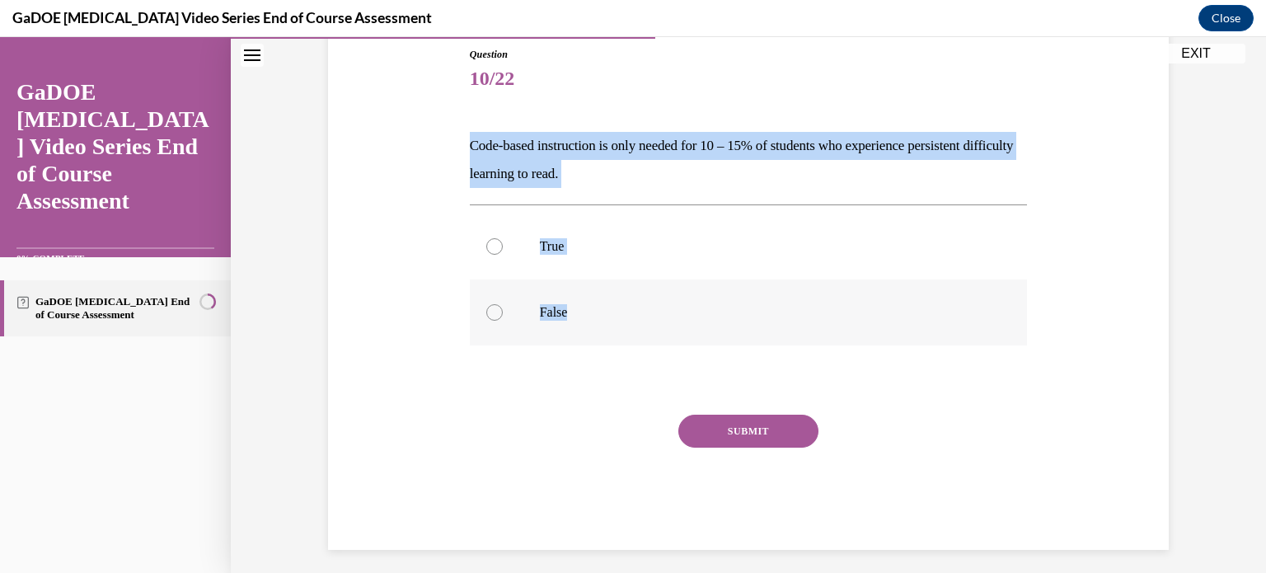
radio input "true"
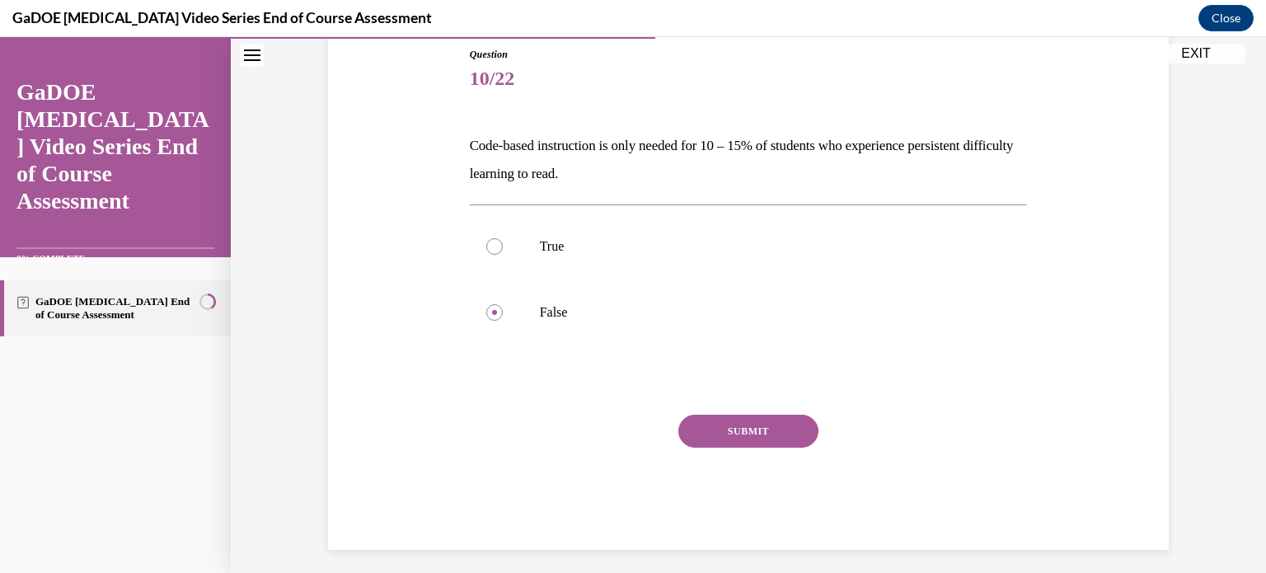
click at [719, 431] on button "SUBMIT" at bounding box center [748, 431] width 140 height 33
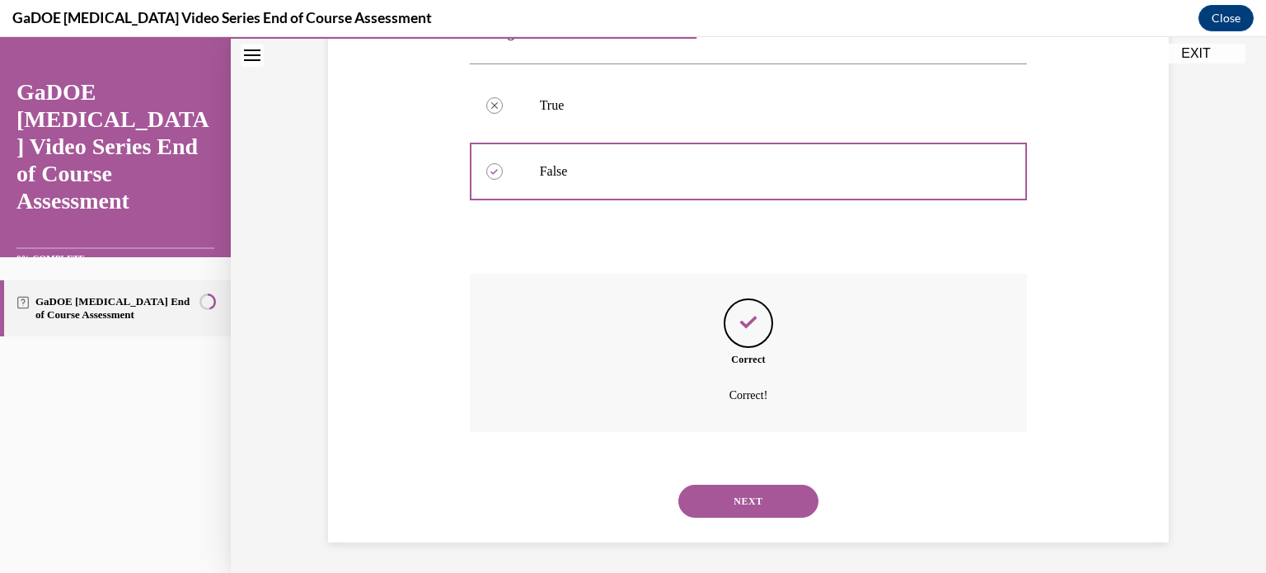
scroll to position [325, 0]
click at [719, 497] on button "NEXT" at bounding box center [748, 499] width 140 height 33
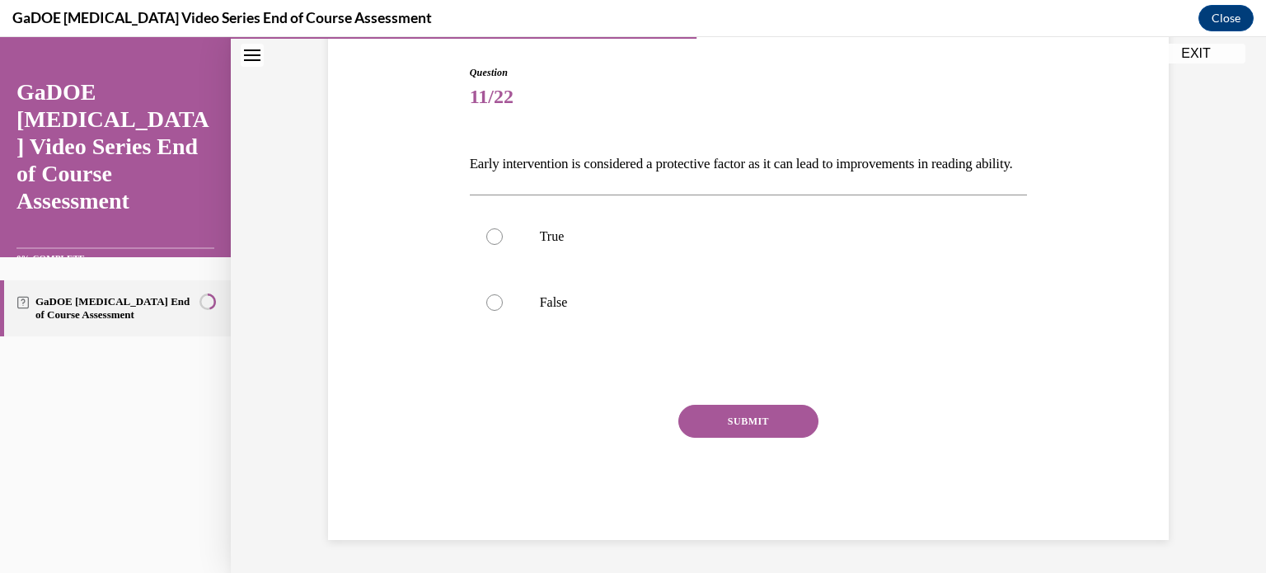
scroll to position [182, 0]
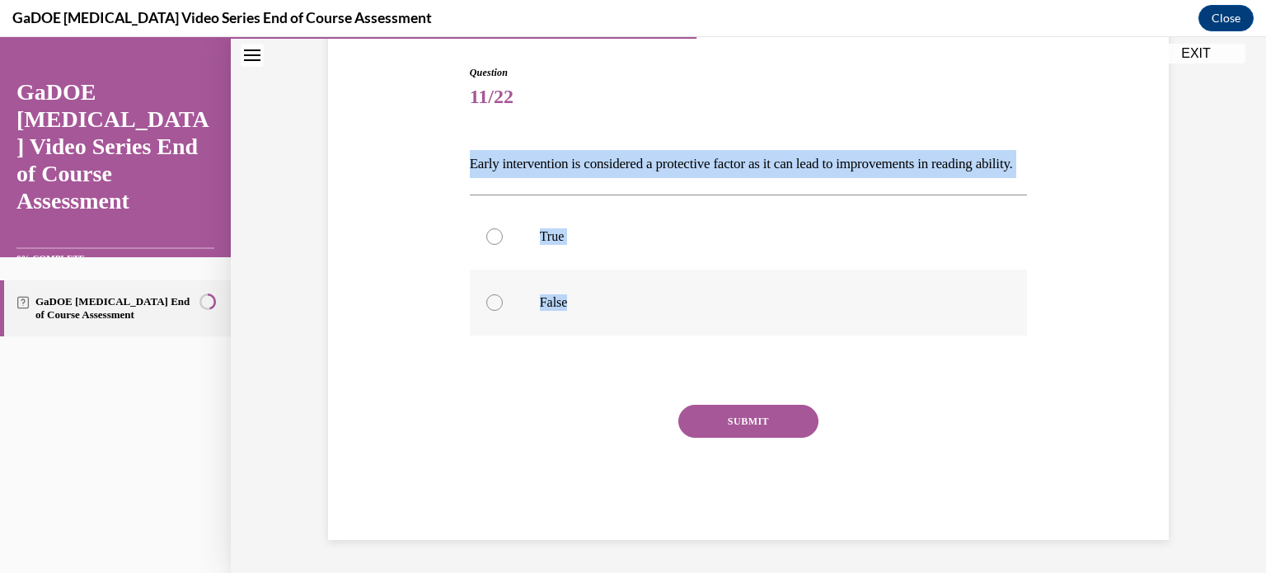
drag, startPoint x: 461, startPoint y: 140, endPoint x: 574, endPoint y: 302, distance: 196.6
click at [574, 302] on div "Question 11/22 Early intervention is considered a protective factor as it can l…" at bounding box center [749, 289] width 566 height 499
copy div "Early intervention is considered a protective factor as it can lead to improvem…"
click at [486, 240] on div at bounding box center [494, 236] width 16 height 16
click at [486, 240] on input "True" at bounding box center [494, 236] width 16 height 16
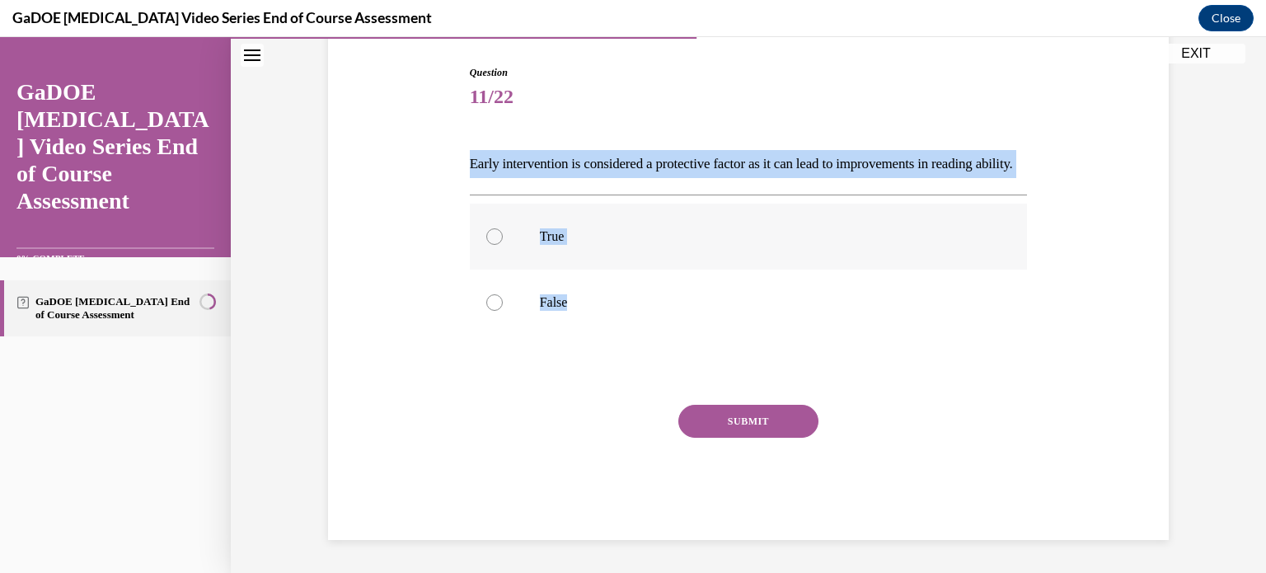
radio input "true"
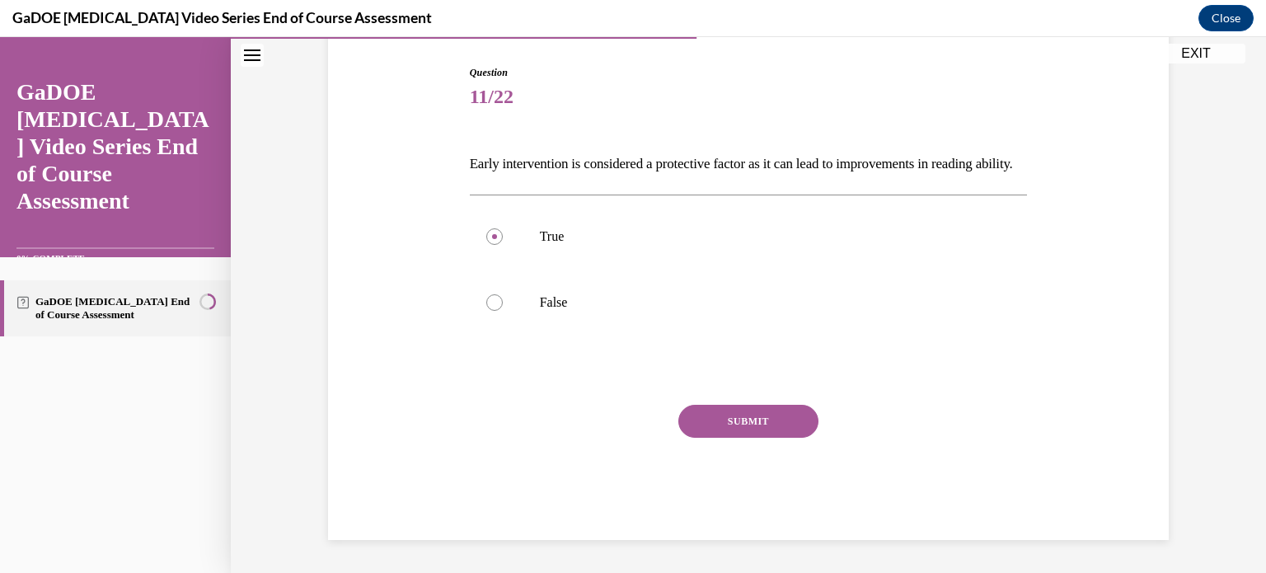
click at [695, 437] on button "SUBMIT" at bounding box center [748, 421] width 140 height 33
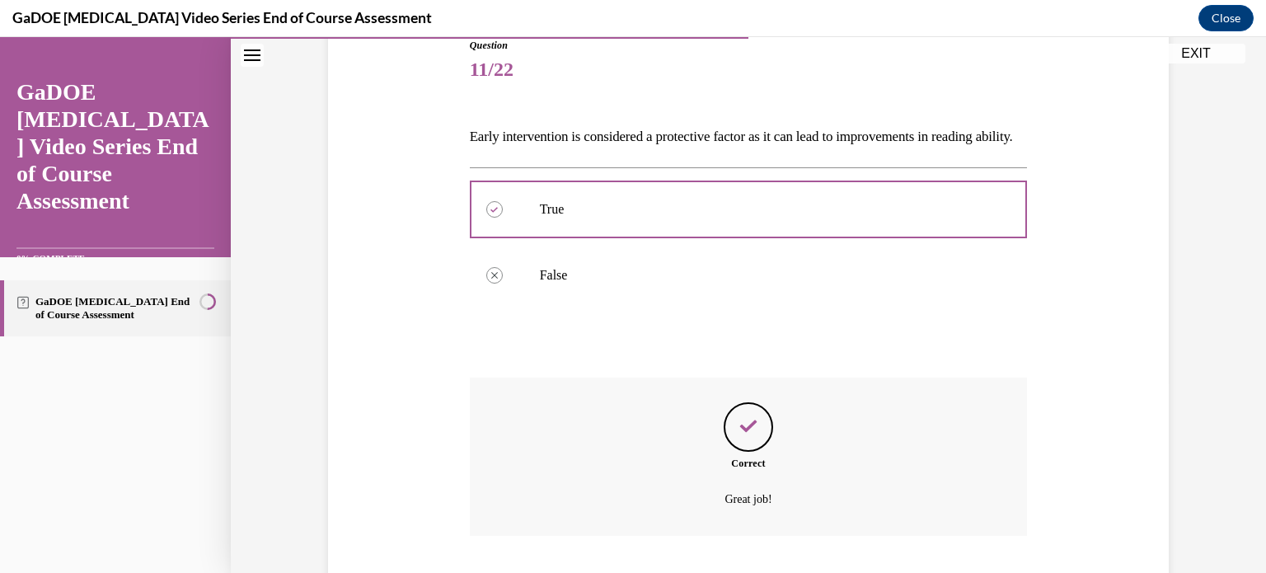
scroll to position [325, 0]
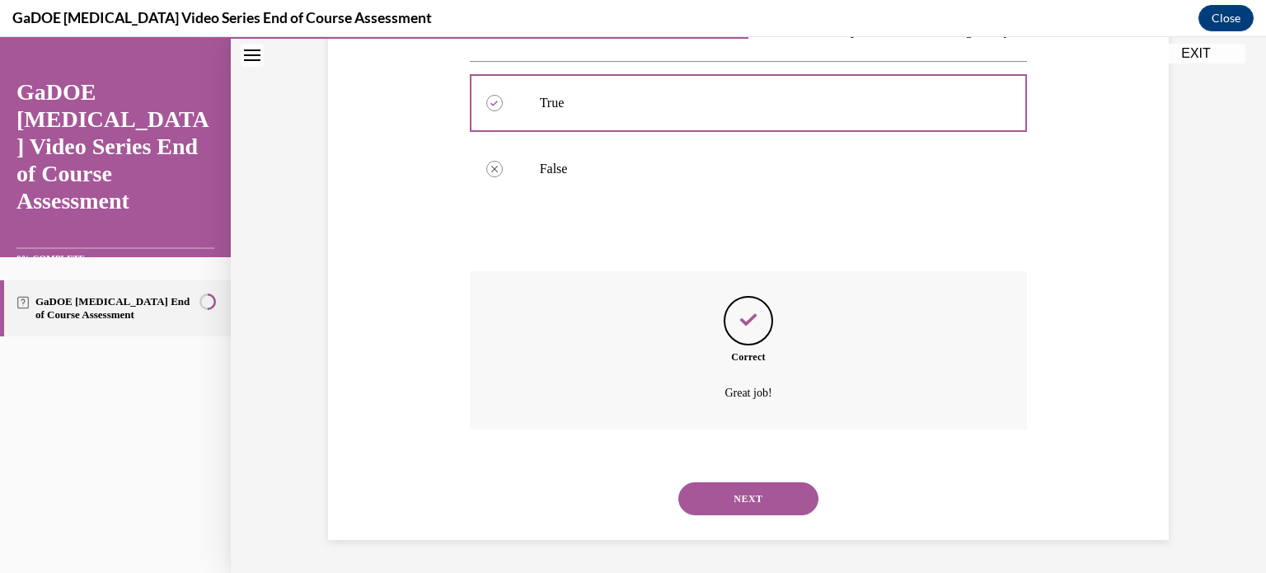
click at [707, 497] on button "NEXT" at bounding box center [748, 498] width 140 height 33
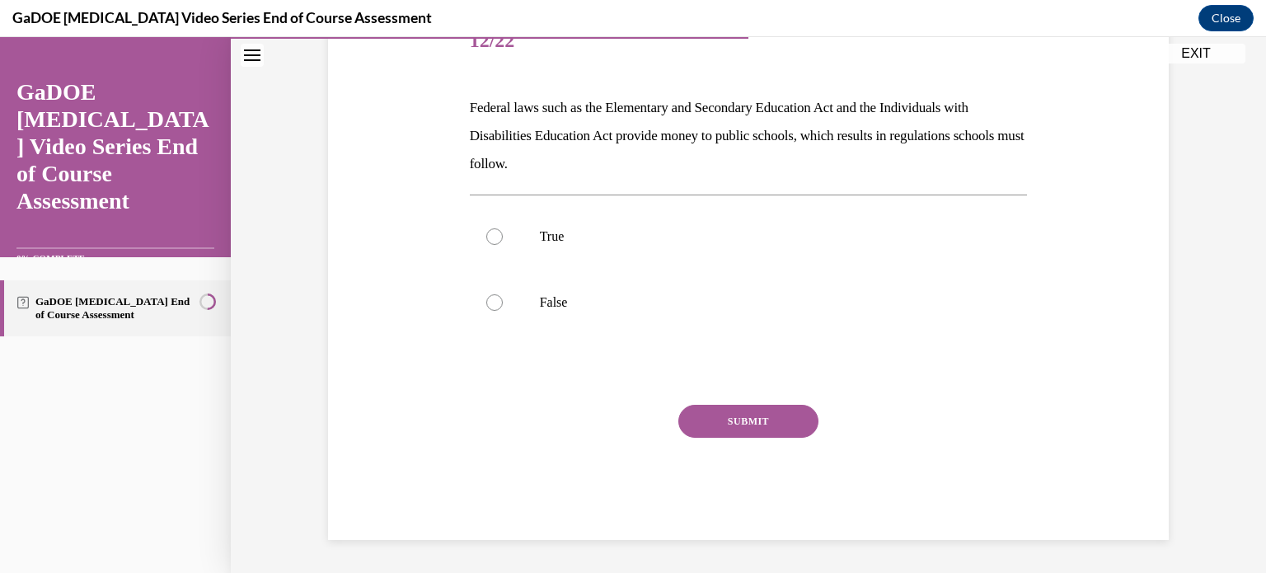
scroll to position [183, 0]
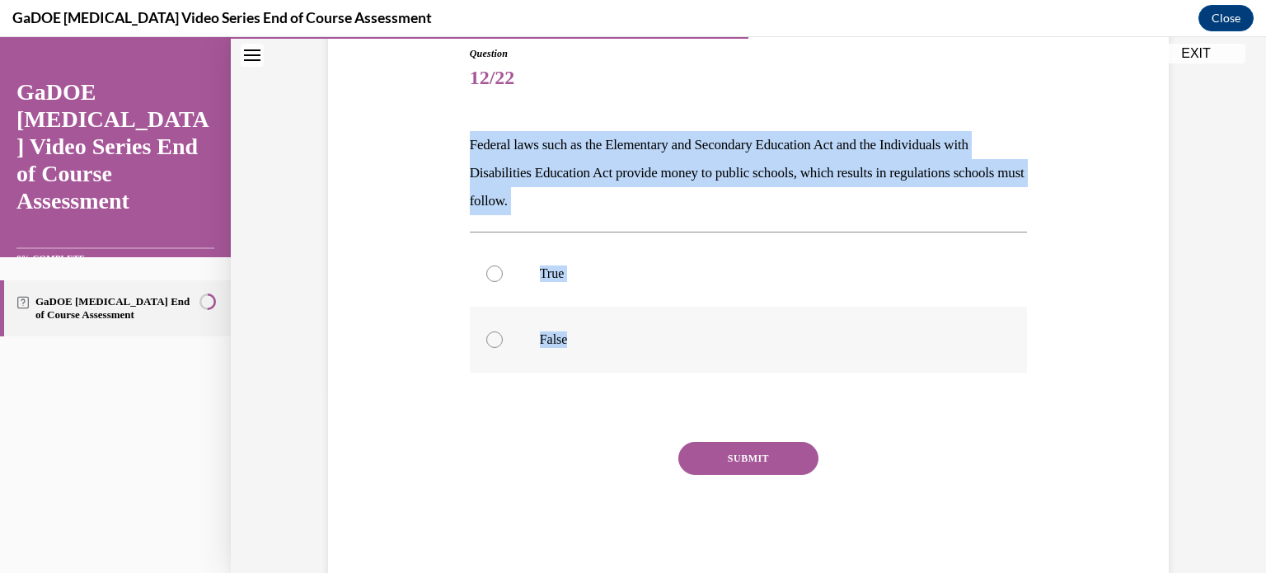
drag, startPoint x: 465, startPoint y: 138, endPoint x: 592, endPoint y: 340, distance: 238.5
click at [592, 340] on div "Question 12/22 Federal laws such as the Elementary and Secondary Education Act …" at bounding box center [749, 311] width 558 height 531
copy div "Federal laws such as the Elementary and Secondary Education Act and the Individ…"
click at [489, 274] on div at bounding box center [494, 273] width 16 height 16
click at [489, 274] on input "True" at bounding box center [494, 273] width 16 height 16
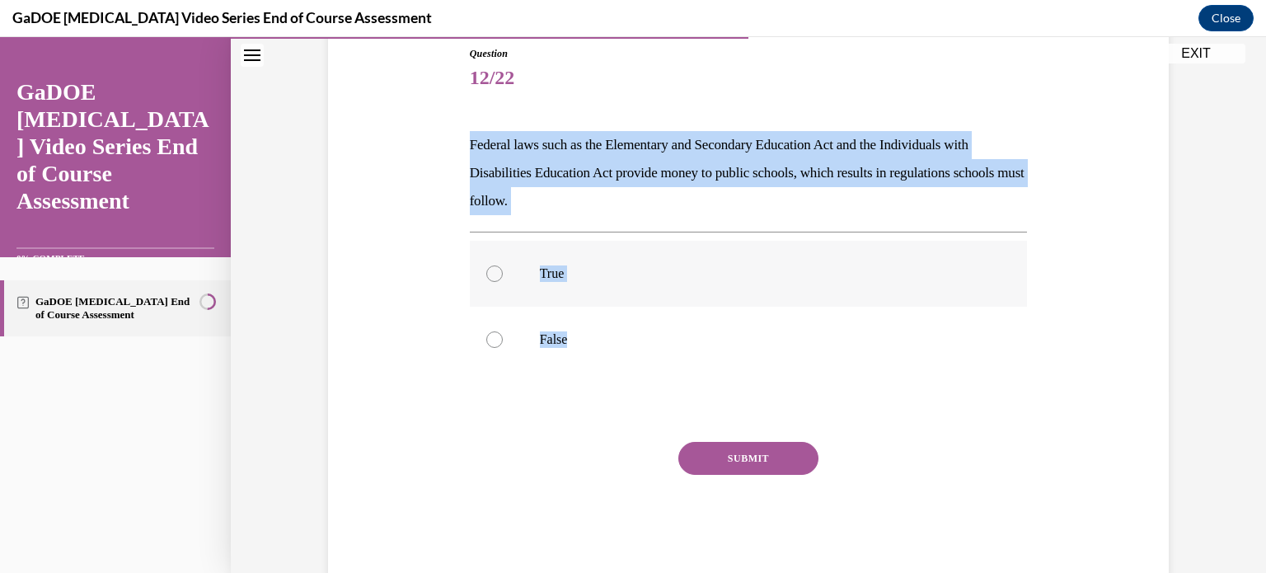
radio input "true"
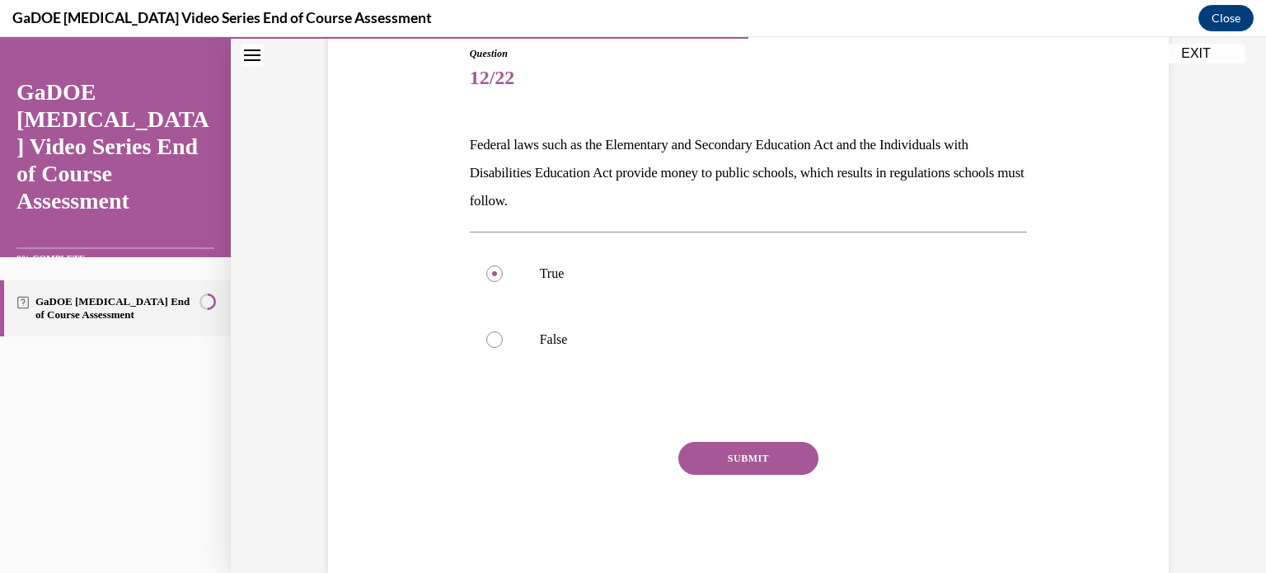
click at [706, 455] on button "SUBMIT" at bounding box center [748, 458] width 140 height 33
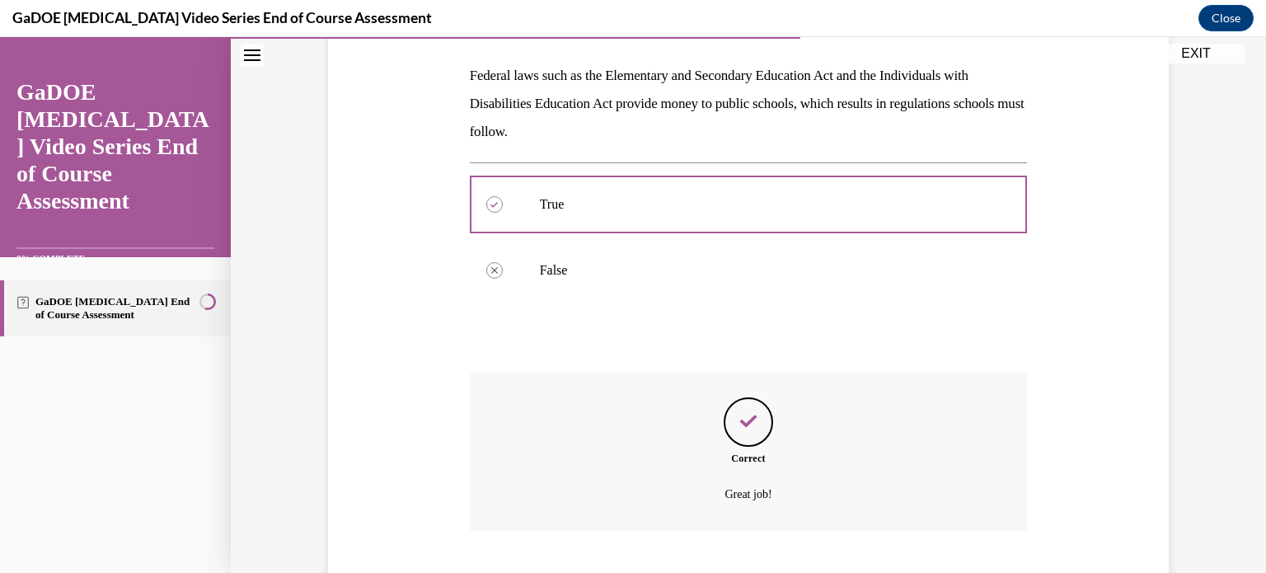
scroll to position [353, 0]
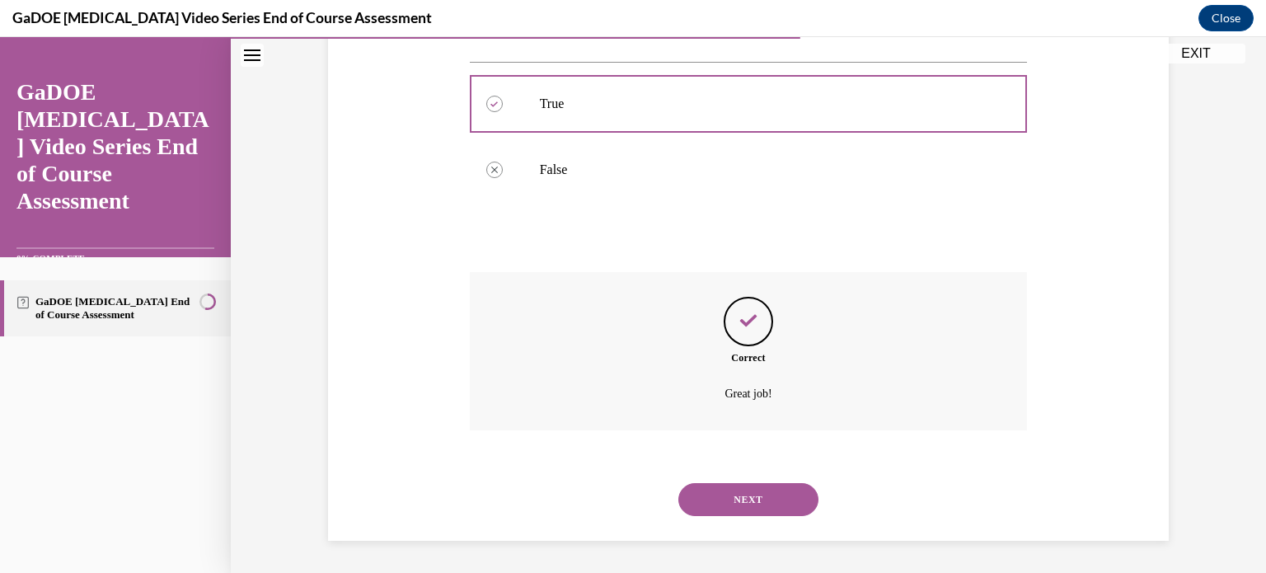
click at [707, 508] on button "NEXT" at bounding box center [748, 499] width 140 height 33
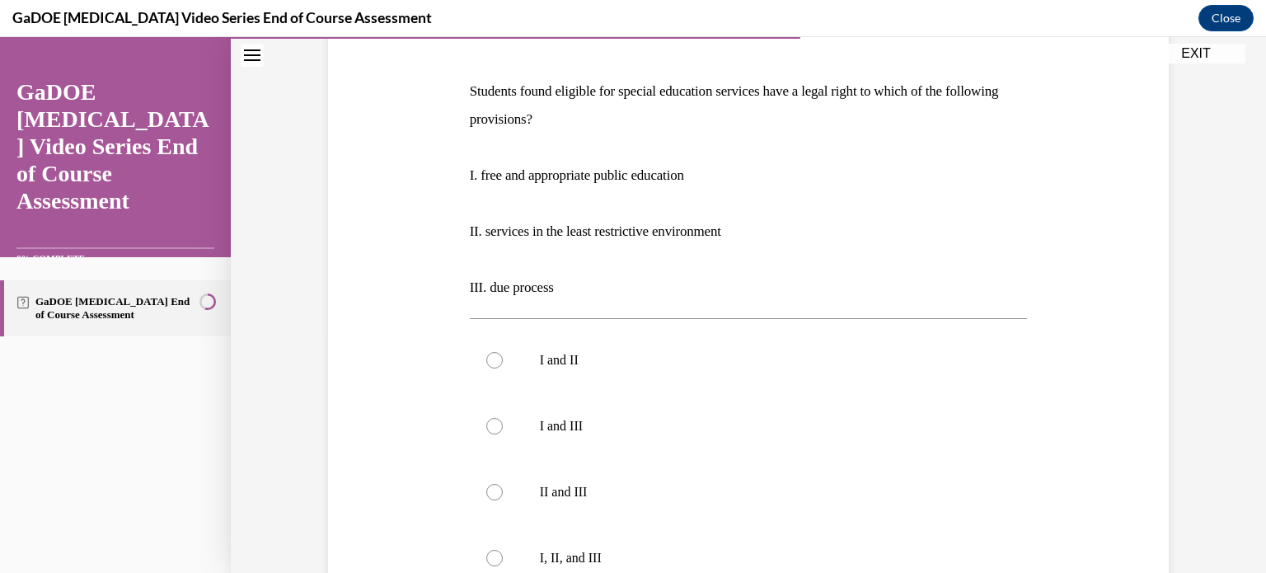
scroll to position [236, 0]
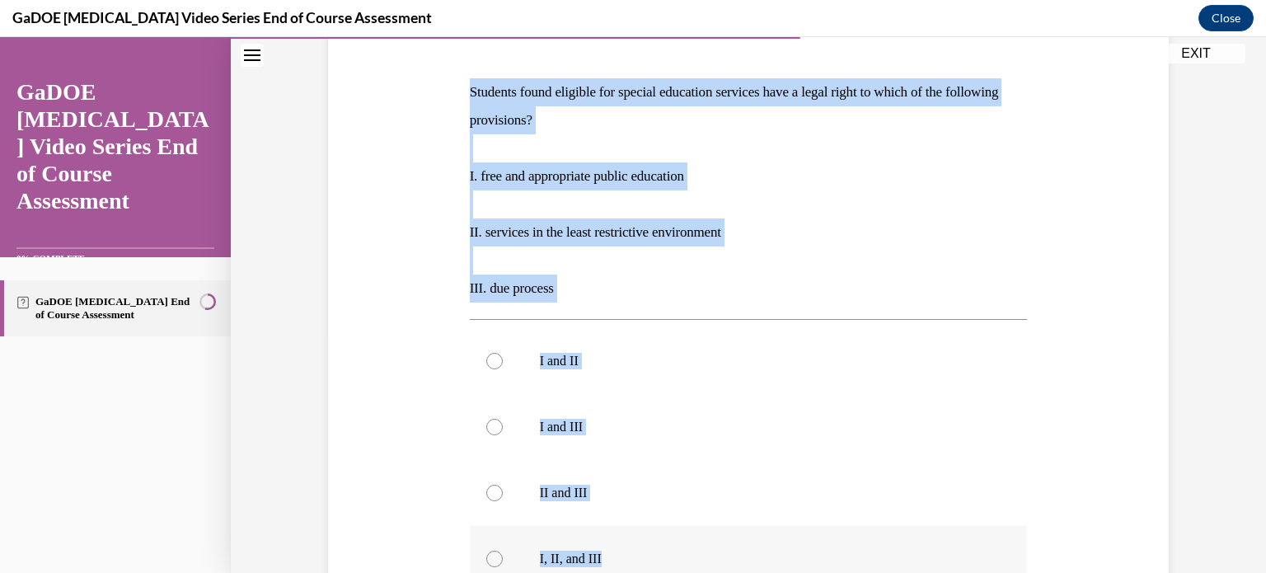
drag, startPoint x: 466, startPoint y: 88, endPoint x: 689, endPoint y: 541, distance: 505.3
click at [689, 541] on div "Question 13/22 Students found eligible for special education services have a le…" at bounding box center [749, 394] width 558 height 803
click at [488, 558] on div at bounding box center [494, 558] width 16 height 16
click at [488, 558] on input "I, II, and III" at bounding box center [494, 558] width 16 height 16
radio input "true"
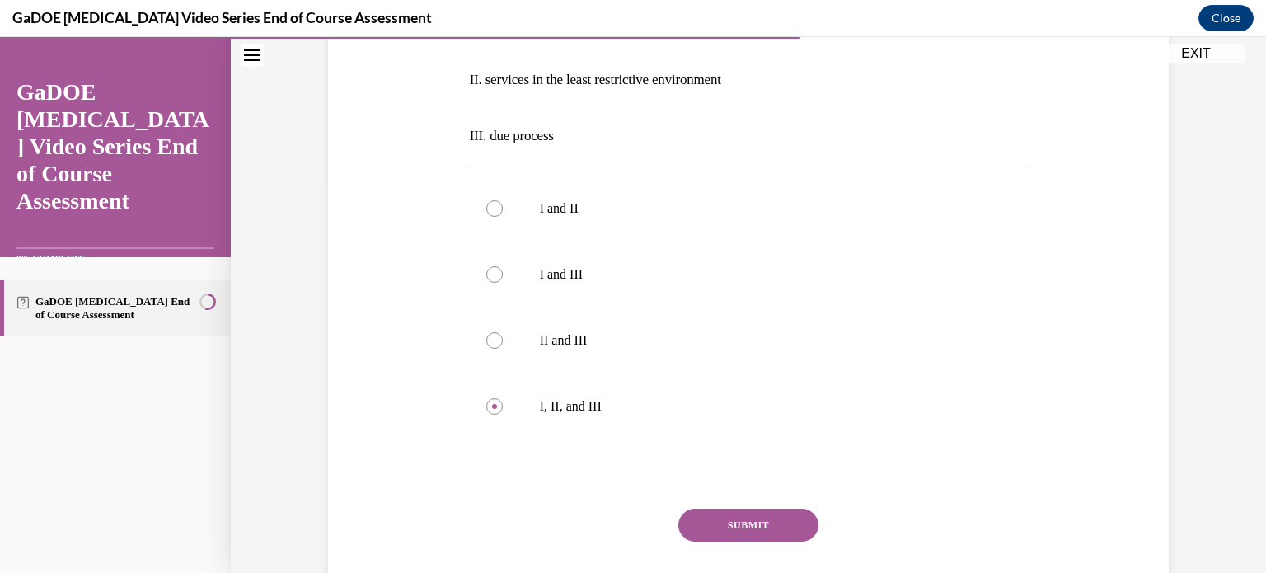
scroll to position [419, 0]
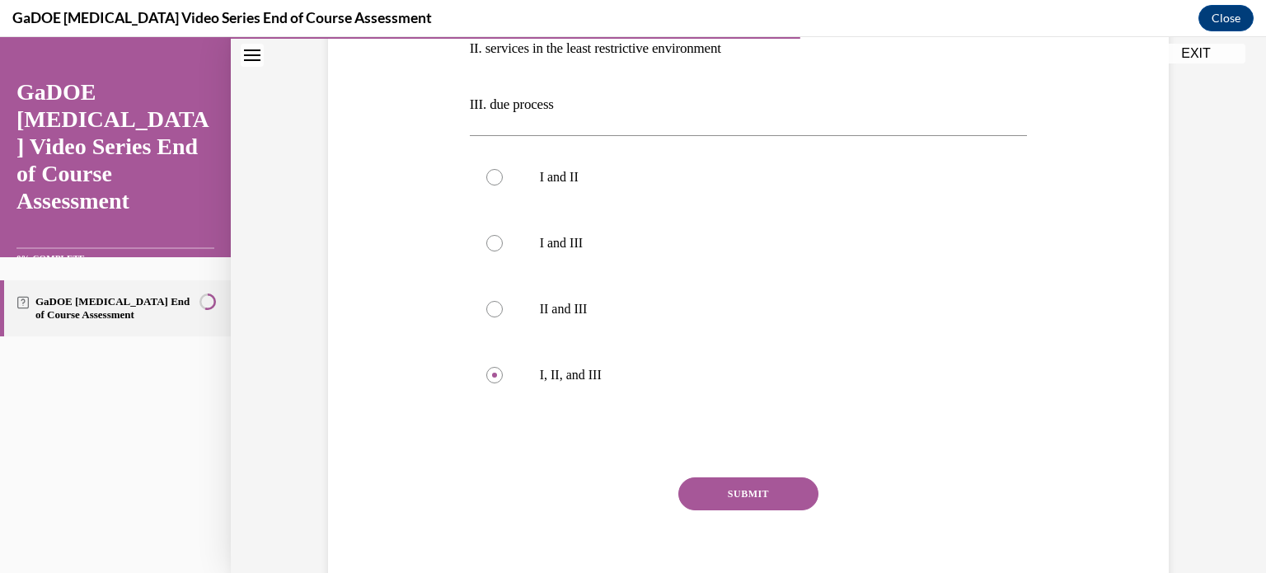
click at [761, 500] on button "SUBMIT" at bounding box center [748, 493] width 140 height 33
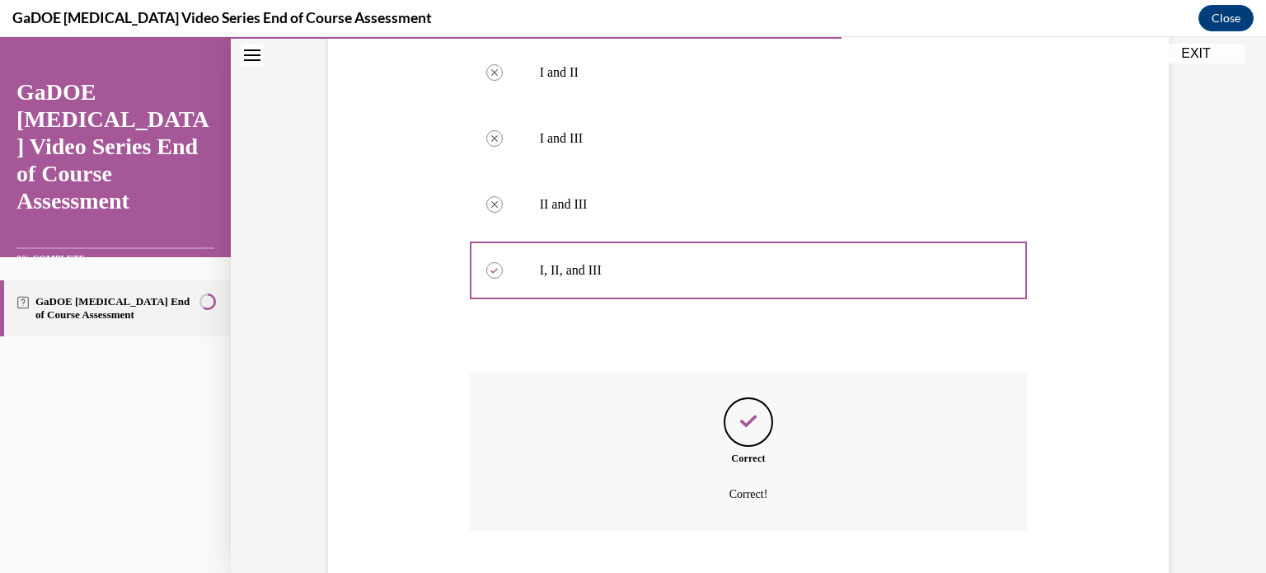
scroll to position [625, 0]
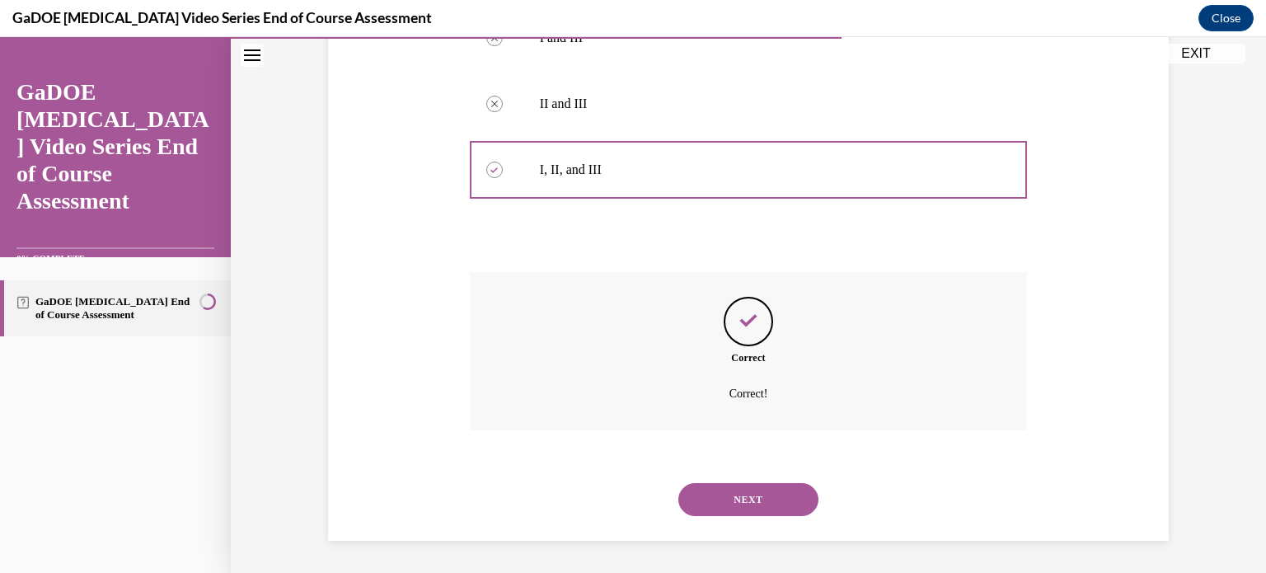
click at [738, 513] on button "NEXT" at bounding box center [748, 499] width 140 height 33
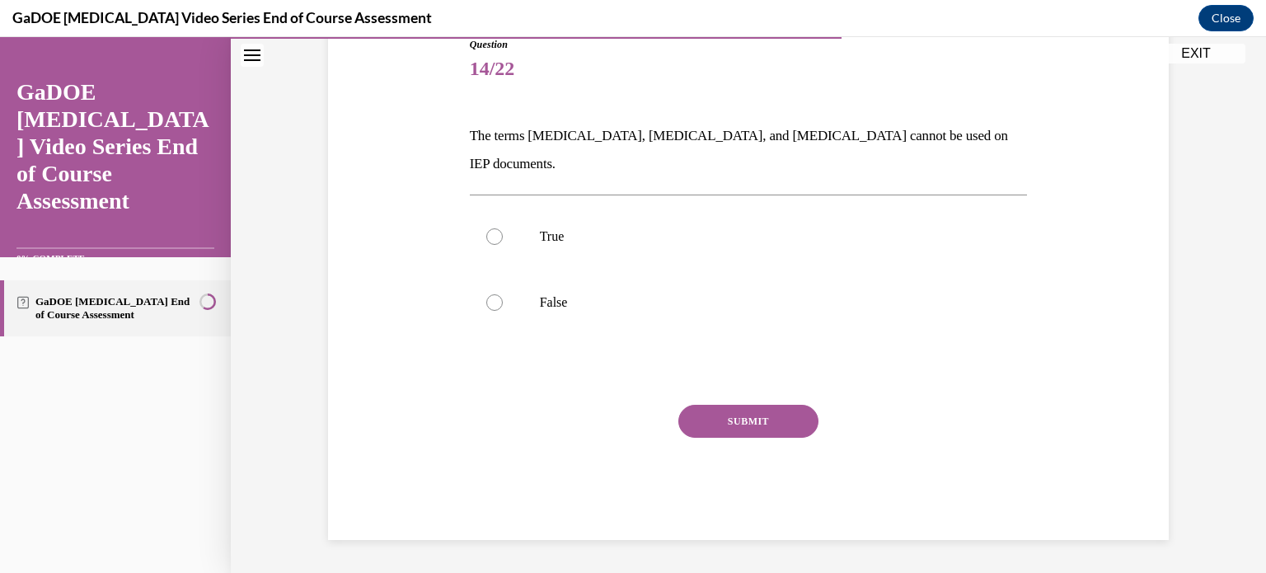
scroll to position [163, 0]
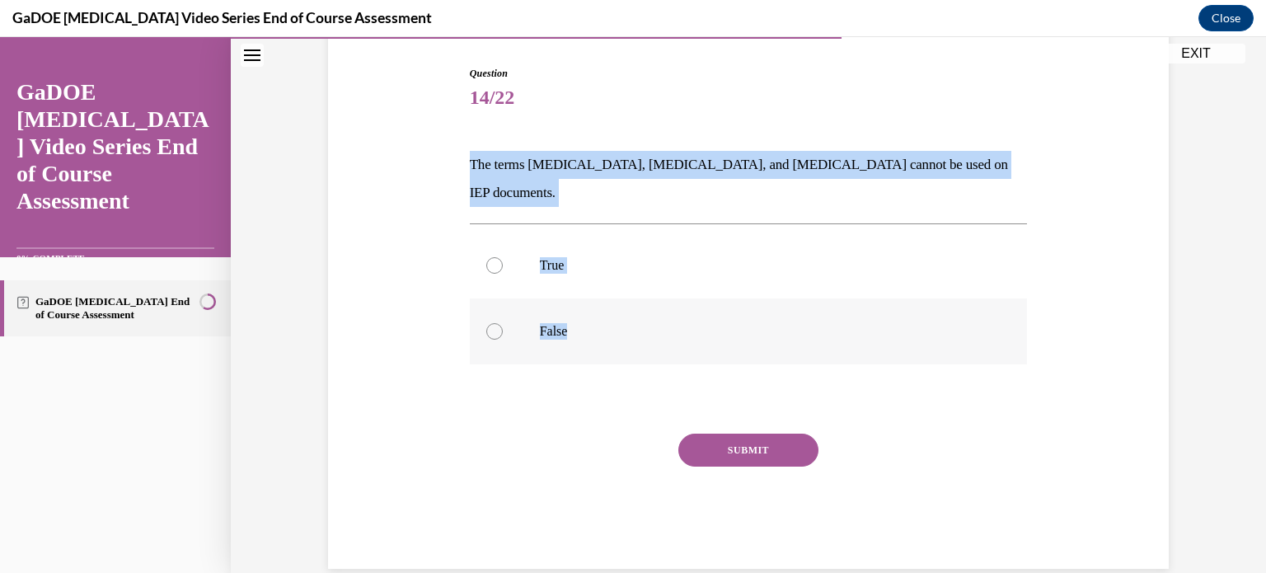
drag, startPoint x: 462, startPoint y: 163, endPoint x: 577, endPoint y: 301, distance: 179.1
click at [577, 301] on div "Question 14/22 The terms dyslexia, dyscalculia, and dysgraphia cannot be used o…" at bounding box center [749, 317] width 558 height 503
click at [677, 323] on p "False" at bounding box center [763, 331] width 447 height 16
click at [503, 323] on input "False" at bounding box center [494, 331] width 16 height 16
radio input "true"
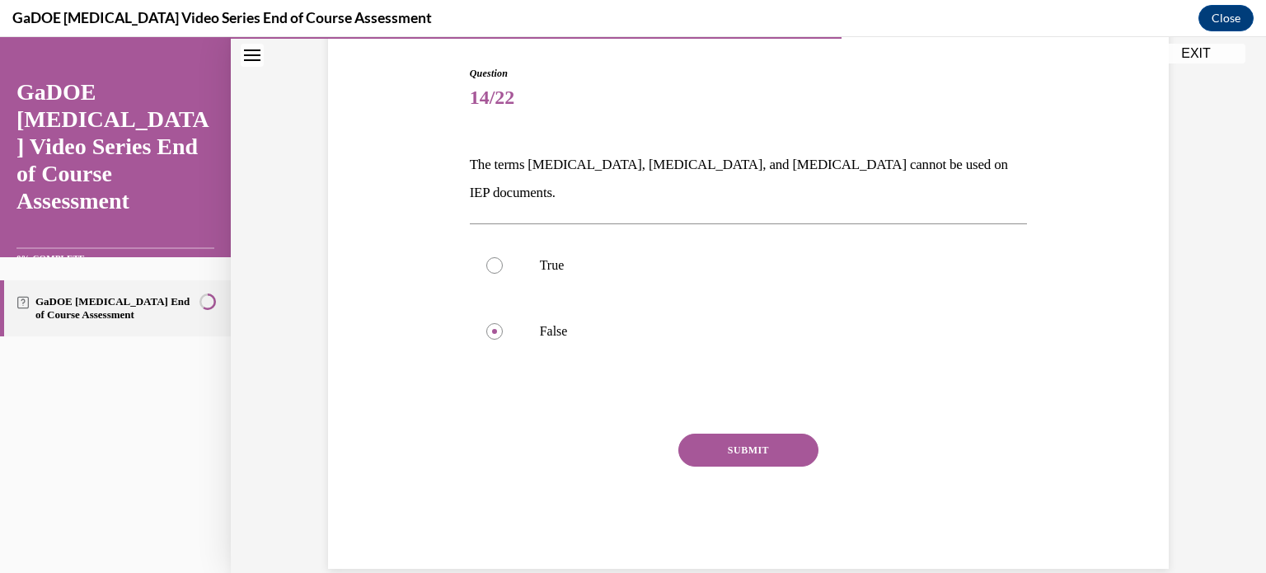
click at [722, 433] on button "SUBMIT" at bounding box center [748, 449] width 140 height 33
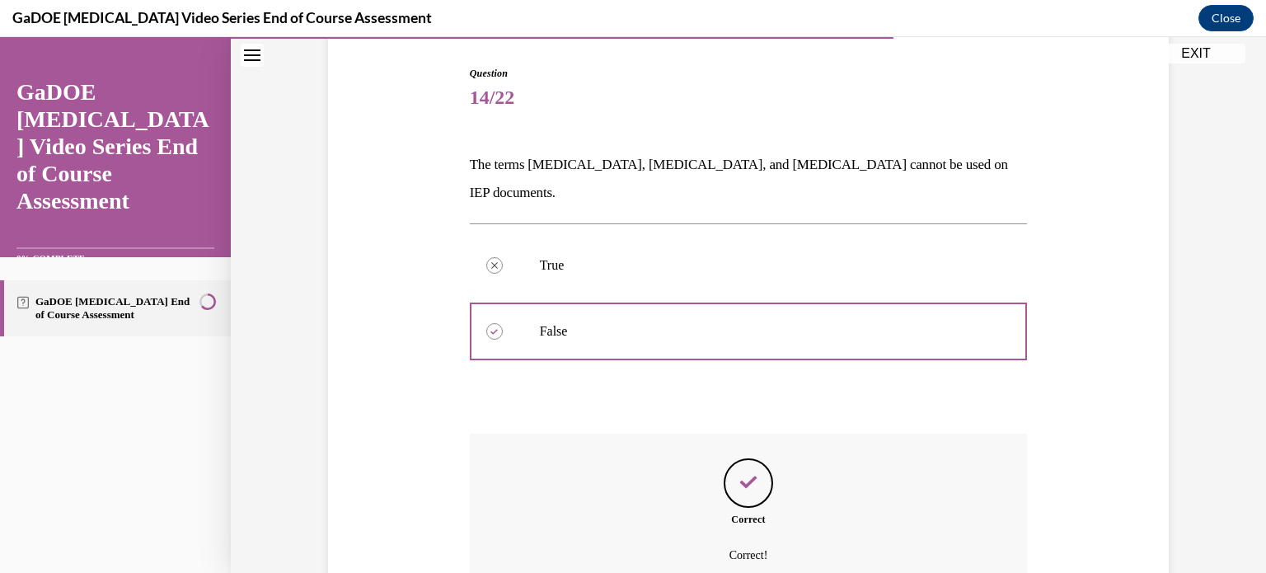
scroll to position [297, 0]
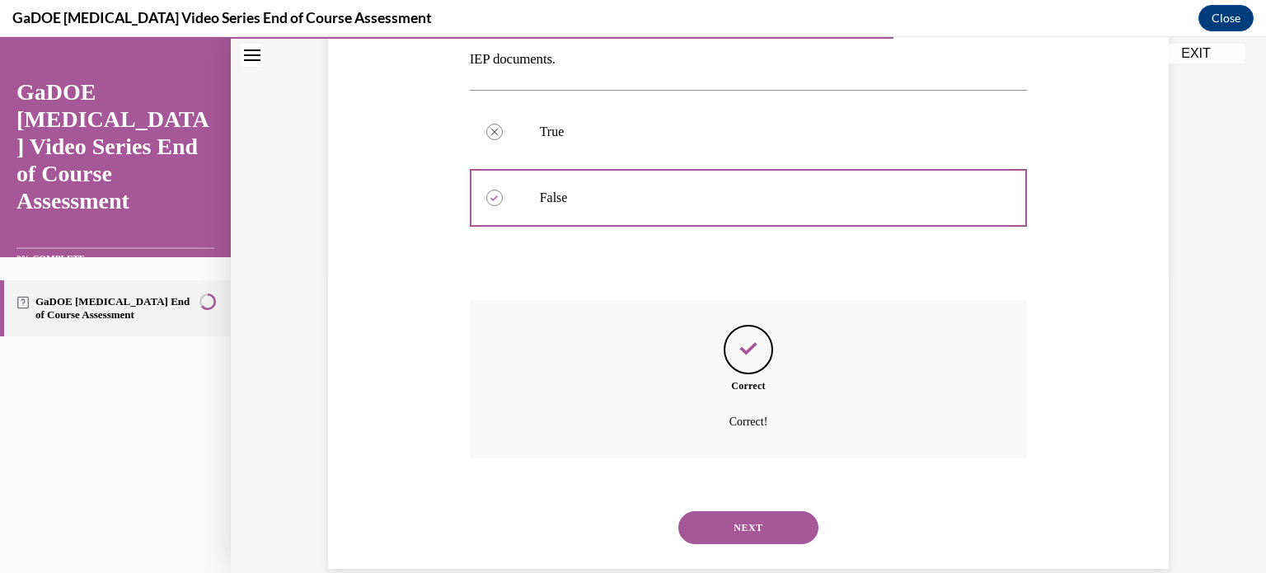
click at [727, 513] on button "NEXT" at bounding box center [748, 527] width 140 height 33
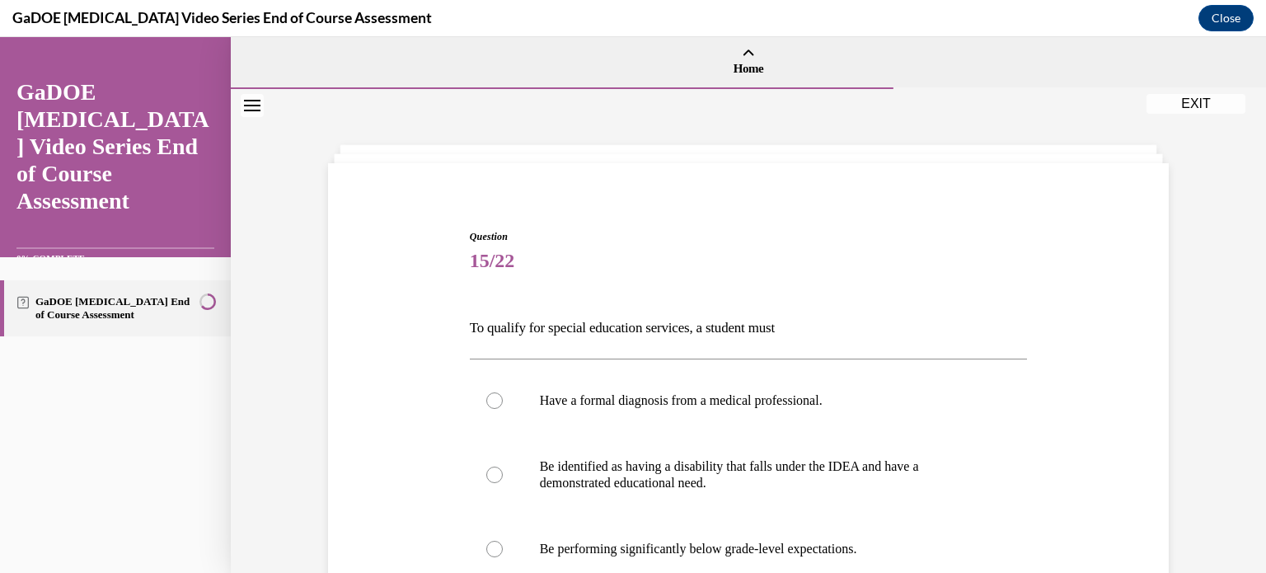
click at [727, 516] on label "Be performing significantly below grade-level expectations." at bounding box center [749, 549] width 558 height 66
click at [503, 541] on input "Be performing significantly below grade-level expectations." at bounding box center [494, 549] width 16 height 16
radio input "true"
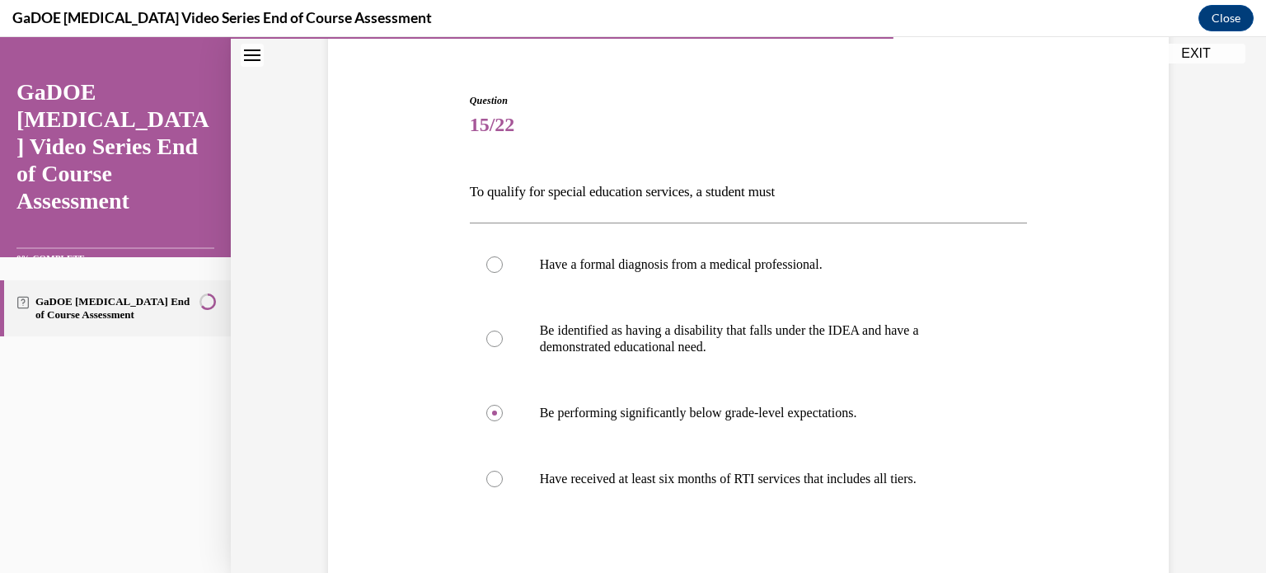
scroll to position [145, 0]
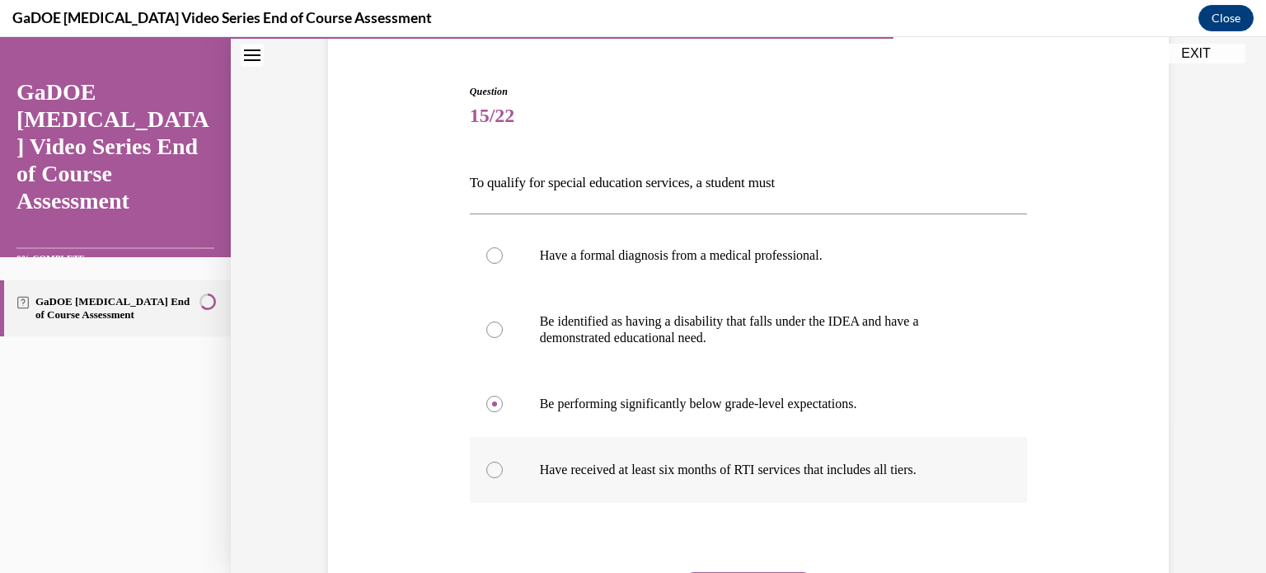
drag, startPoint x: 462, startPoint y: 181, endPoint x: 951, endPoint y: 473, distance: 569.1
click at [951, 473] on div "Question 15/22 To qualify for special education services, a student must Have a…" at bounding box center [749, 395] width 558 height 623
click at [488, 334] on div at bounding box center [494, 329] width 16 height 16
click at [488, 334] on input "Be identified as having a disability that falls under the IDEA and have a demon…" at bounding box center [494, 329] width 16 height 16
radio input "true"
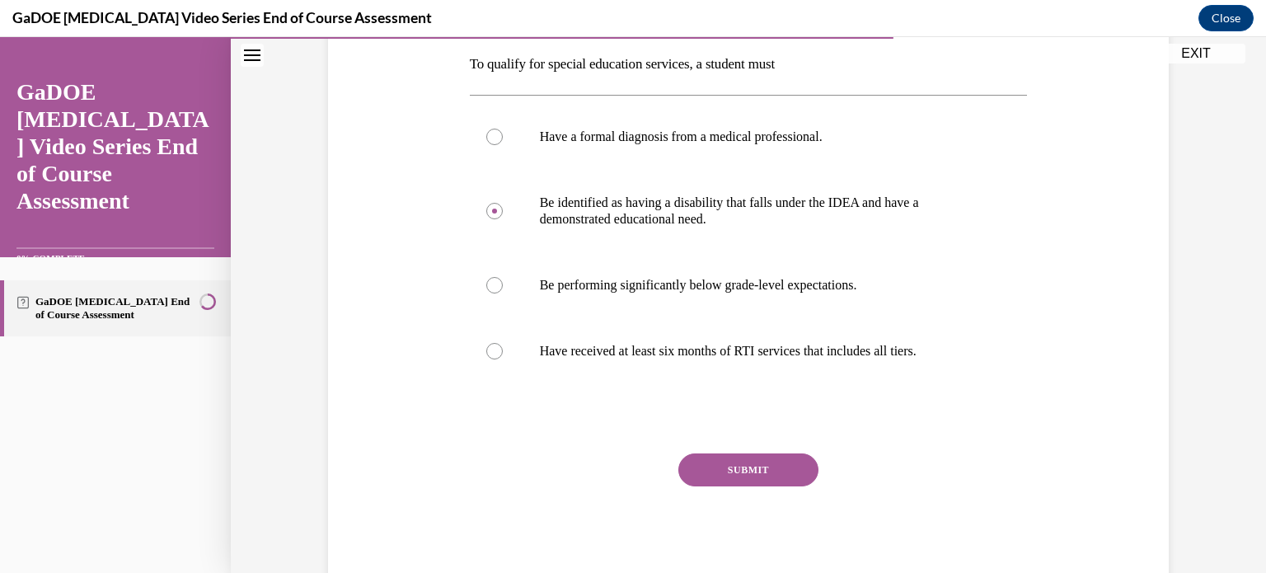
scroll to position [269, 0]
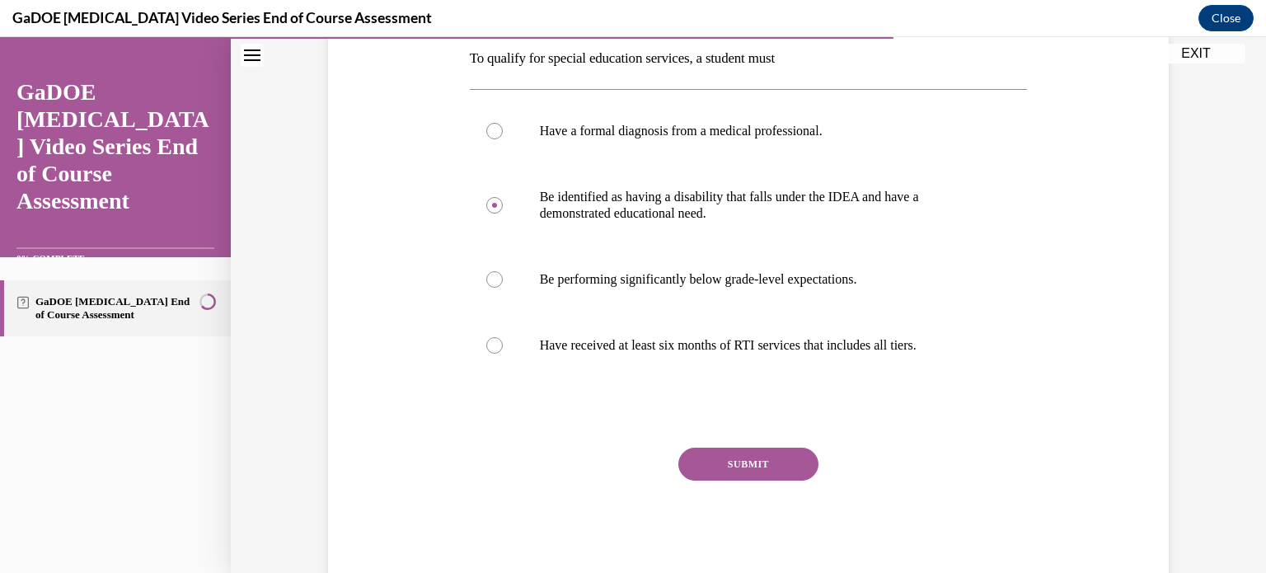
click at [801, 471] on button "SUBMIT" at bounding box center [748, 463] width 140 height 33
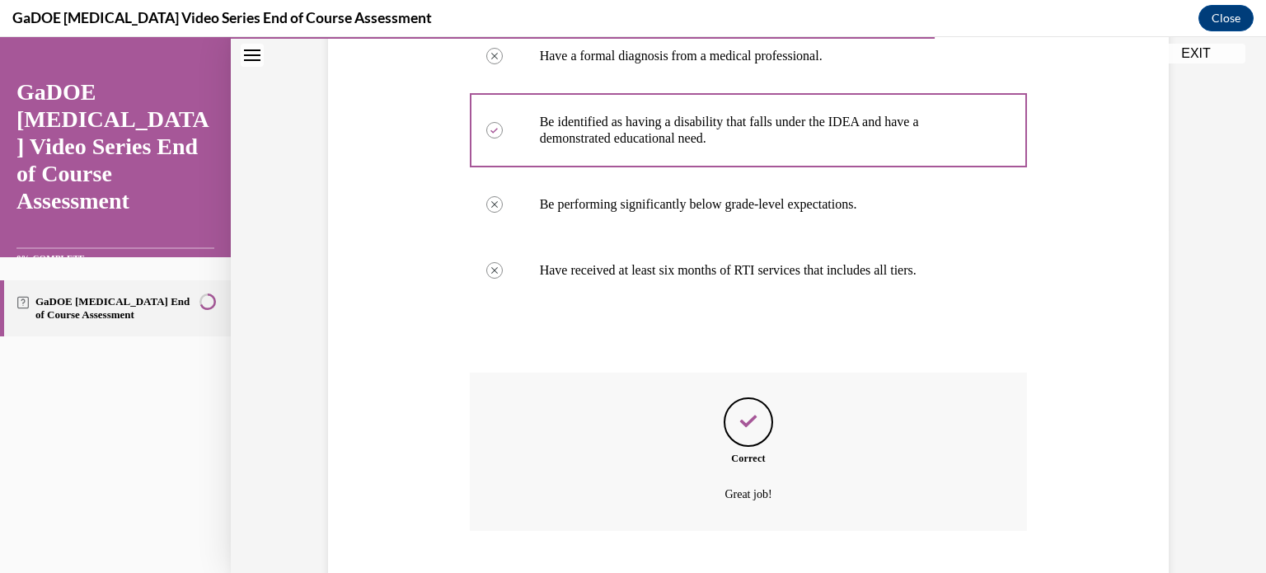
scroll to position [445, 0]
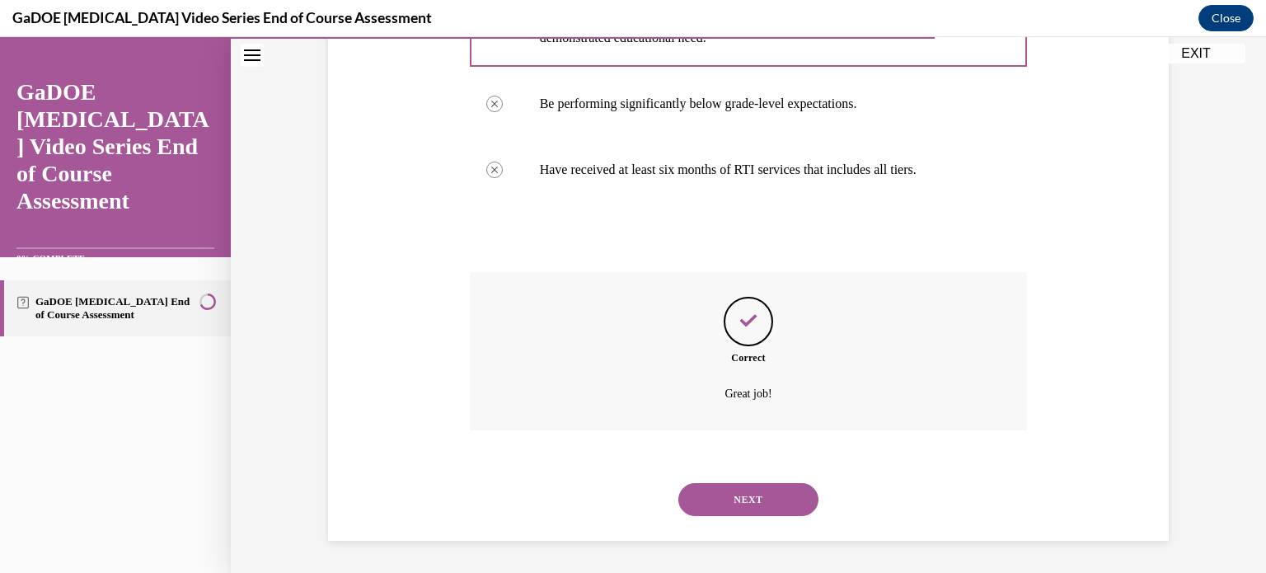
click at [738, 504] on button "NEXT" at bounding box center [748, 499] width 140 height 33
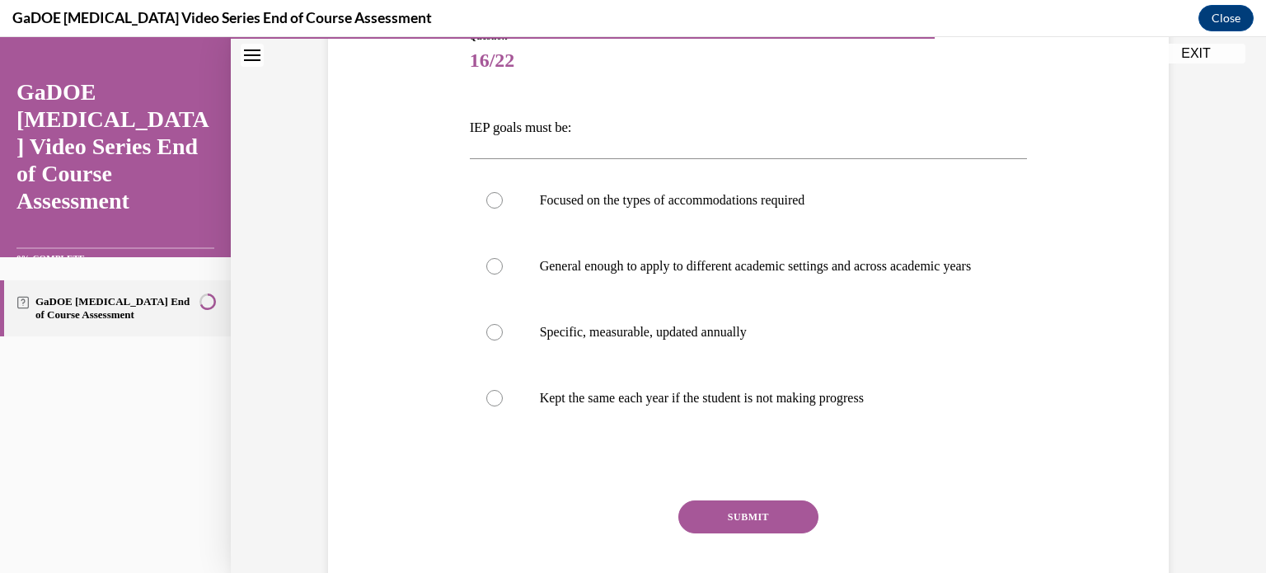
scroll to position [227, 0]
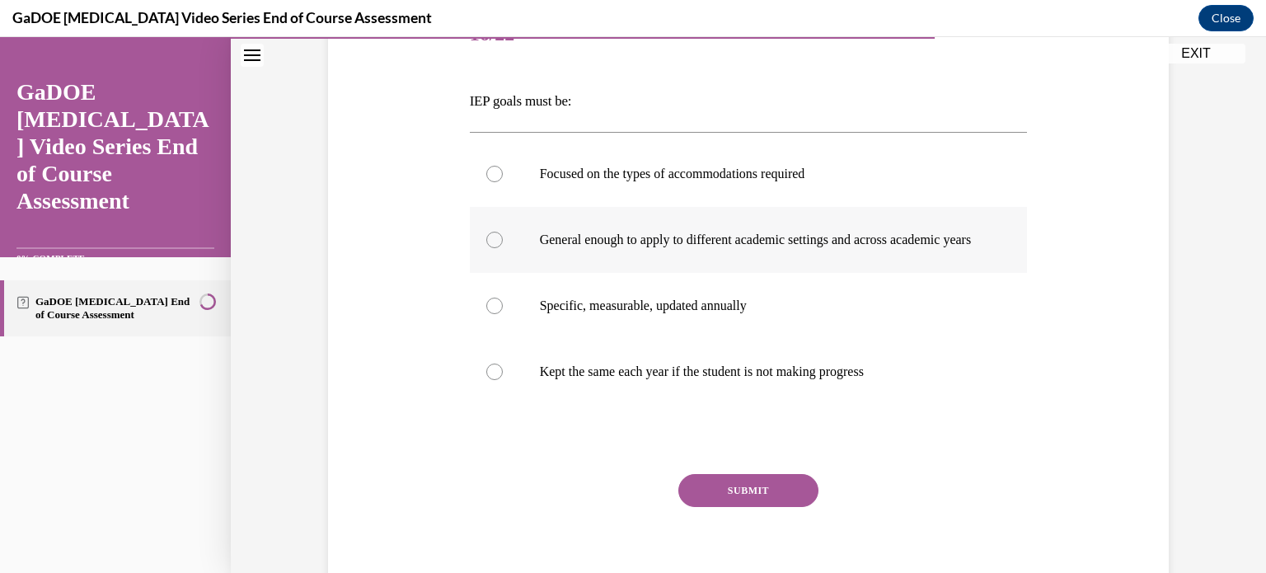
drag, startPoint x: 466, startPoint y: 98, endPoint x: 760, endPoint y: 284, distance: 347.5
click at [761, 284] on div "Question 16/22 IEP goals must be: Focused on the types of accommodations requir…" at bounding box center [749, 305] width 558 height 607
drag, startPoint x: 458, startPoint y: 100, endPoint x: 898, endPoint y: 394, distance: 529.3
click at [898, 394] on div "Question 16/22 IEP goals must be: Focused on the types of accommodations requir…" at bounding box center [749, 293] width 566 height 631
click at [491, 314] on div at bounding box center [494, 305] width 16 height 16
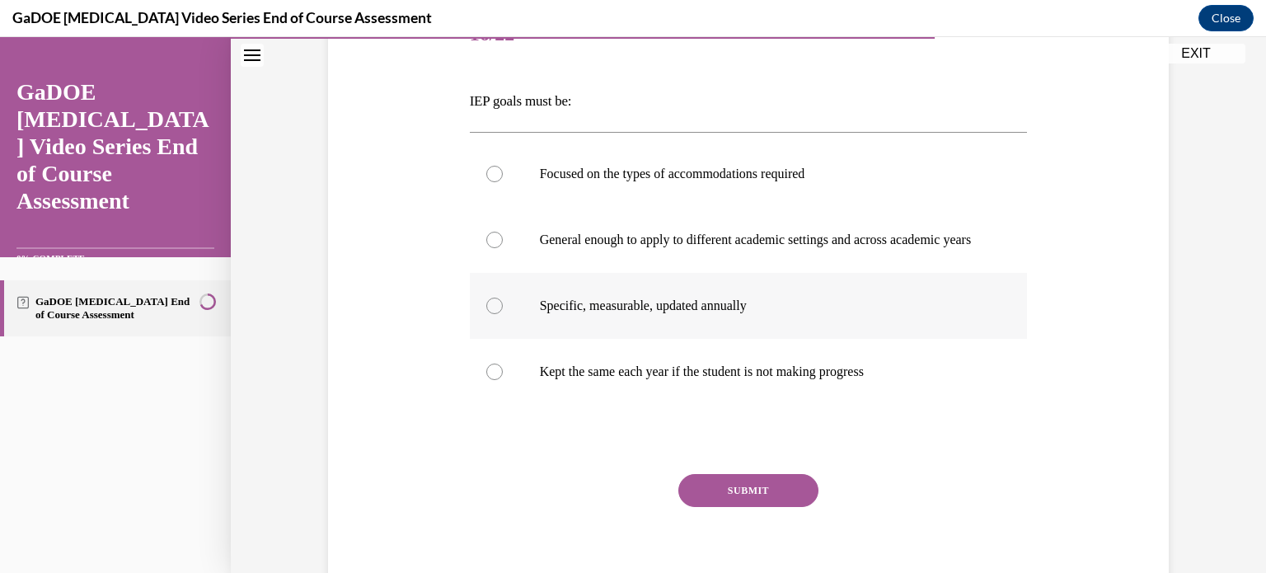
click at [491, 314] on input "Specific, measurable, updated annually" at bounding box center [494, 305] width 16 height 16
radio input "true"
click at [732, 501] on button "SUBMIT" at bounding box center [748, 490] width 140 height 33
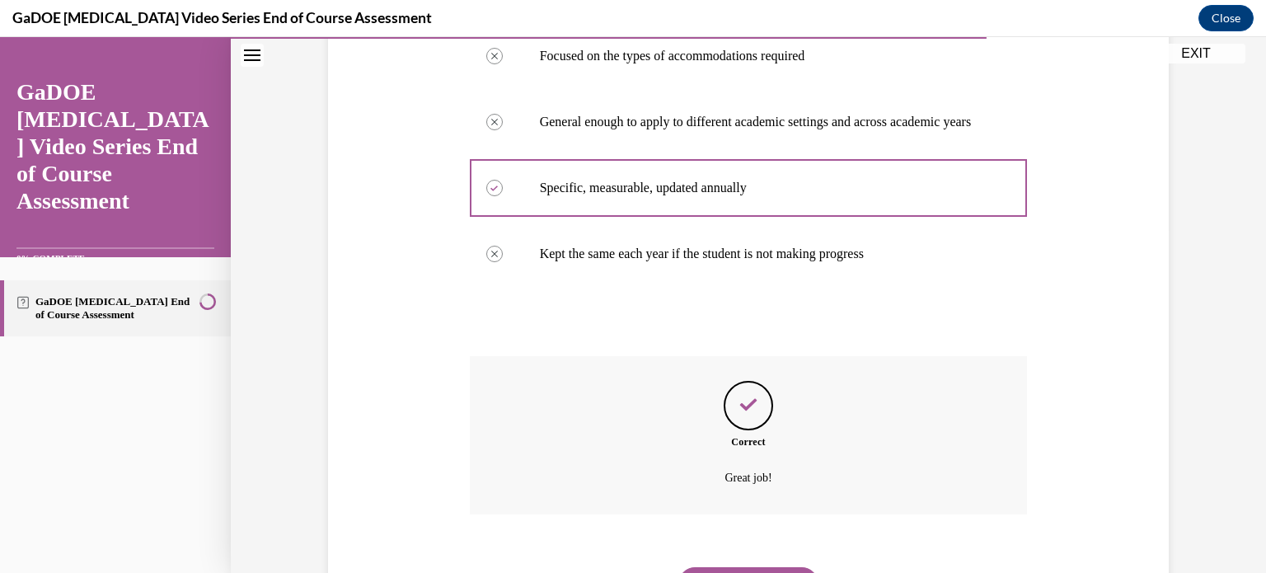
scroll to position [445, 0]
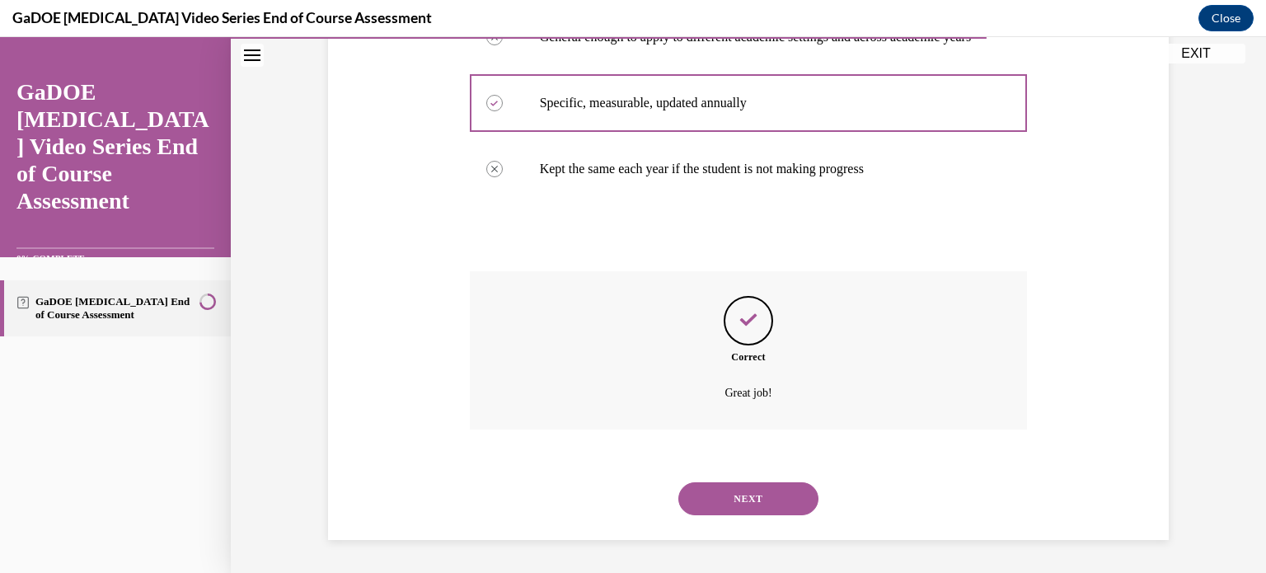
click at [728, 488] on button "NEXT" at bounding box center [748, 498] width 140 height 33
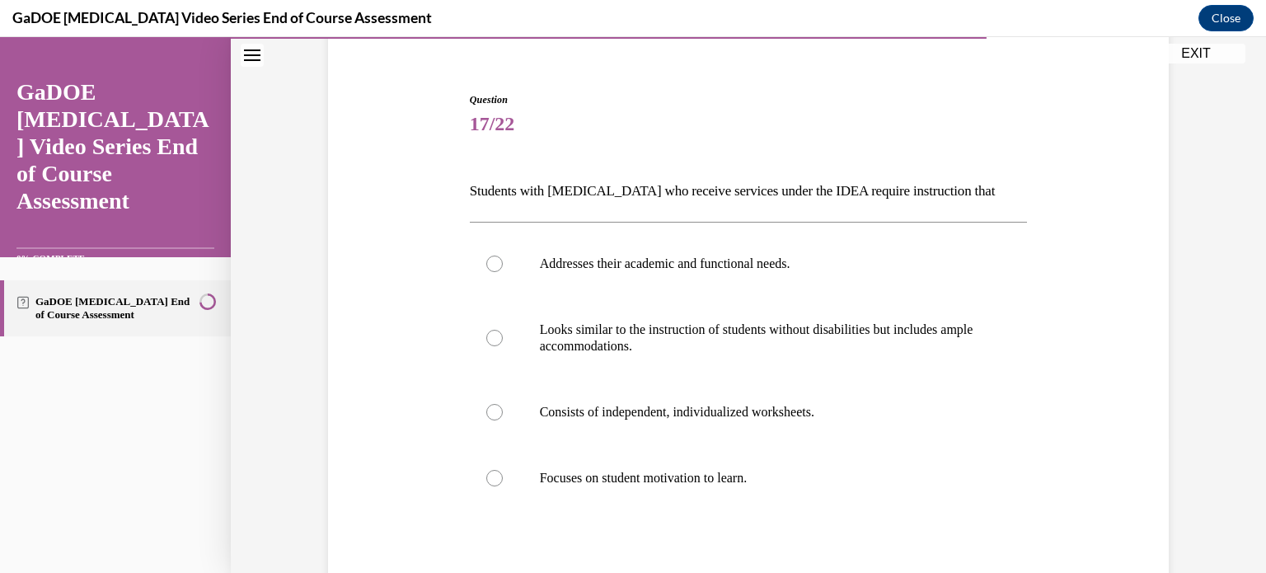
scroll to position [139, 0]
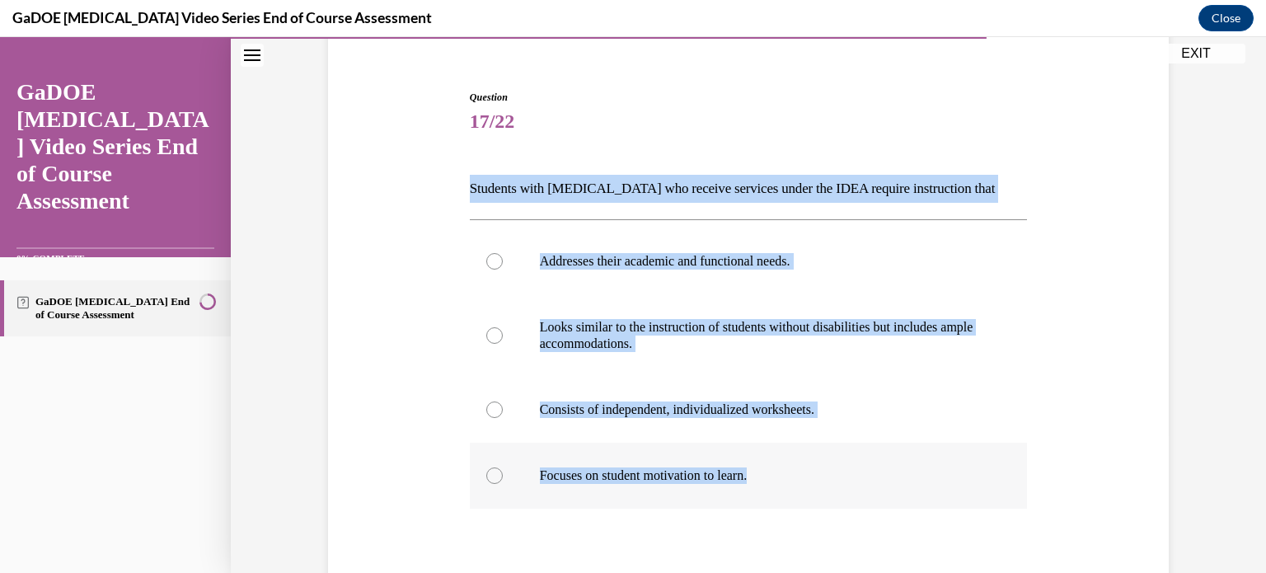
drag, startPoint x: 461, startPoint y: 189, endPoint x: 767, endPoint y: 471, distance: 416.4
click at [767, 471] on div "Question 17/22 Students with dyslexia who receive services under the IDEA requi…" at bounding box center [749, 389] width 566 height 648
click at [490, 260] on div at bounding box center [494, 261] width 16 height 16
click at [490, 260] on input "Addresses their academic and functional needs." at bounding box center [494, 261] width 16 height 16
radio input "true"
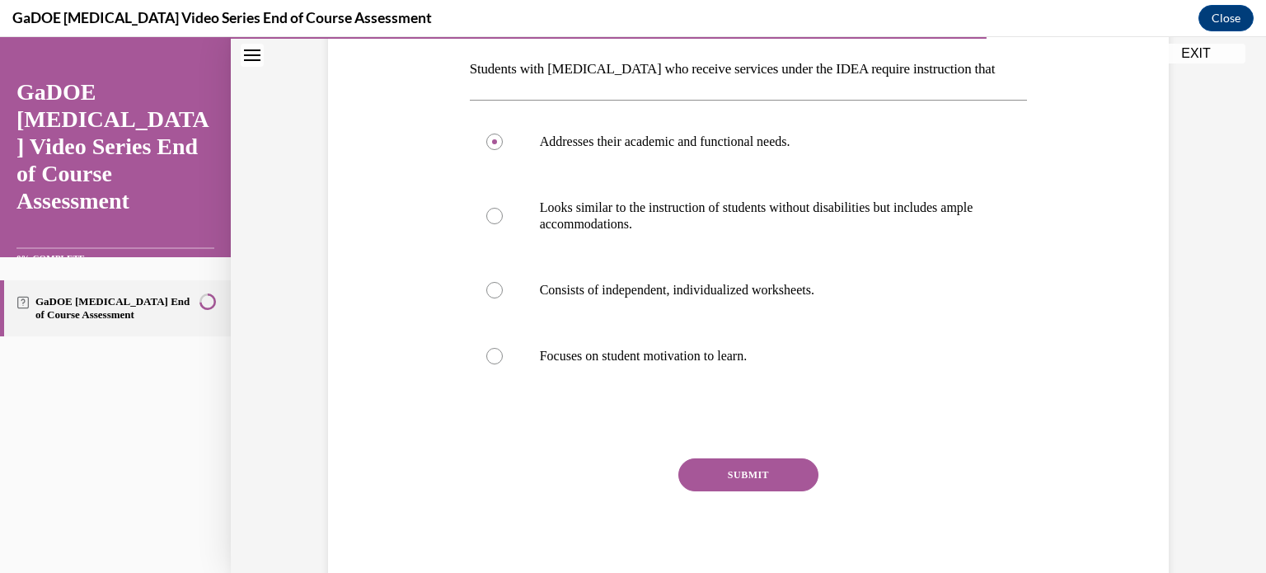
scroll to position [312, 0]
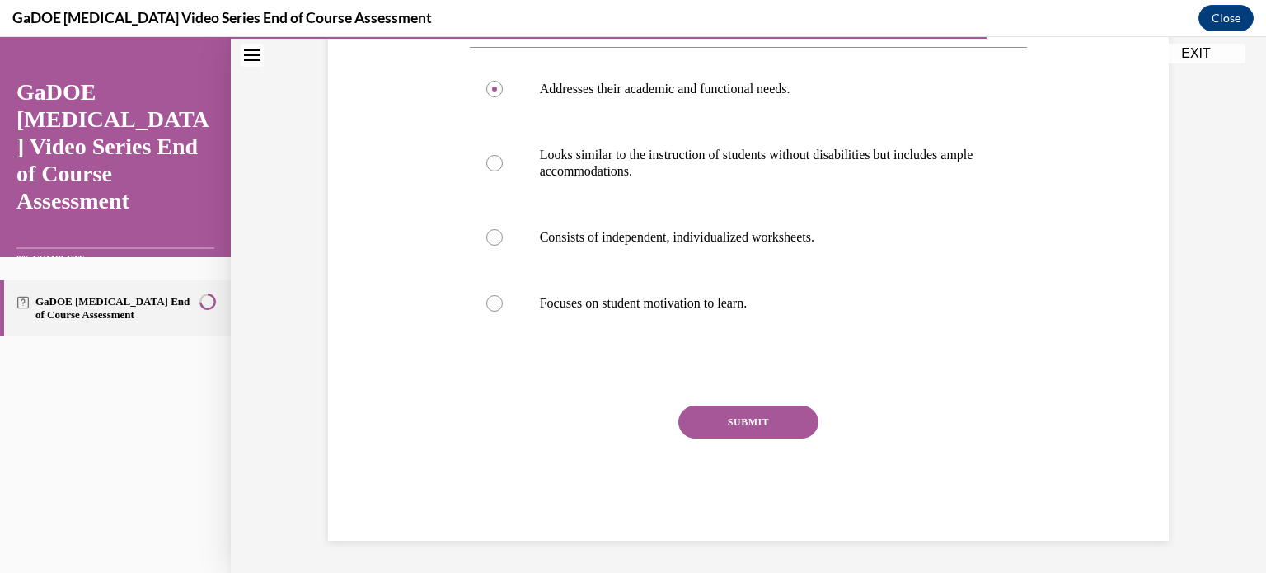
click at [793, 421] on button "SUBMIT" at bounding box center [748, 421] width 140 height 33
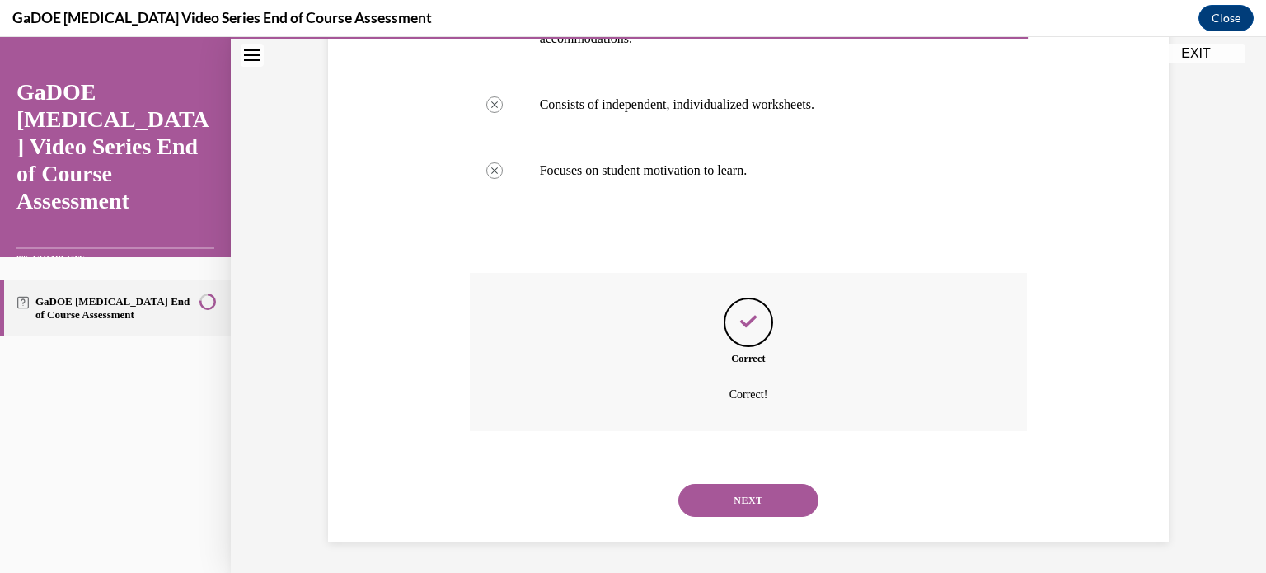
scroll to position [445, 0]
click at [745, 491] on button "NEXT" at bounding box center [748, 499] width 140 height 33
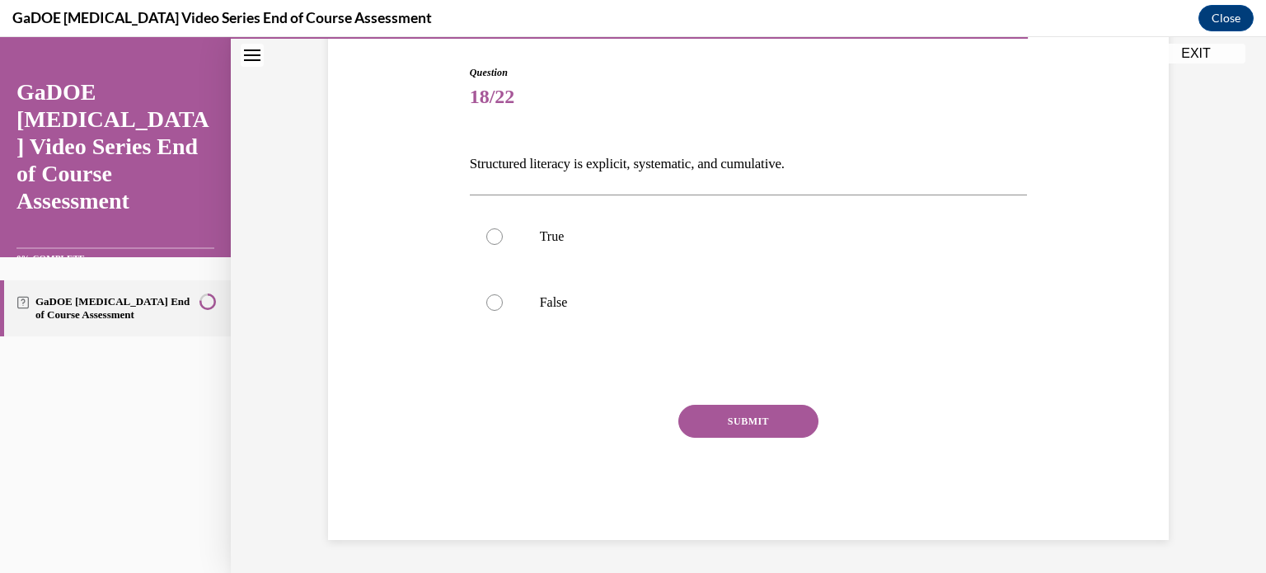
scroll to position [163, 0]
click at [486, 230] on div at bounding box center [494, 237] width 16 height 16
click at [486, 230] on input "True" at bounding box center [494, 237] width 16 height 16
radio input "true"
click at [711, 409] on button "SUBMIT" at bounding box center [748, 421] width 140 height 33
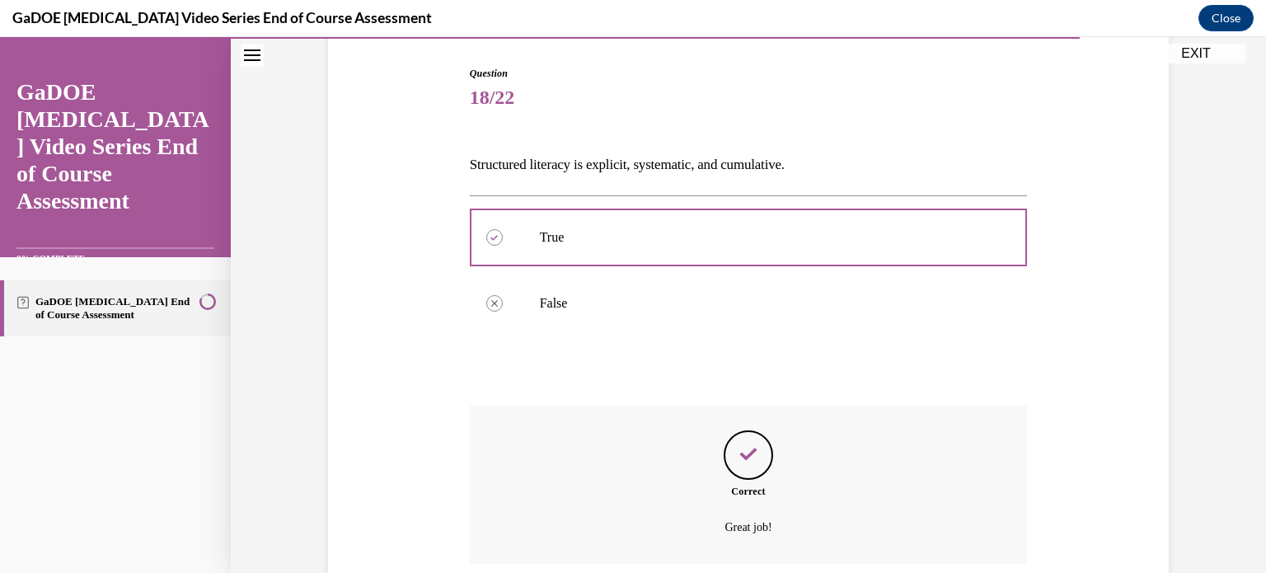
scroll to position [297, 0]
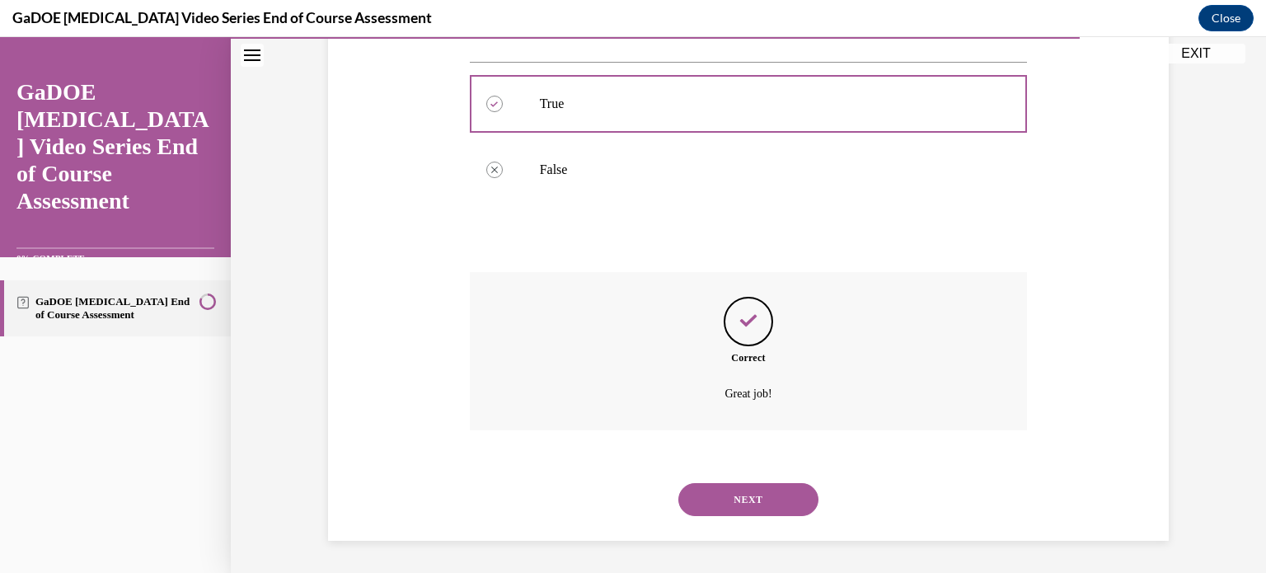
click at [738, 516] on div "NEXT" at bounding box center [749, 499] width 558 height 66
click at [748, 494] on button "NEXT" at bounding box center [748, 499] width 140 height 33
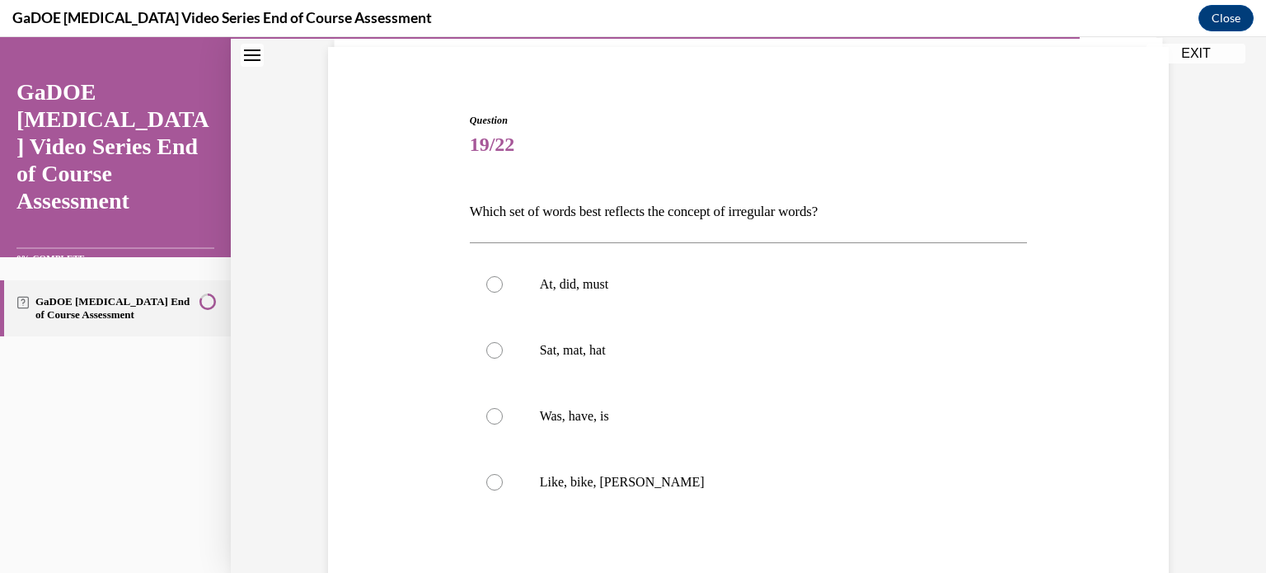
scroll to position [121, 0]
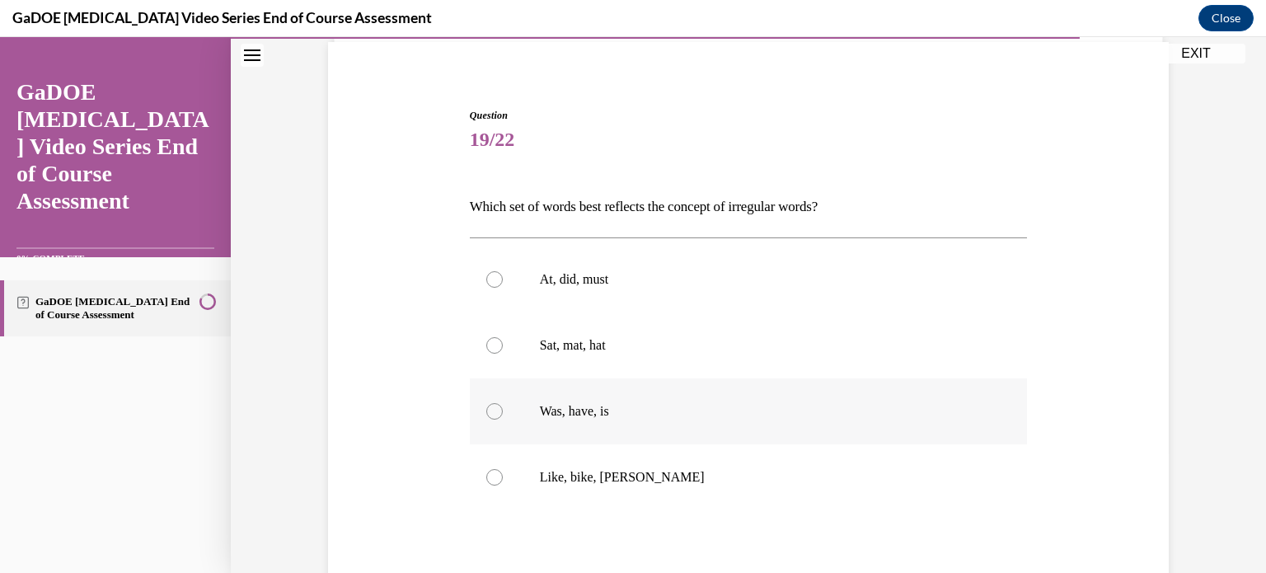
click at [571, 411] on p "Was, have, is" at bounding box center [763, 411] width 447 height 16
click at [503, 411] on input "Was, have, is" at bounding box center [494, 411] width 16 height 16
radio input "true"
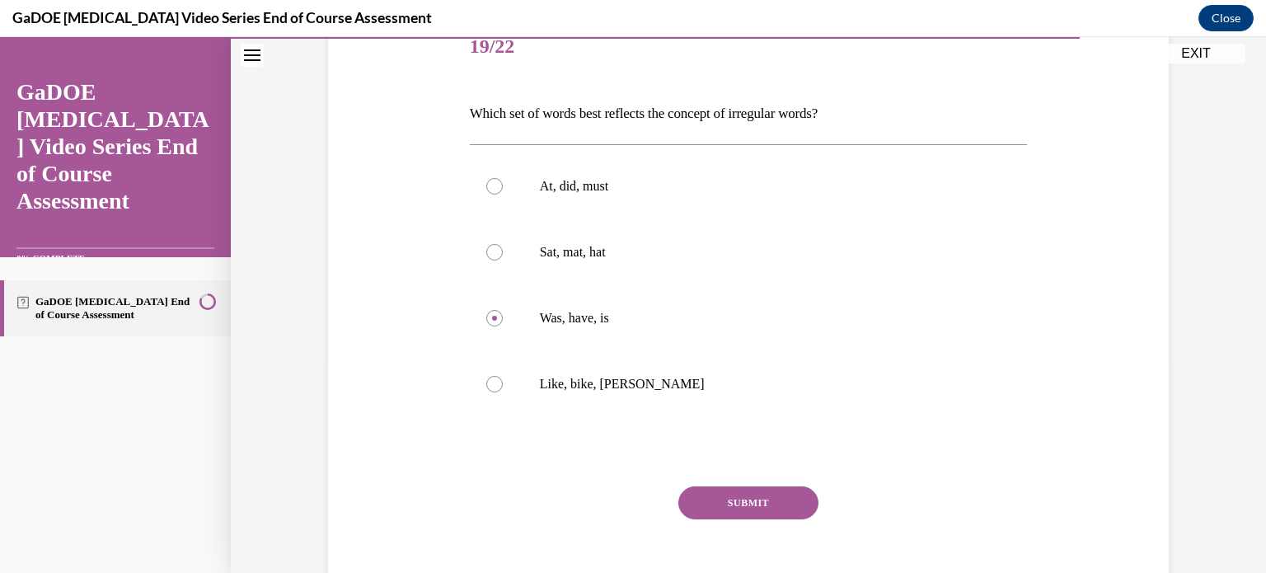
scroll to position [237, 0]
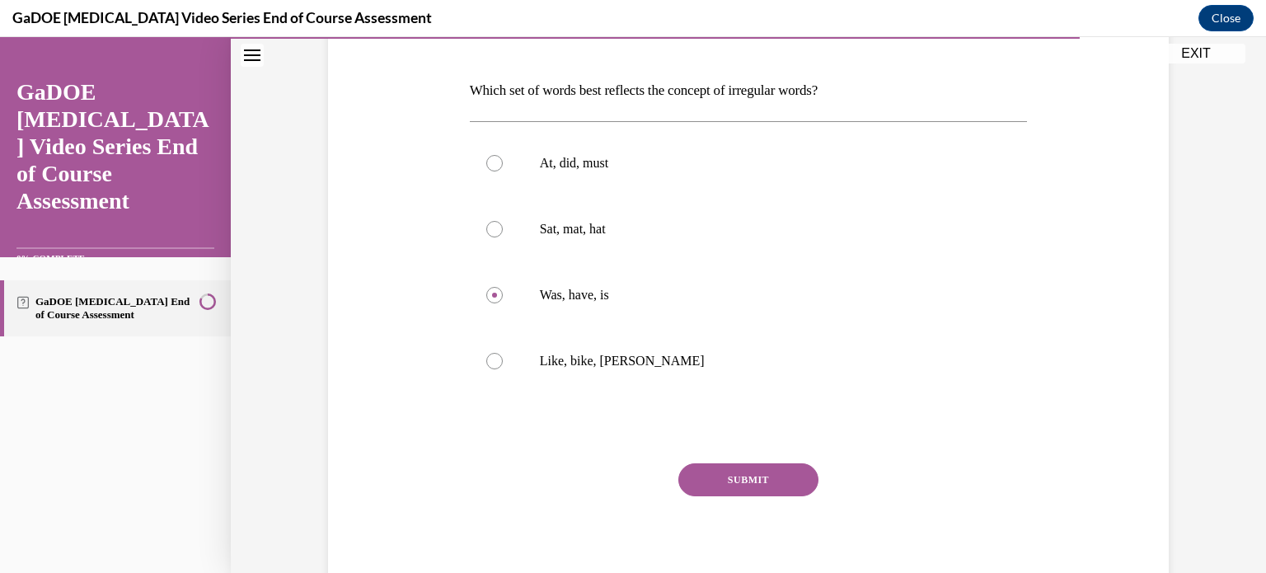
click at [747, 475] on button "SUBMIT" at bounding box center [748, 479] width 140 height 33
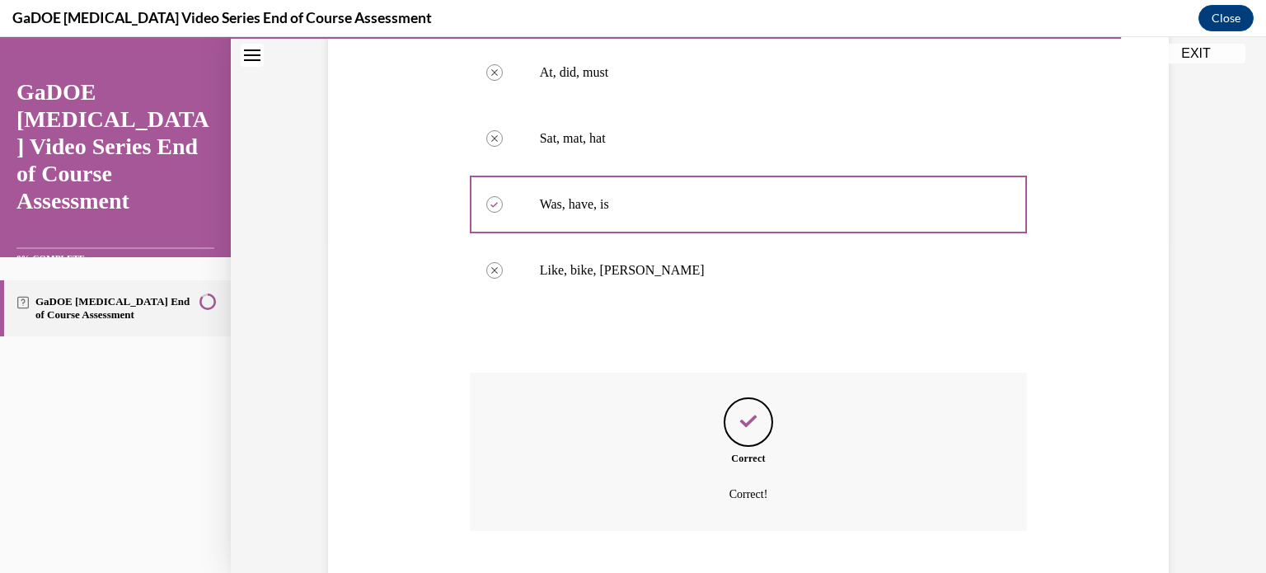
scroll to position [429, 0]
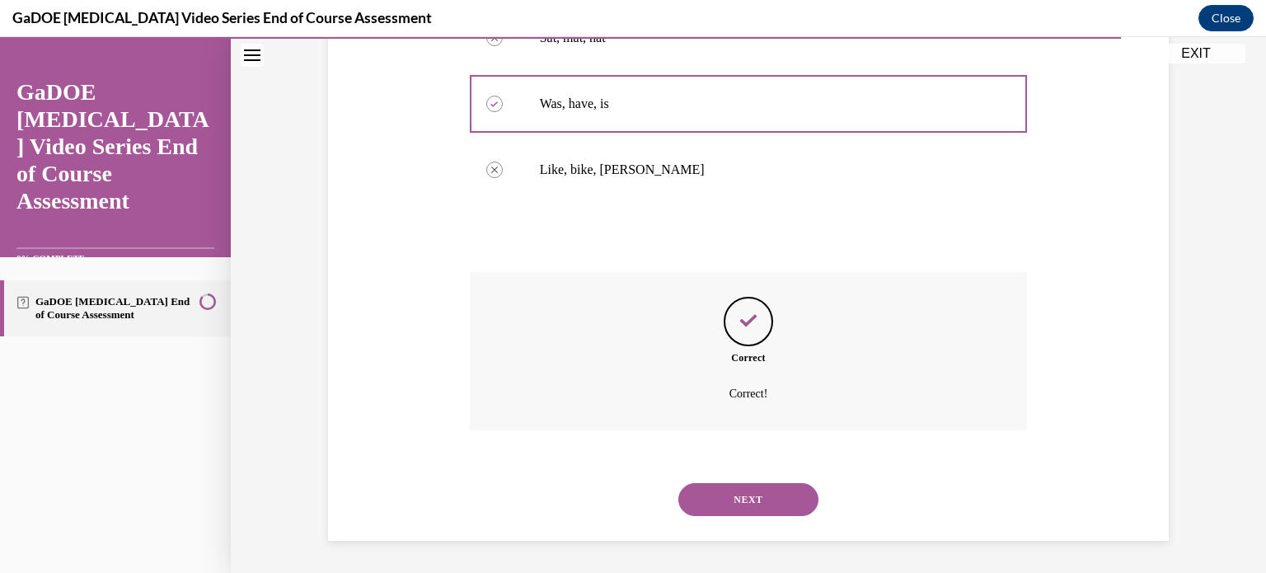
click at [737, 505] on button "NEXT" at bounding box center [748, 499] width 140 height 33
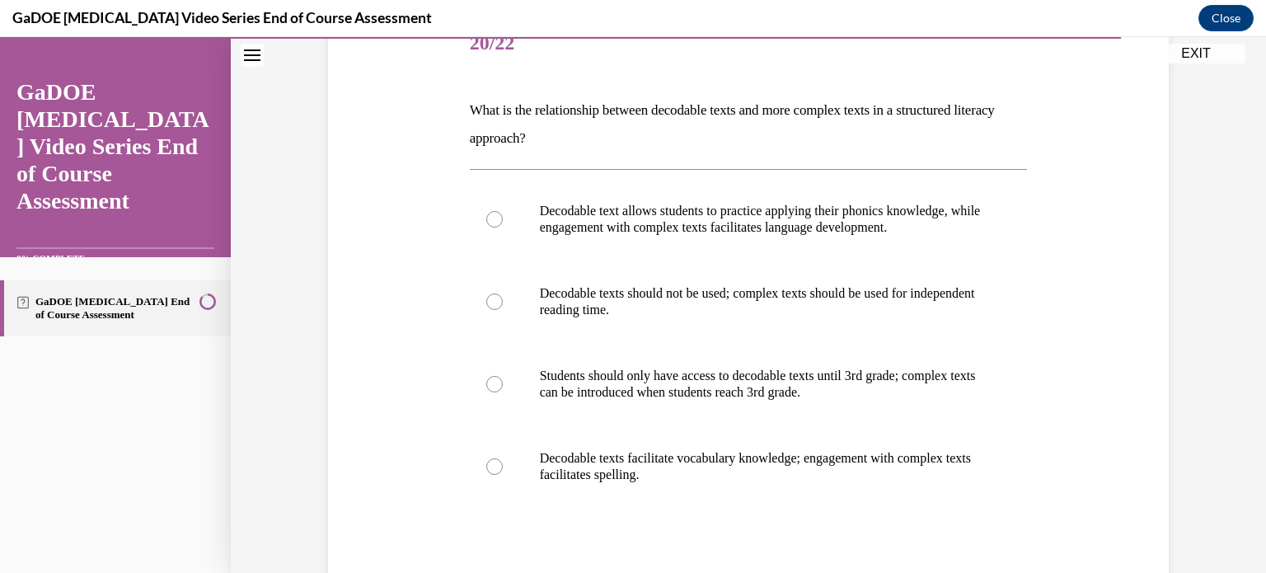
scroll to position [223, 0]
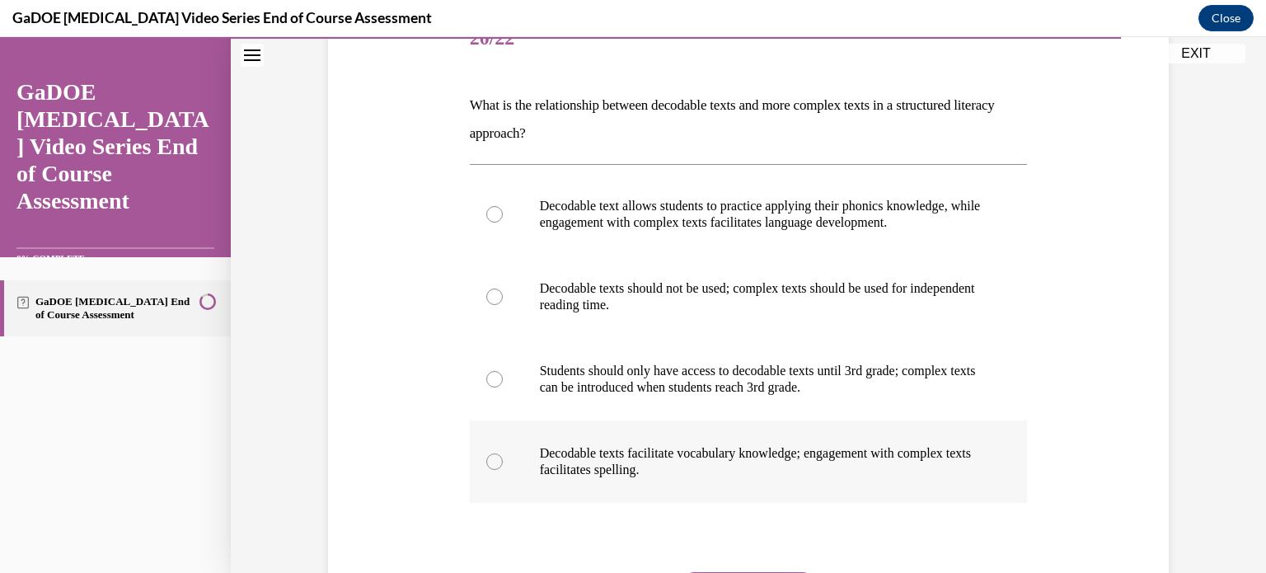
drag, startPoint x: 461, startPoint y: 100, endPoint x: 763, endPoint y: 464, distance: 473.4
click at [763, 464] on div "Question 20/22 What is the relationship between decodable texts and more comple…" at bounding box center [749, 344] width 566 height 725
click at [594, 510] on div "Decodable text allows students to practice applying their phonics knowledge, wh…" at bounding box center [749, 337] width 558 height 347
click at [490, 216] on div at bounding box center [494, 214] width 16 height 16
click at [490, 216] on input "Decodable text allows students to practice applying their phonics knowledge, wh…" at bounding box center [494, 214] width 16 height 16
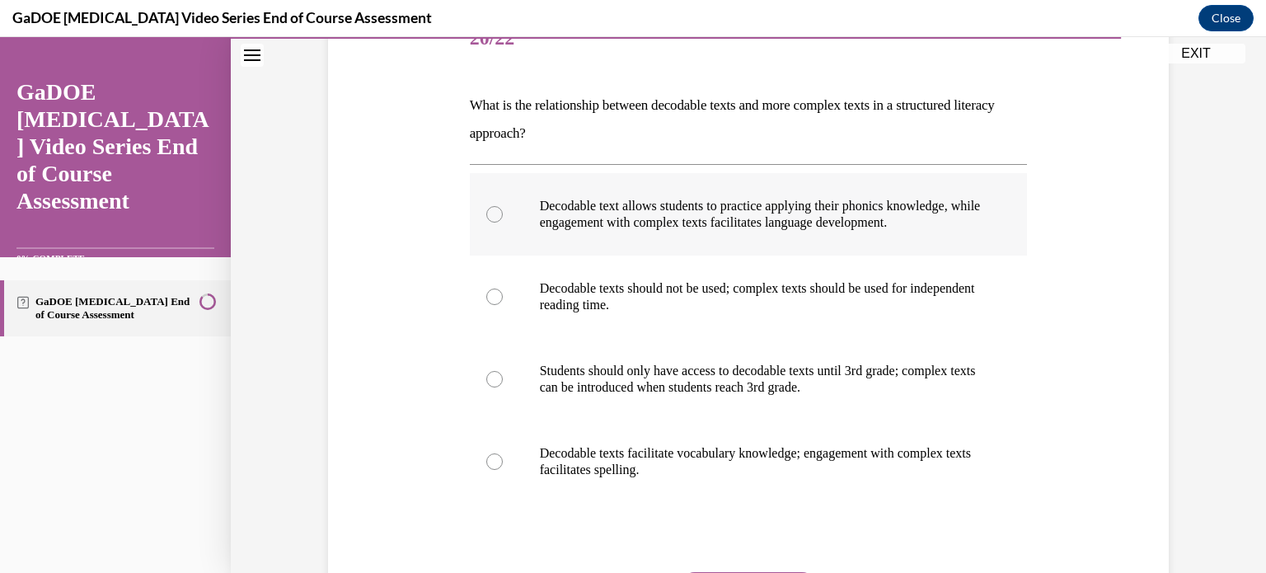
radio input "true"
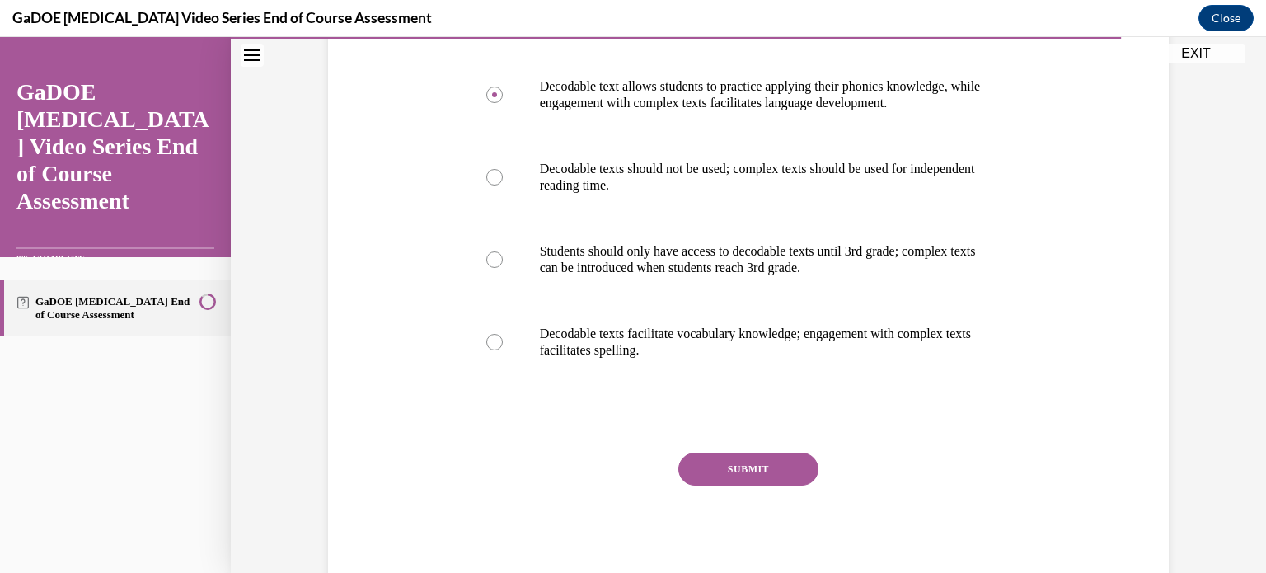
scroll to position [389, 0]
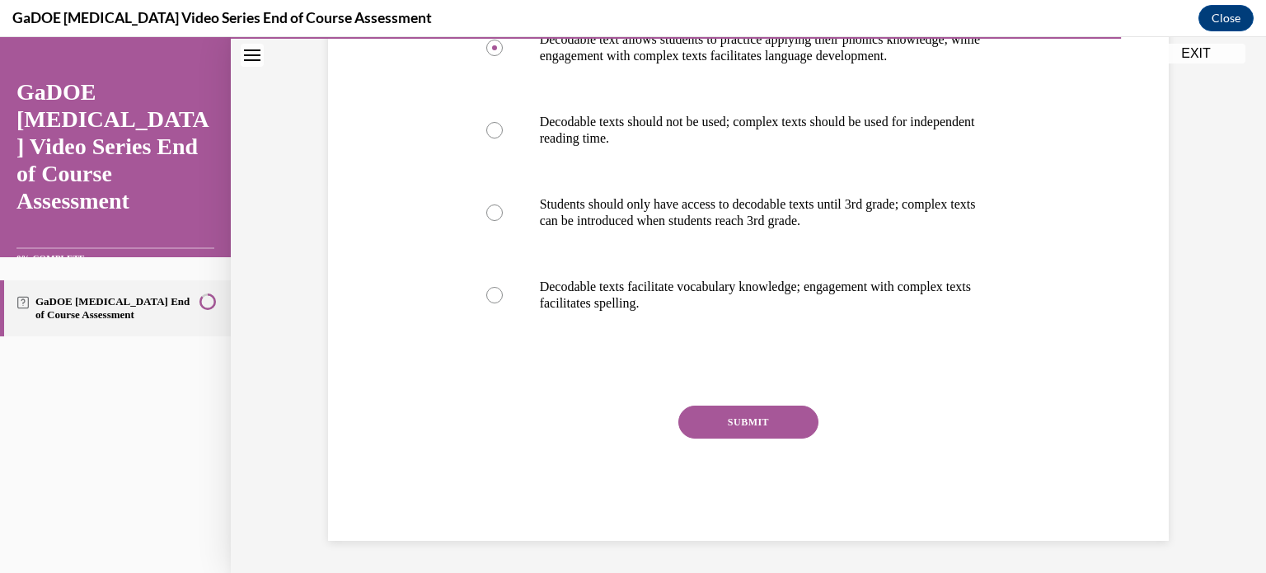
click at [785, 421] on button "SUBMIT" at bounding box center [748, 421] width 140 height 33
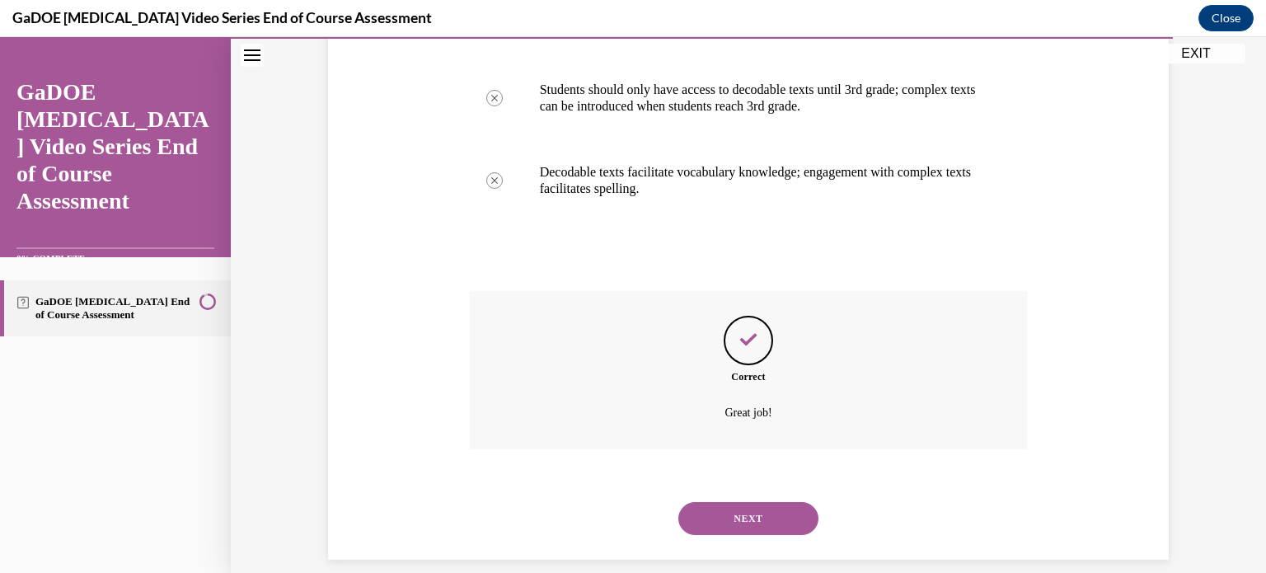
scroll to position [522, 0]
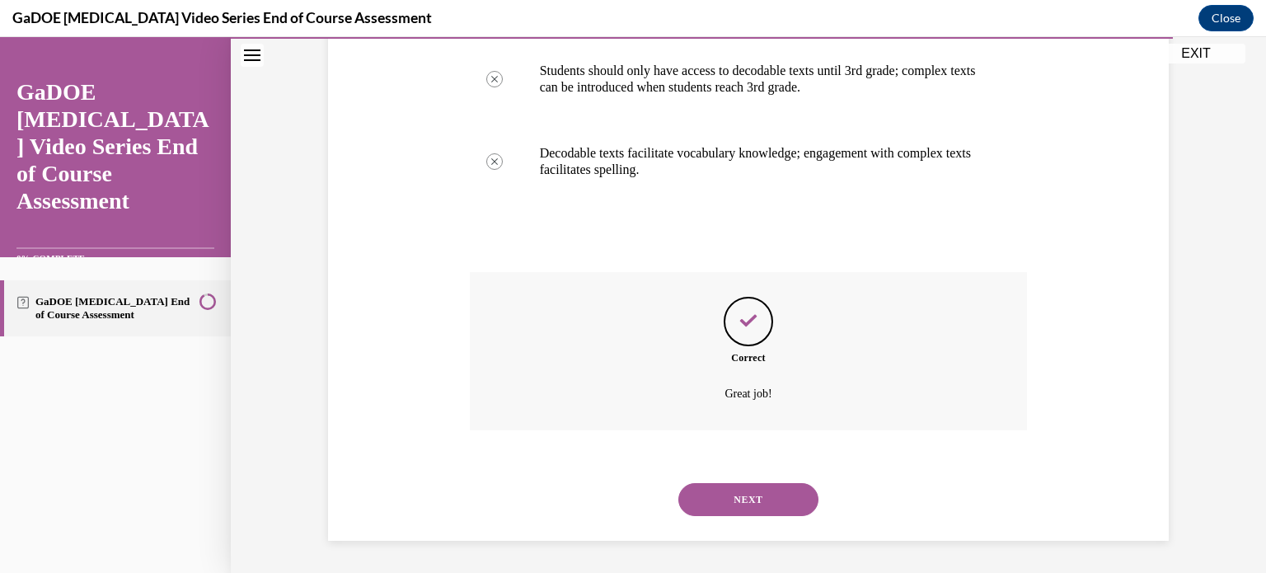
click at [745, 501] on button "NEXT" at bounding box center [748, 499] width 140 height 33
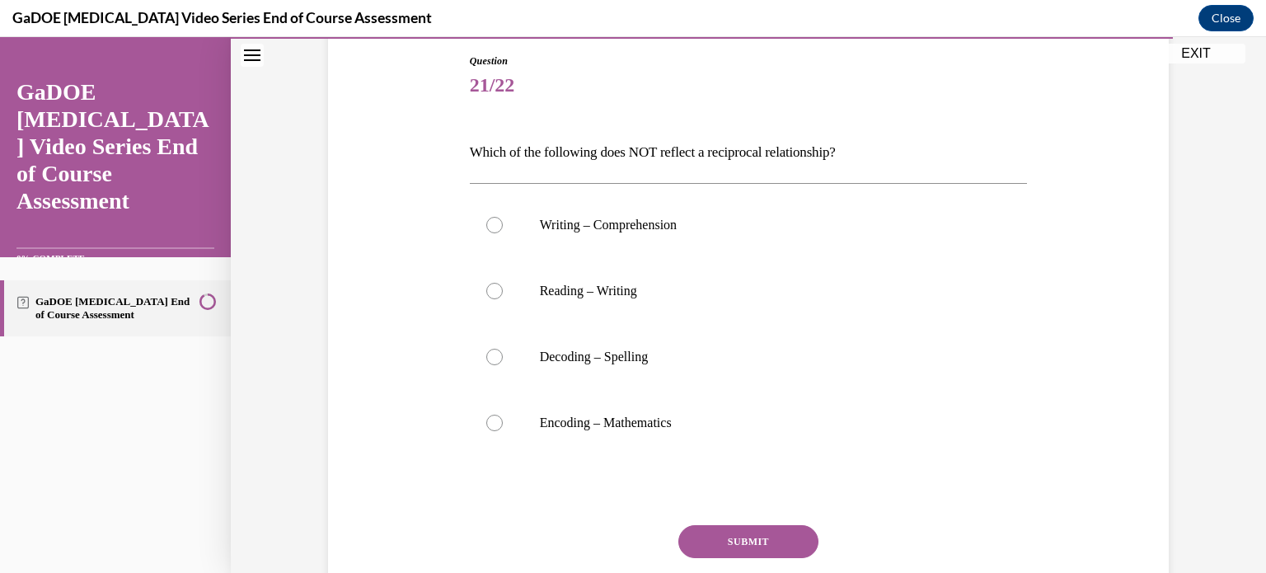
scroll to position [194, 0]
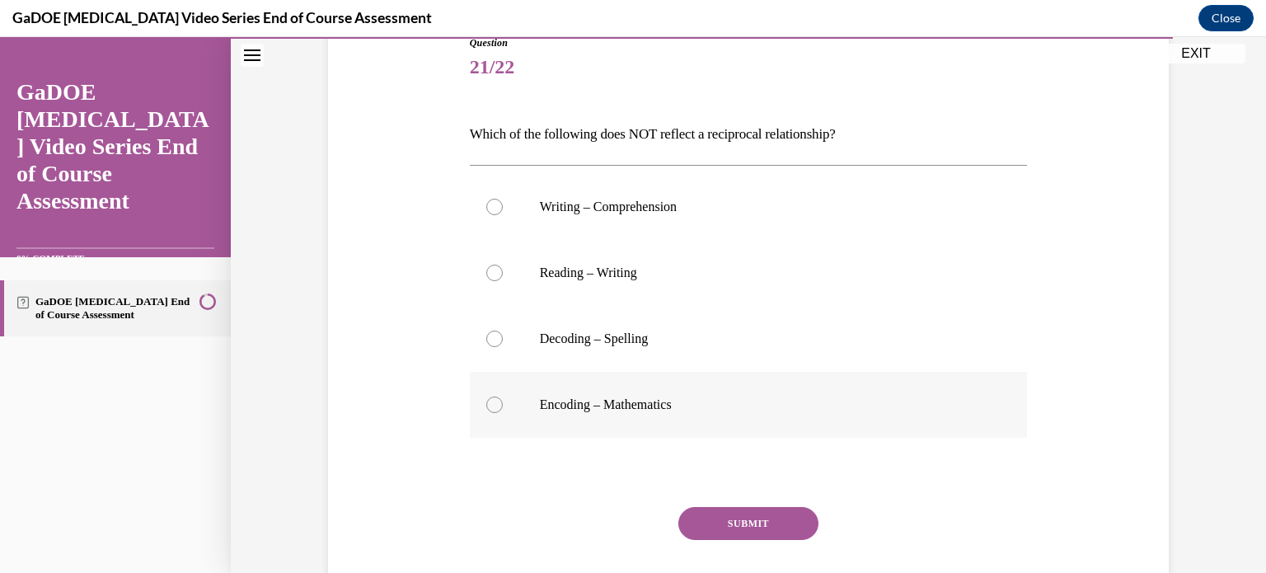
drag, startPoint x: 463, startPoint y: 138, endPoint x: 692, endPoint y: 395, distance: 344.4
click at [692, 395] on div "Question 21/22 Which of the following does NOT reflect a reciprocal relationshi…" at bounding box center [749, 338] width 558 height 607
click at [491, 402] on div at bounding box center [494, 404] width 16 height 16
click at [491, 402] on input "Encoding – Mathematics" at bounding box center [494, 404] width 16 height 16
radio input "true"
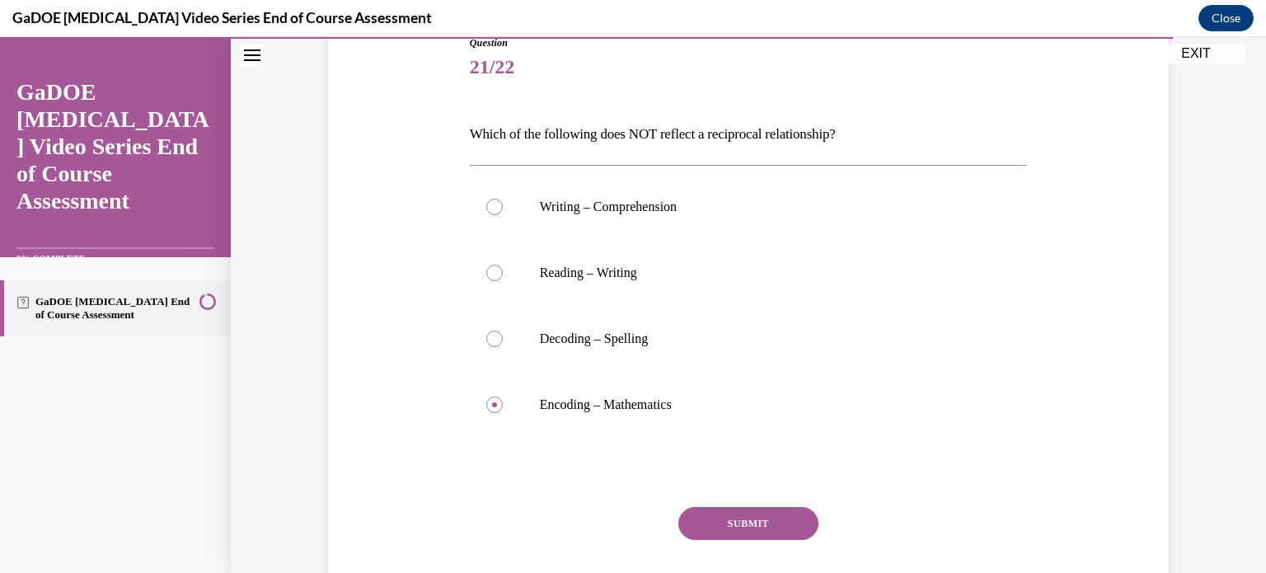
click at [721, 521] on button "SUBMIT" at bounding box center [748, 523] width 140 height 33
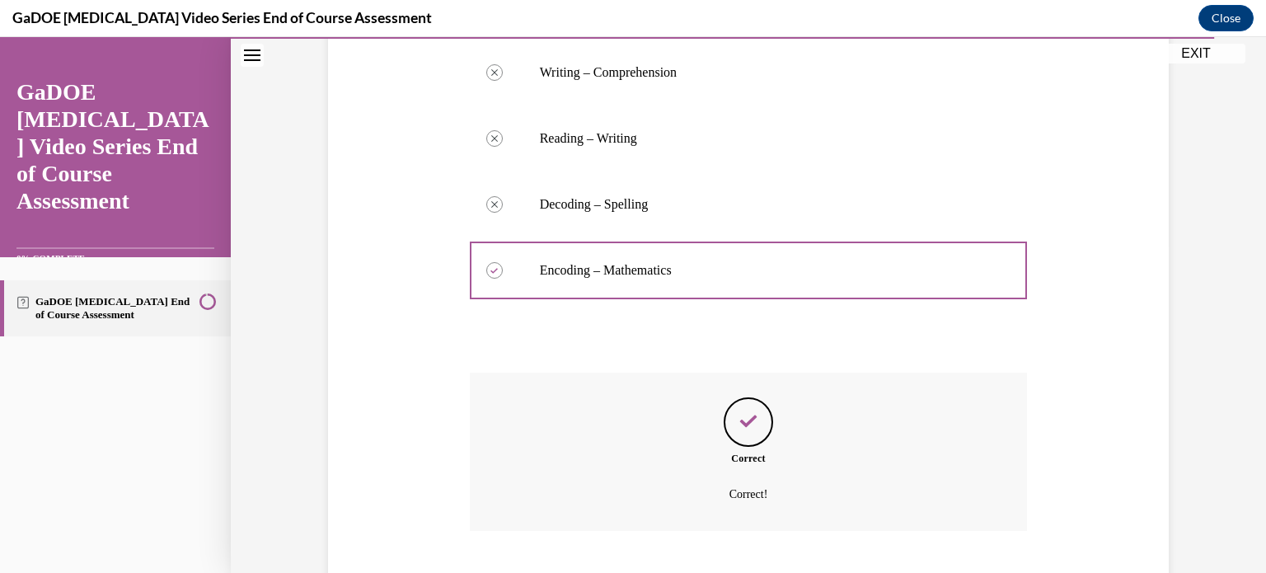
scroll to position [429, 0]
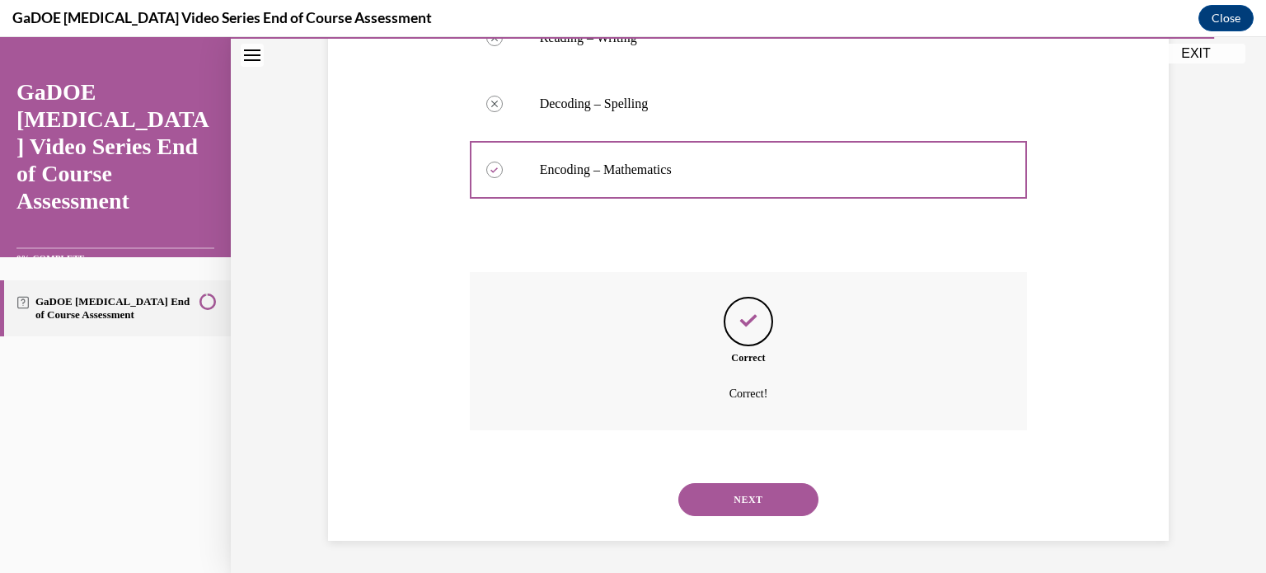
click at [729, 494] on button "NEXT" at bounding box center [748, 499] width 140 height 33
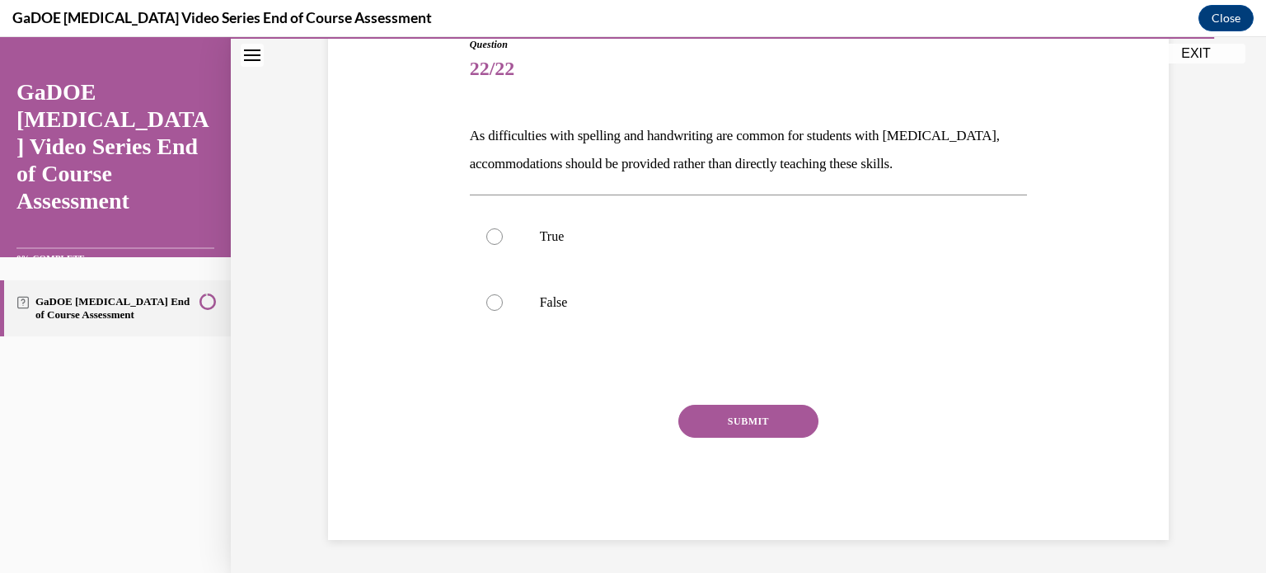
scroll to position [182, 0]
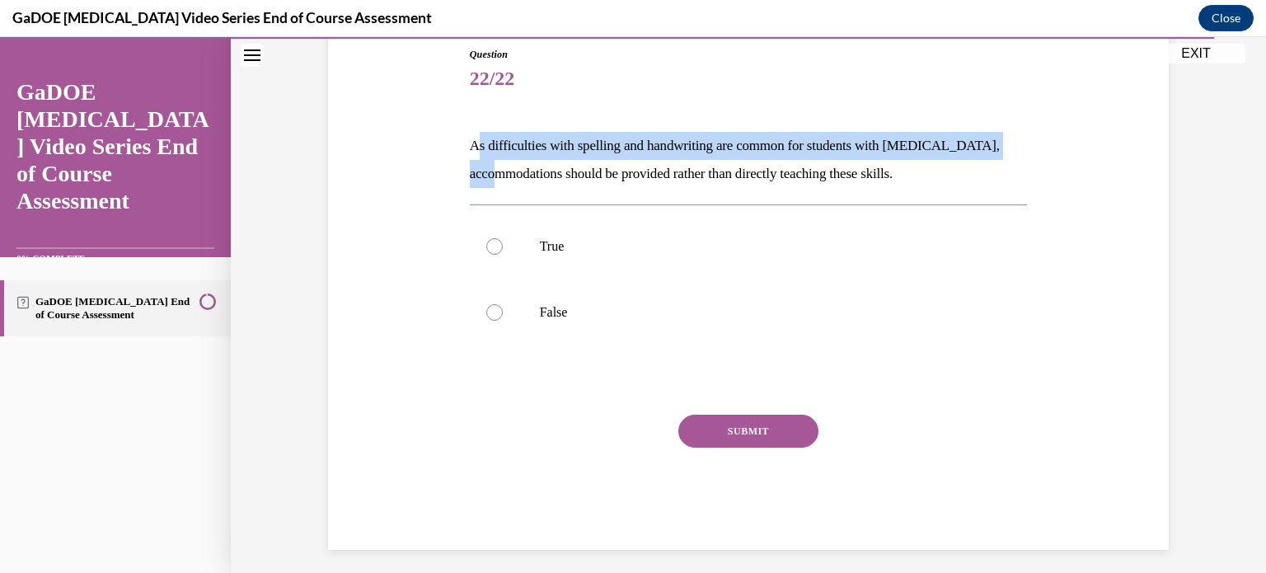
drag, startPoint x: 468, startPoint y: 141, endPoint x: 534, endPoint y: 182, distance: 77.7
click at [541, 186] on p "As difficulties with spelling and handwriting are common for students with dysl…" at bounding box center [749, 160] width 558 height 56
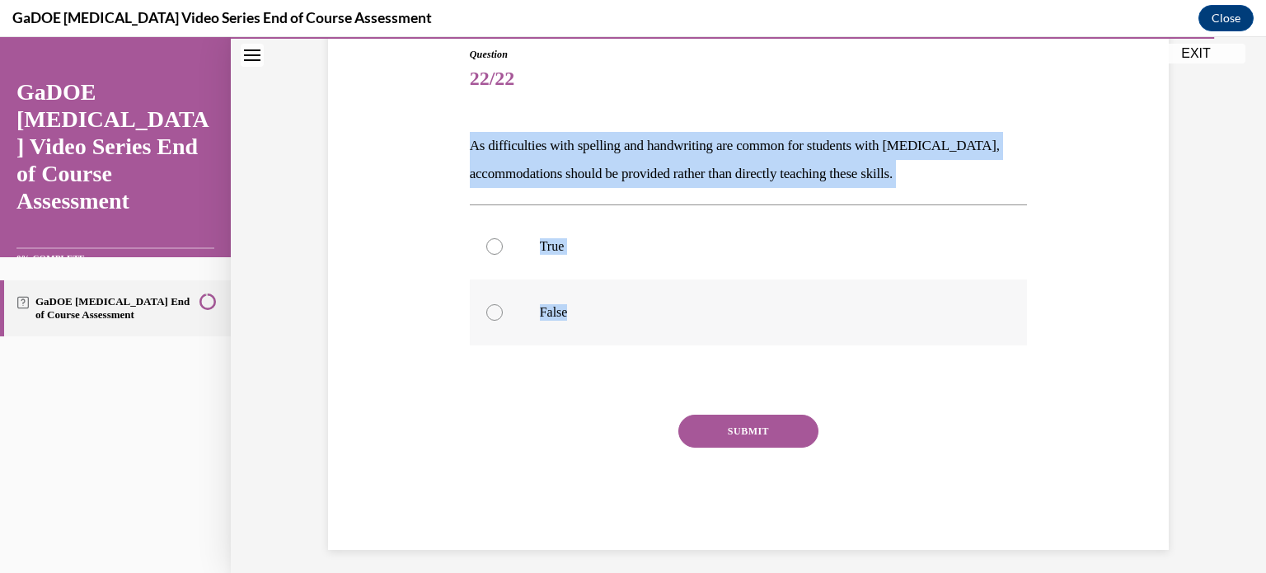
drag, startPoint x: 461, startPoint y: 140, endPoint x: 573, endPoint y: 306, distance: 200.0
click at [573, 306] on div "Question 22/22 As difficulties with spelling and handwriting are common for stu…" at bounding box center [749, 285] width 566 height 527
click at [486, 307] on div at bounding box center [494, 312] width 16 height 16
click at [486, 307] on input "False" at bounding box center [494, 312] width 16 height 16
radio input "true"
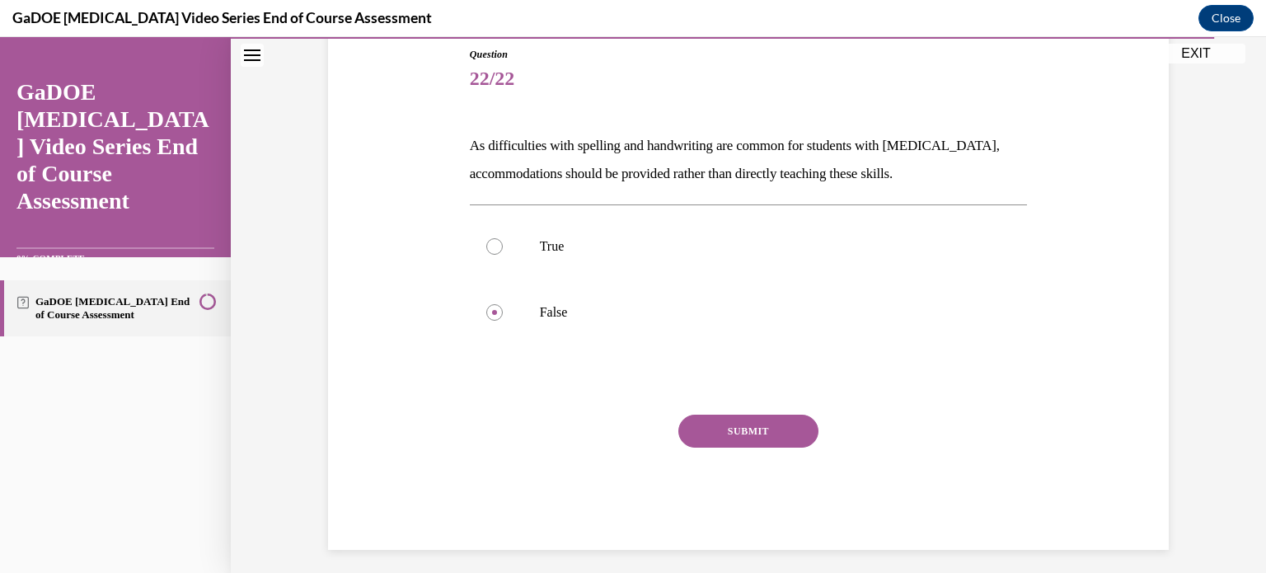
click at [709, 424] on button "SUBMIT" at bounding box center [748, 431] width 140 height 33
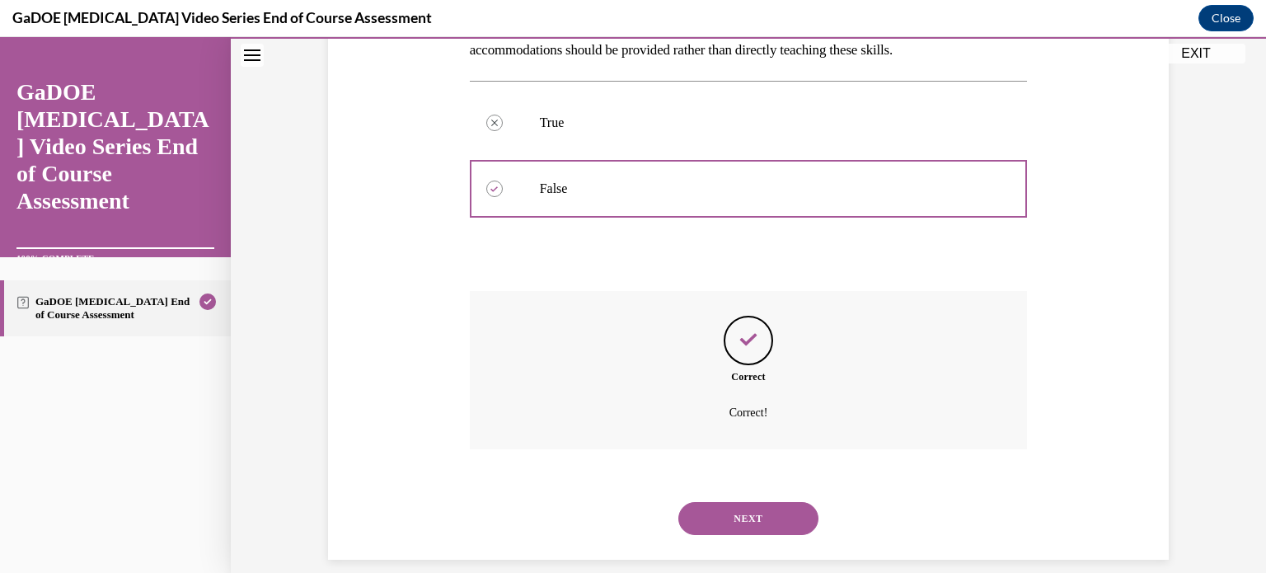
scroll to position [325, 0]
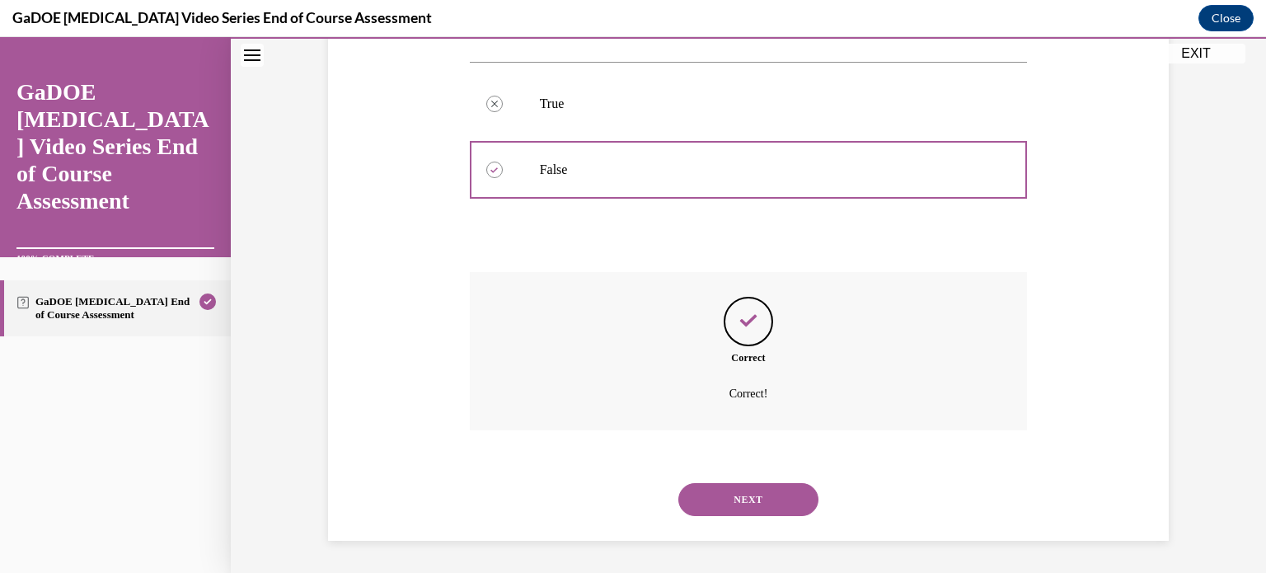
click at [734, 507] on button "NEXT" at bounding box center [748, 499] width 140 height 33
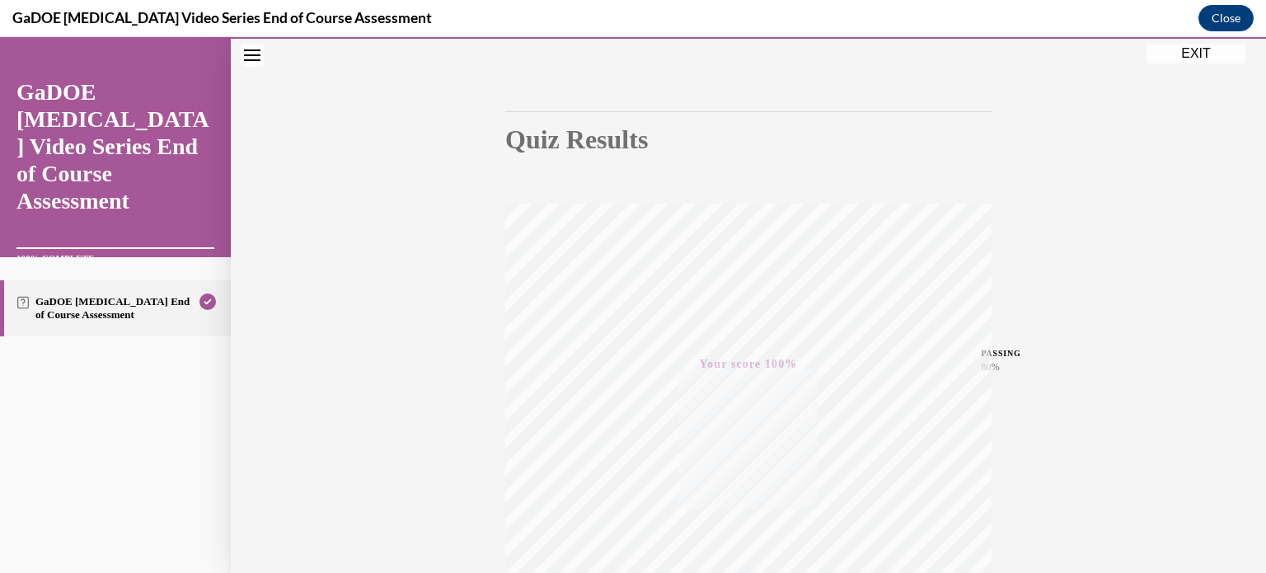
scroll to position [0, 0]
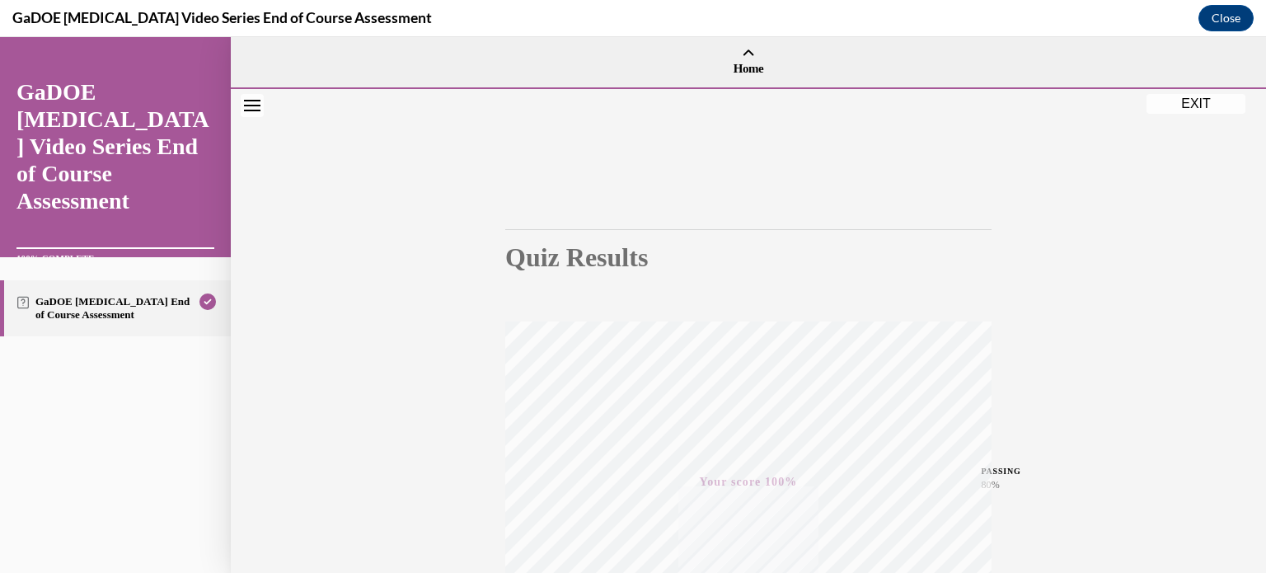
click at [1190, 111] on button "EXIT" at bounding box center [1195, 104] width 99 height 20
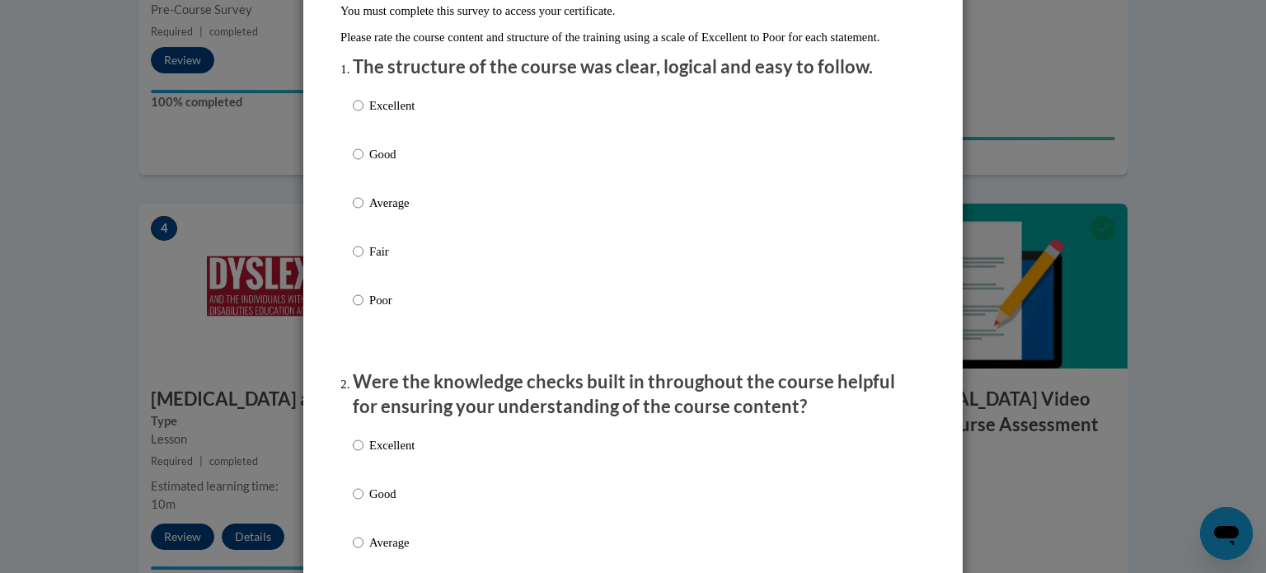
scroll to position [171, 0]
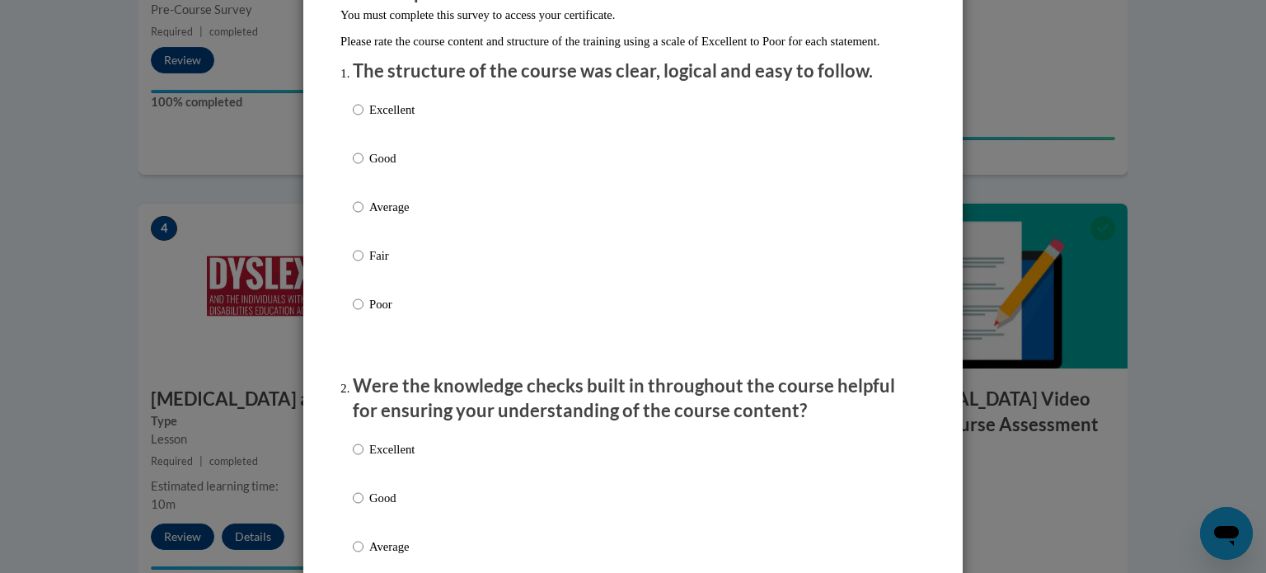
click at [386, 119] on p "Excellent" at bounding box center [391, 110] width 45 height 18
click at [363, 119] on input "Excellent" at bounding box center [358, 110] width 11 height 18
radio input "true"
click at [392, 458] on p "Excellent" at bounding box center [391, 449] width 45 height 18
click at [363, 458] on input "Excellent" at bounding box center [358, 449] width 11 height 18
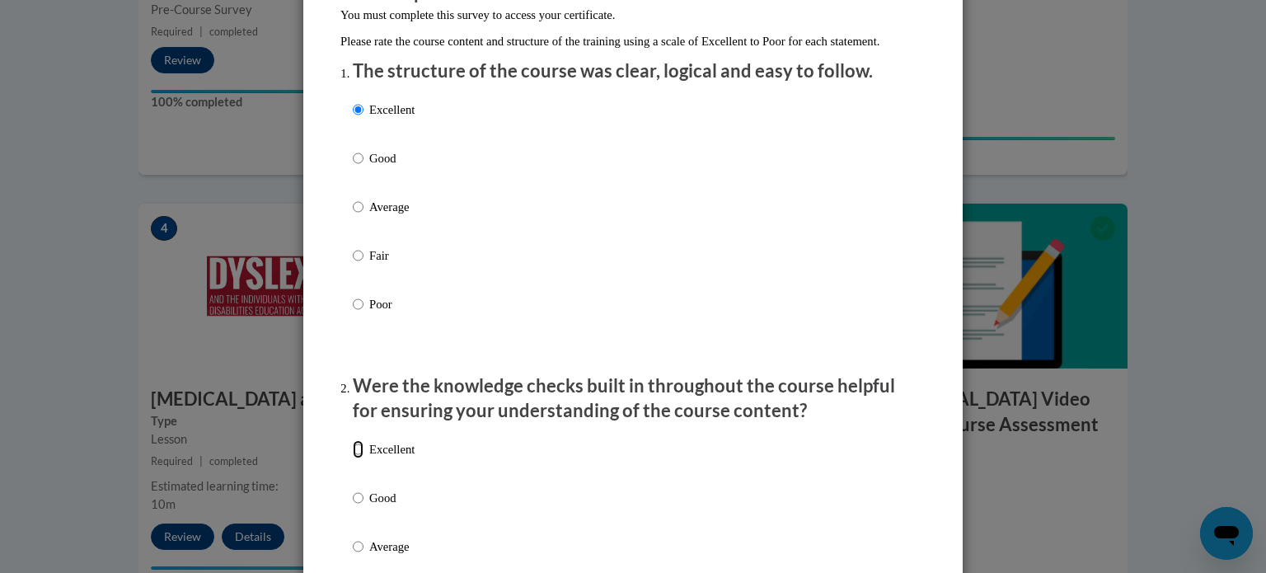
radio input "true"
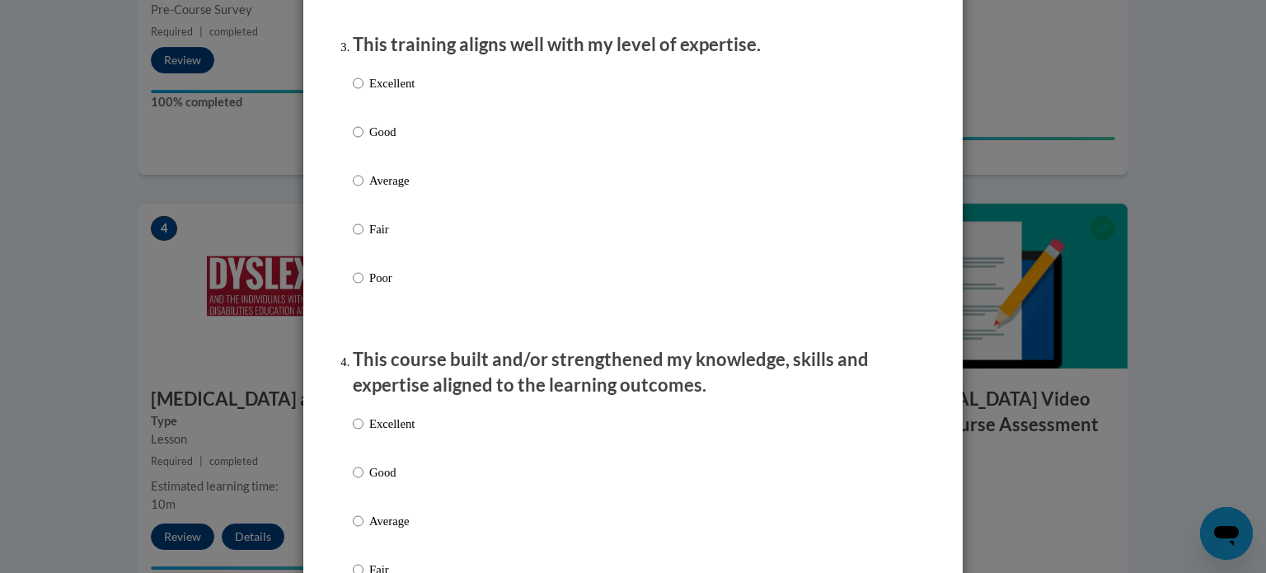
scroll to position [873, 0]
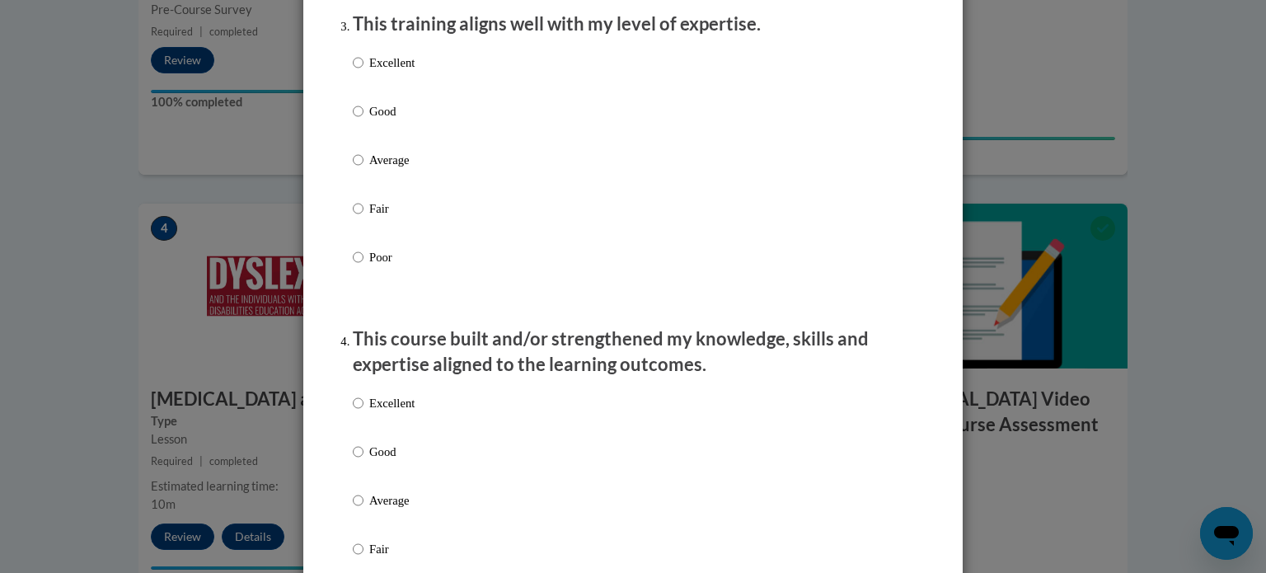
click at [392, 72] on p "Excellent" at bounding box center [391, 63] width 45 height 18
click at [363, 72] on input "Excellent" at bounding box center [358, 63] width 11 height 18
radio input "true"
click at [392, 432] on label "Excellent" at bounding box center [384, 416] width 62 height 45
click at [363, 412] on input "Excellent" at bounding box center [358, 403] width 11 height 18
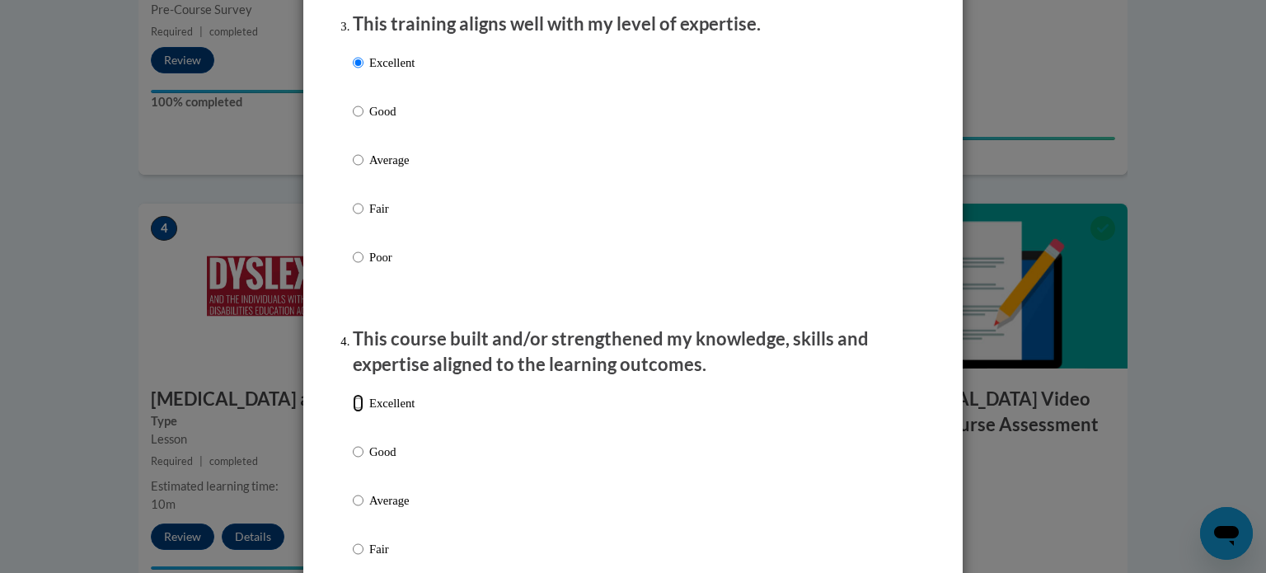
radio input "true"
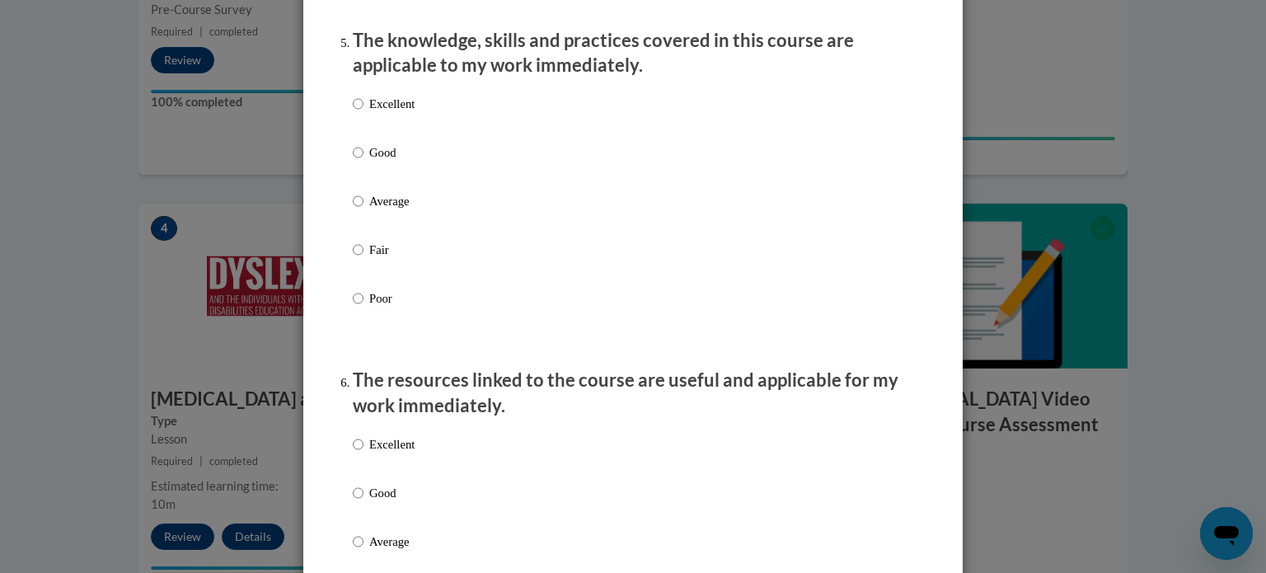
scroll to position [1524, 0]
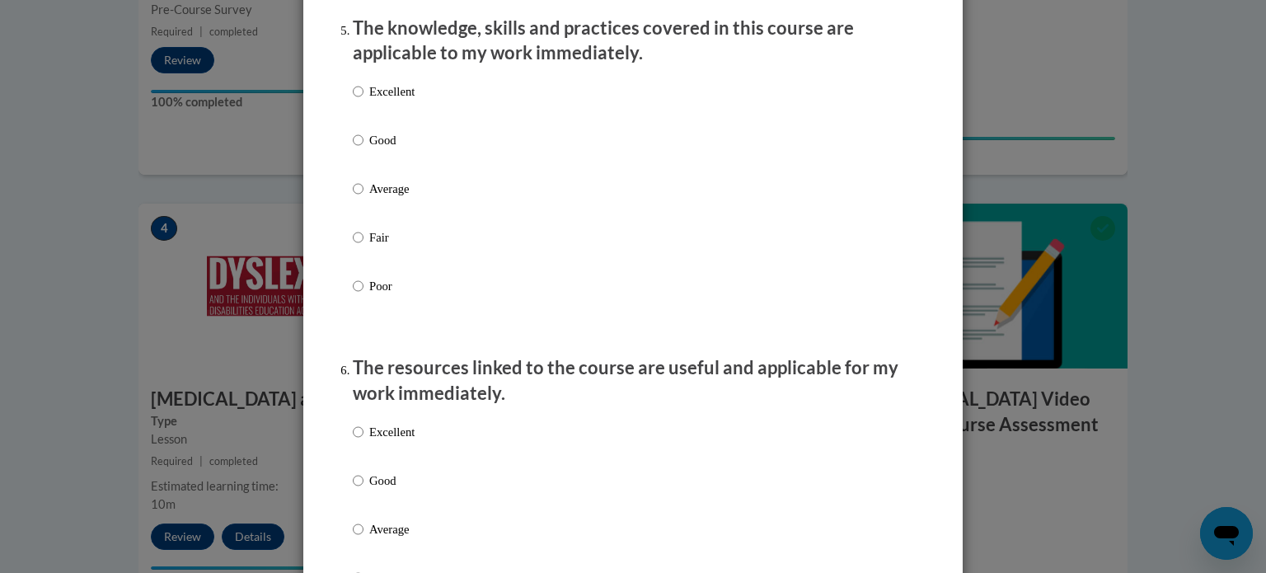
click at [397, 101] on p "Excellent" at bounding box center [391, 91] width 45 height 18
click at [363, 101] on input "Excellent" at bounding box center [358, 91] width 11 height 18
radio input "true"
click at [395, 441] on p "Excellent" at bounding box center [391, 432] width 45 height 18
click at [363, 441] on input "Excellent" at bounding box center [358, 432] width 11 height 18
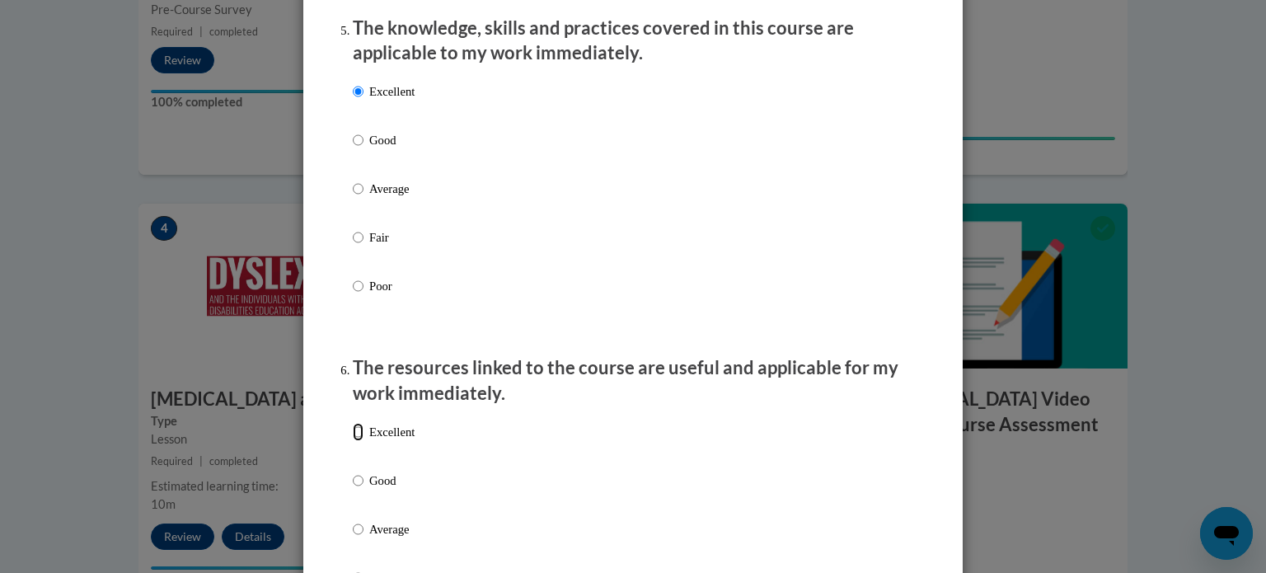
radio input "true"
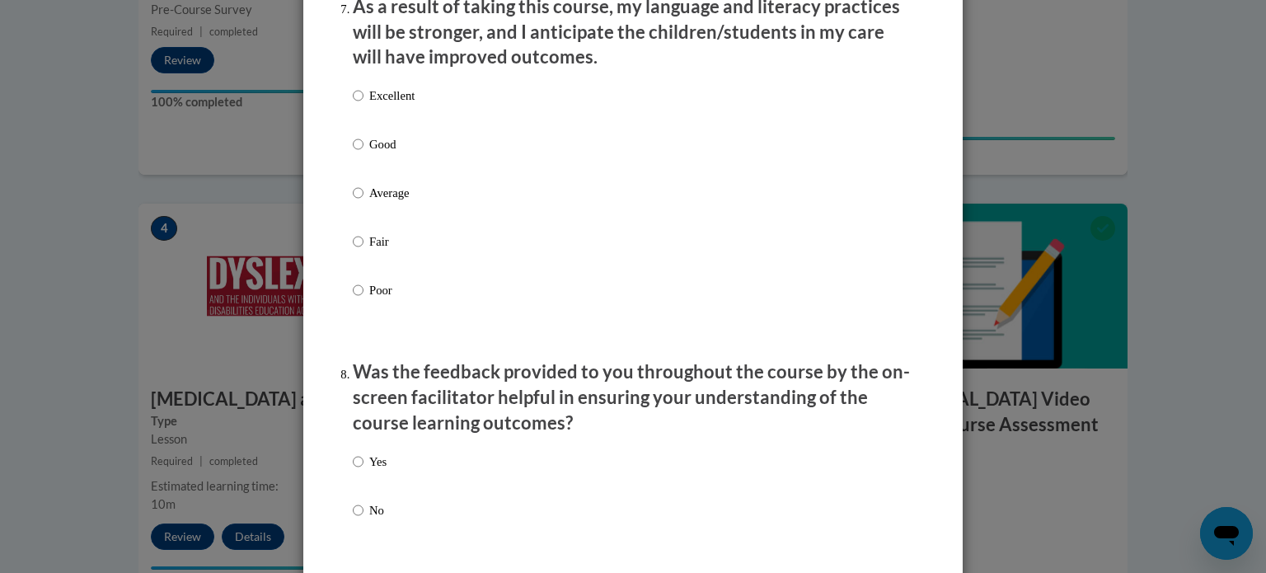
scroll to position [2242, 0]
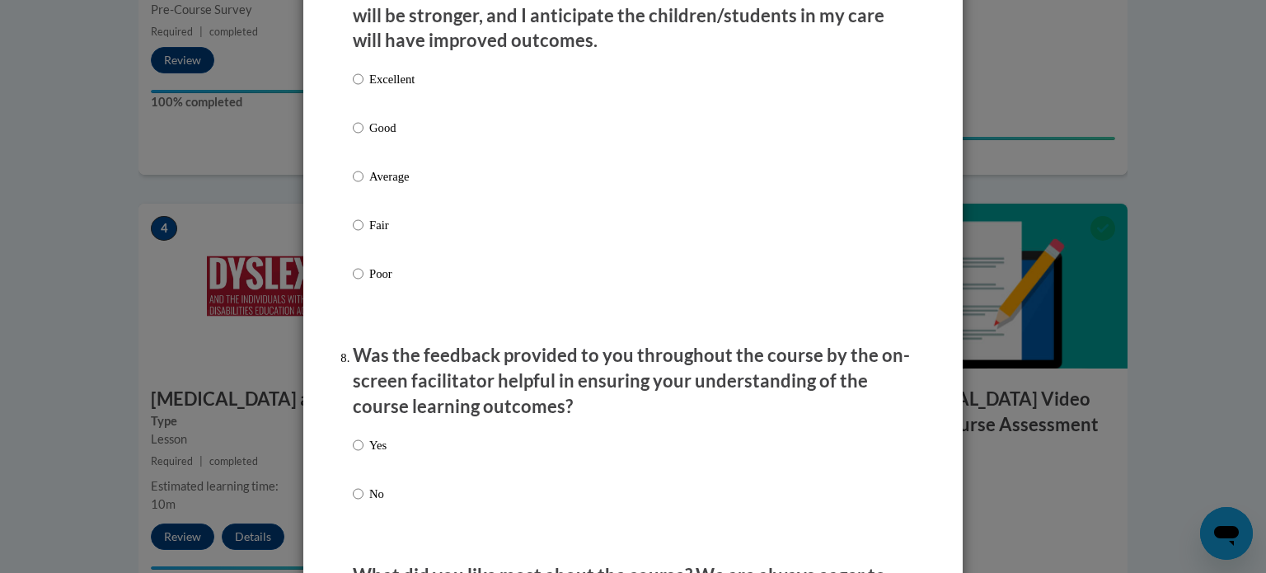
click at [382, 88] on p "Excellent" at bounding box center [391, 79] width 45 height 18
click at [363, 88] on input "Excellent" at bounding box center [358, 79] width 11 height 18
radio input "true"
click at [374, 454] on p "Yes" at bounding box center [377, 445] width 17 height 18
click at [363, 454] on input "Yes" at bounding box center [358, 445] width 11 height 18
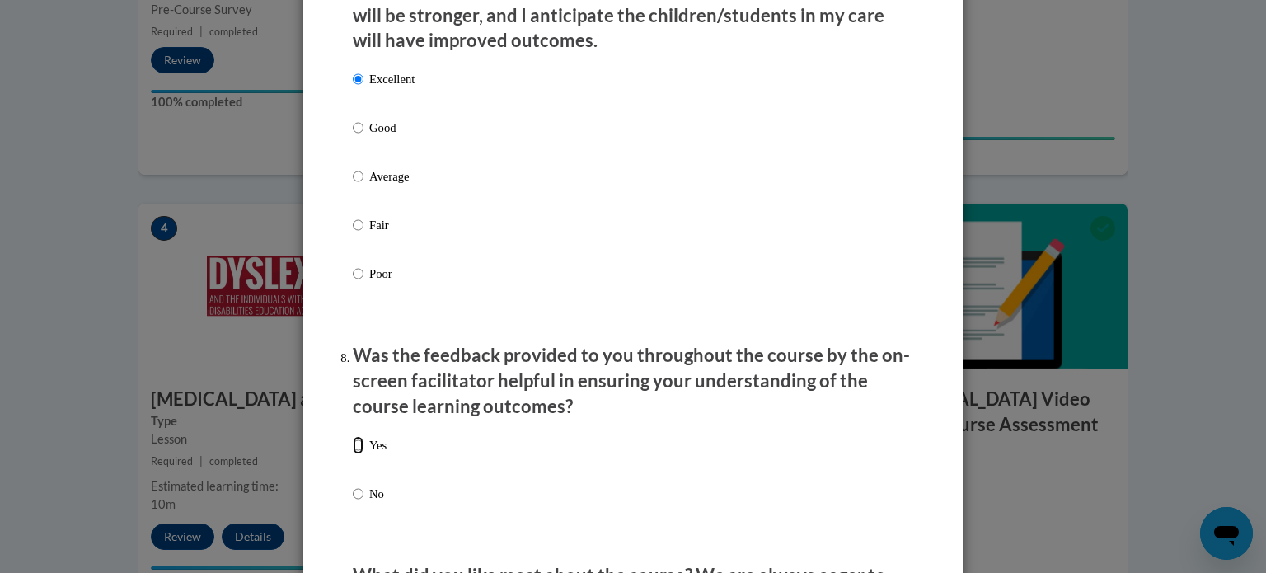
radio input "true"
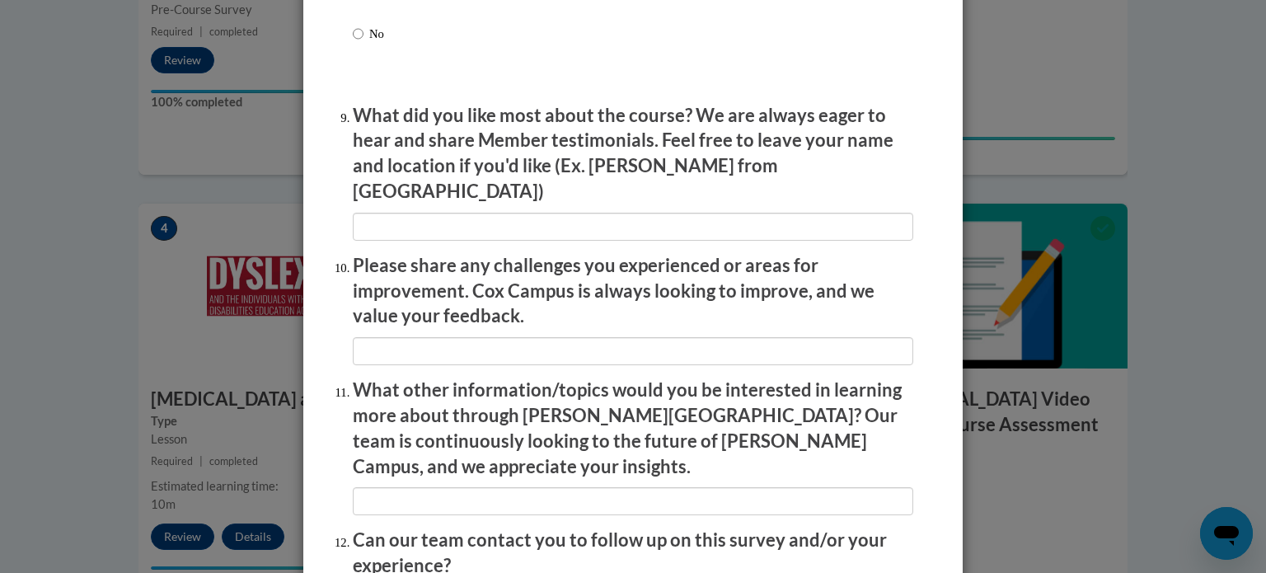
scroll to position [2859, 0]
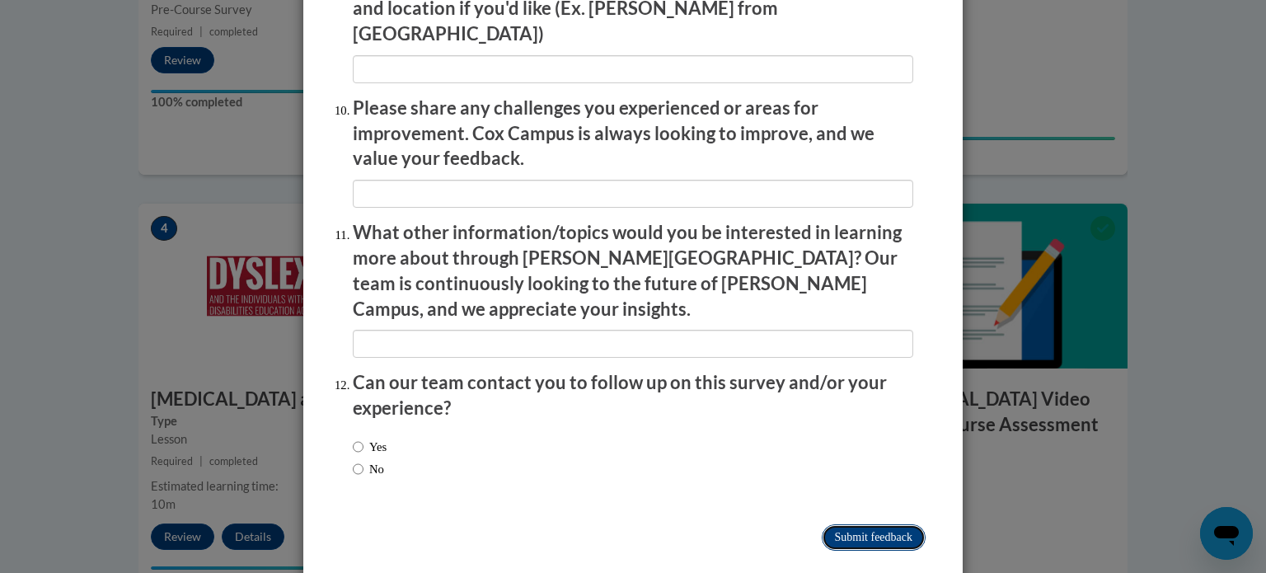
click at [846, 524] on input "Submit feedback" at bounding box center [874, 537] width 104 height 26
